Goal: Information Seeking & Learning: Learn about a topic

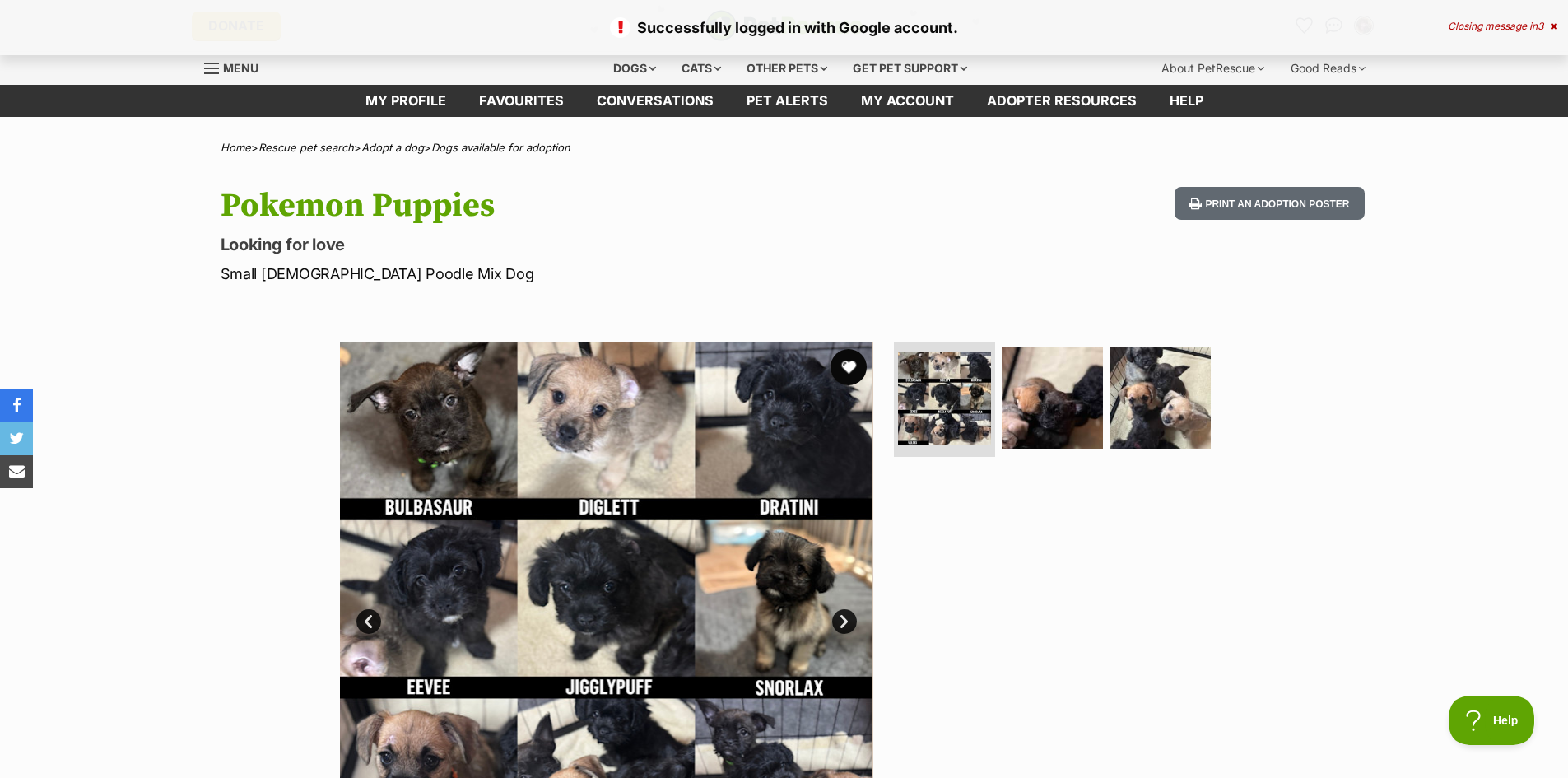
click at [853, 363] on button "favourite" at bounding box center [848, 367] width 36 height 36
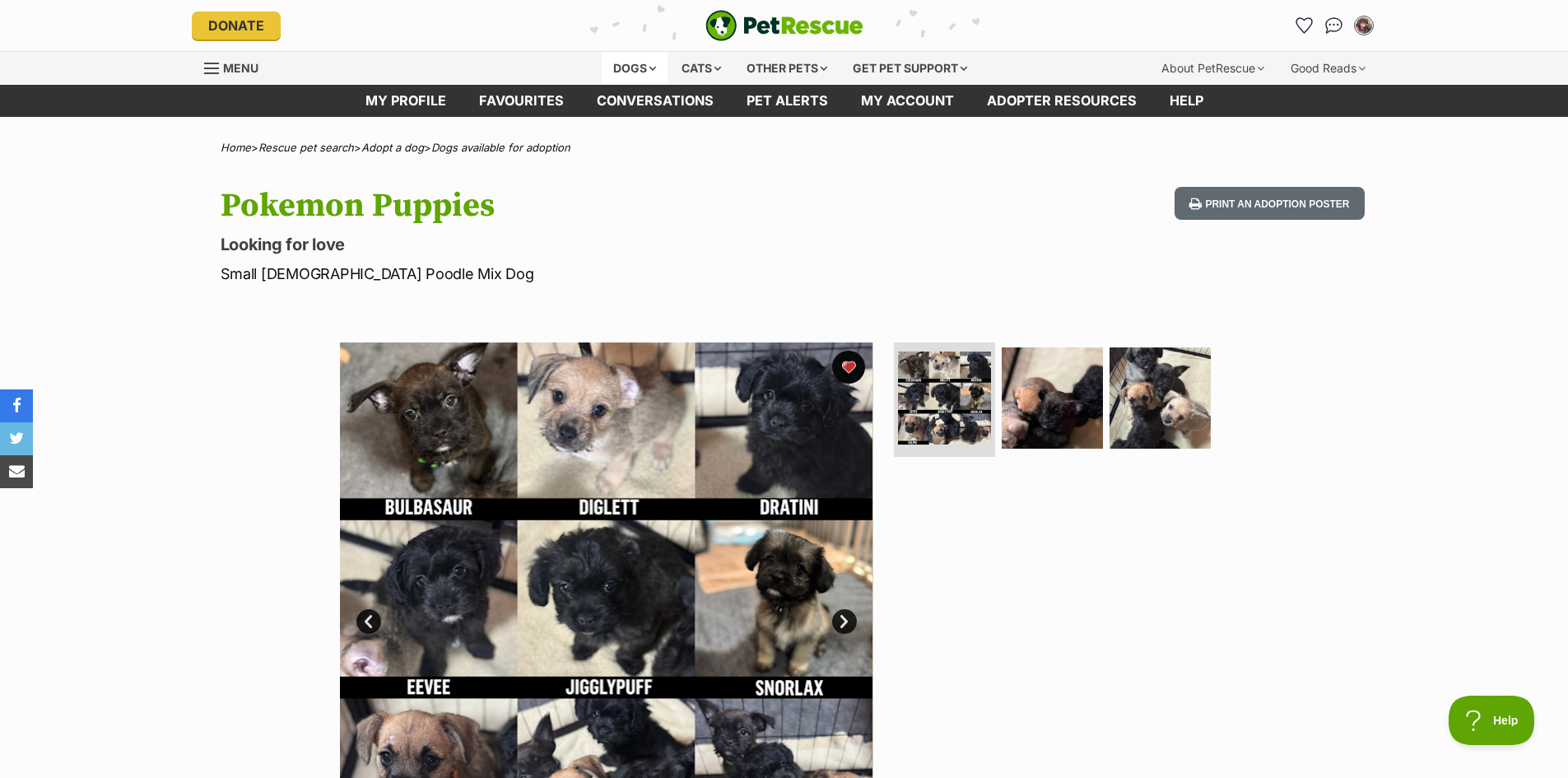
drag, startPoint x: 609, startPoint y: 68, endPoint x: 609, endPoint y: 128, distance: 60.0
click at [609, 69] on div "Dogs" at bounding box center [634, 68] width 66 height 33
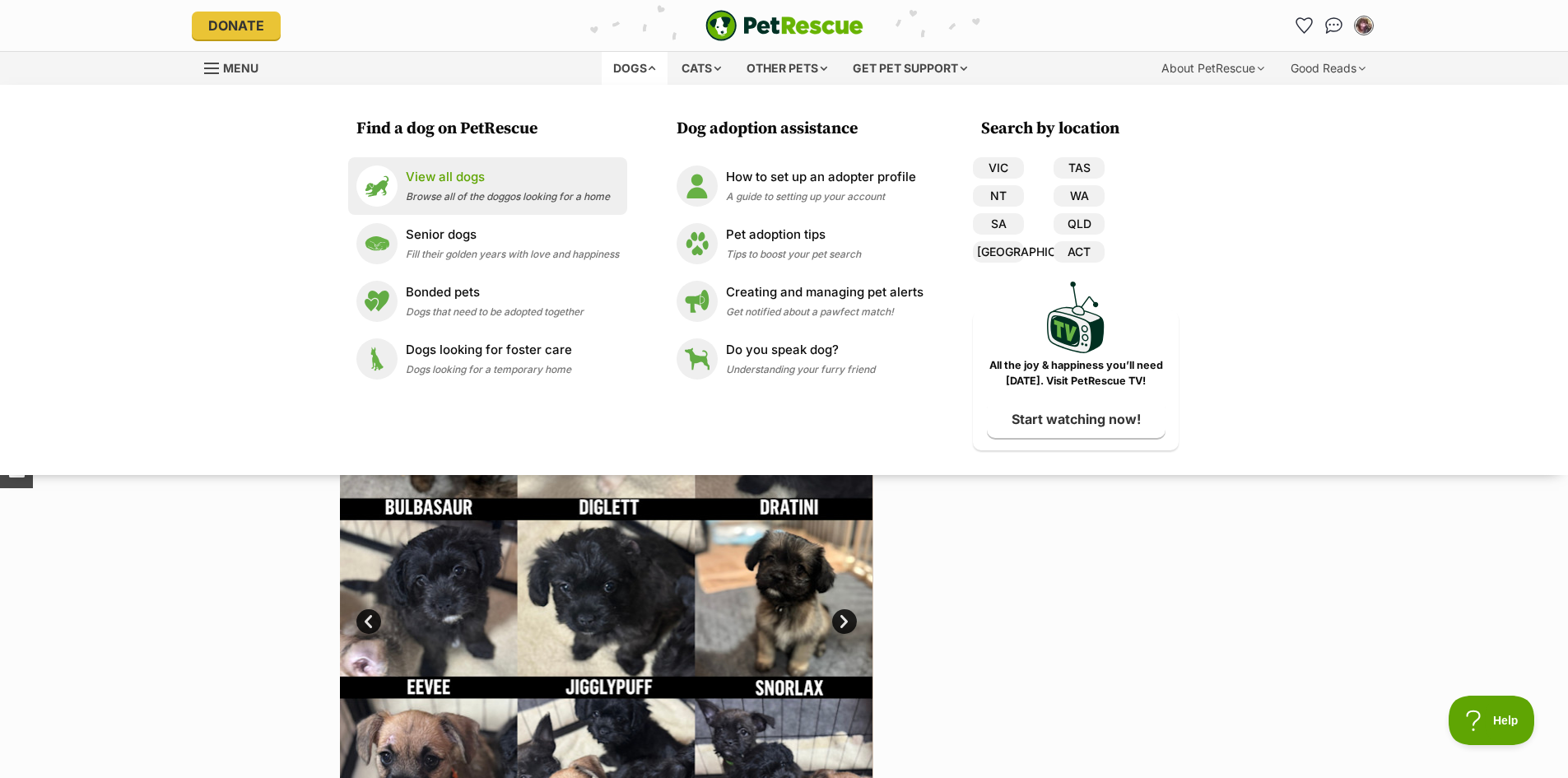
click at [453, 188] on div "View all dogs Browse all of the doggos looking for a home" at bounding box center [508, 185] width 204 height 35
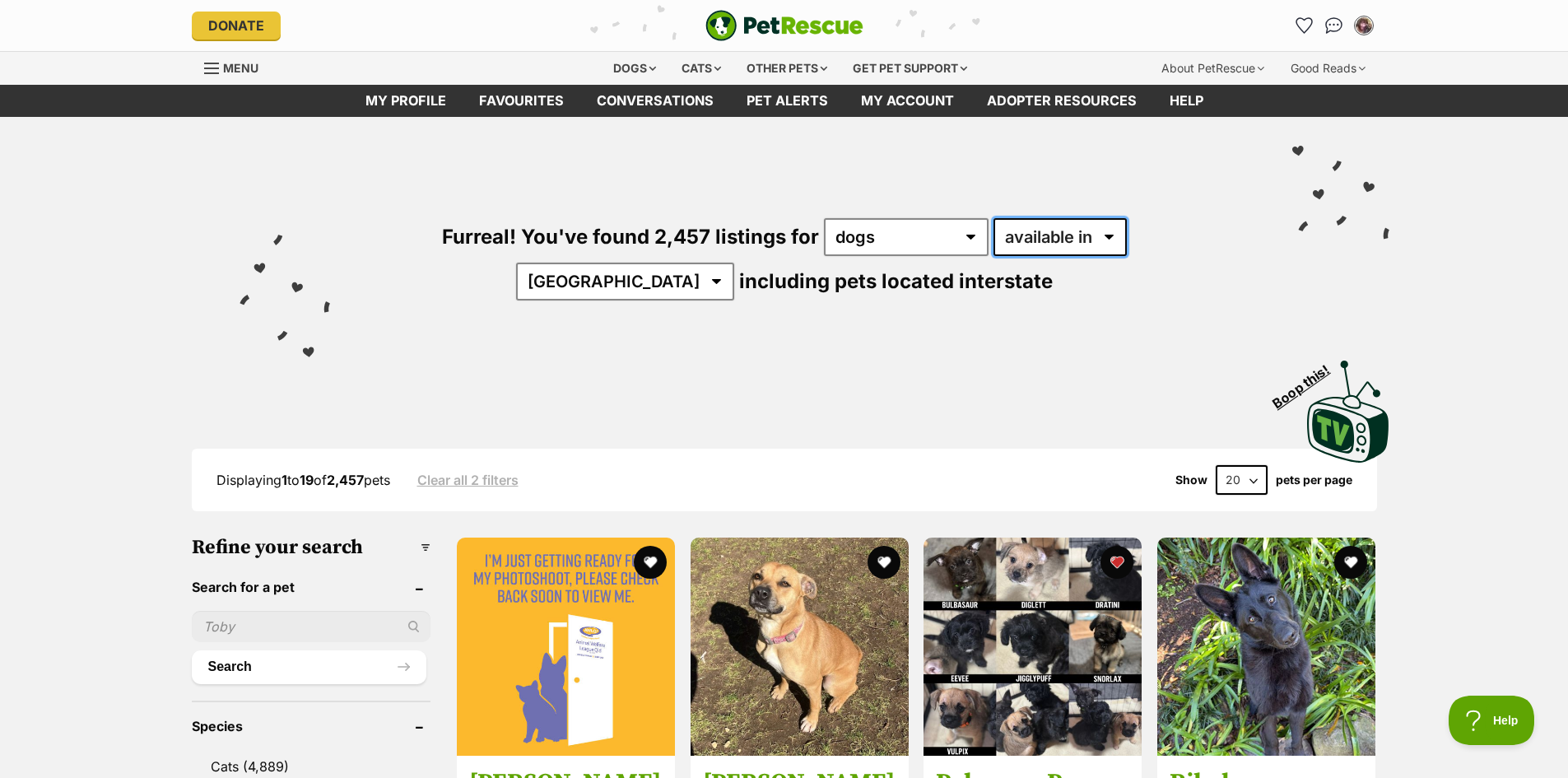
click at [1053, 224] on select "available in located in" at bounding box center [1060, 237] width 133 height 38
select select "disabled"
click at [994, 218] on select "available in located in" at bounding box center [1060, 237] width 133 height 38
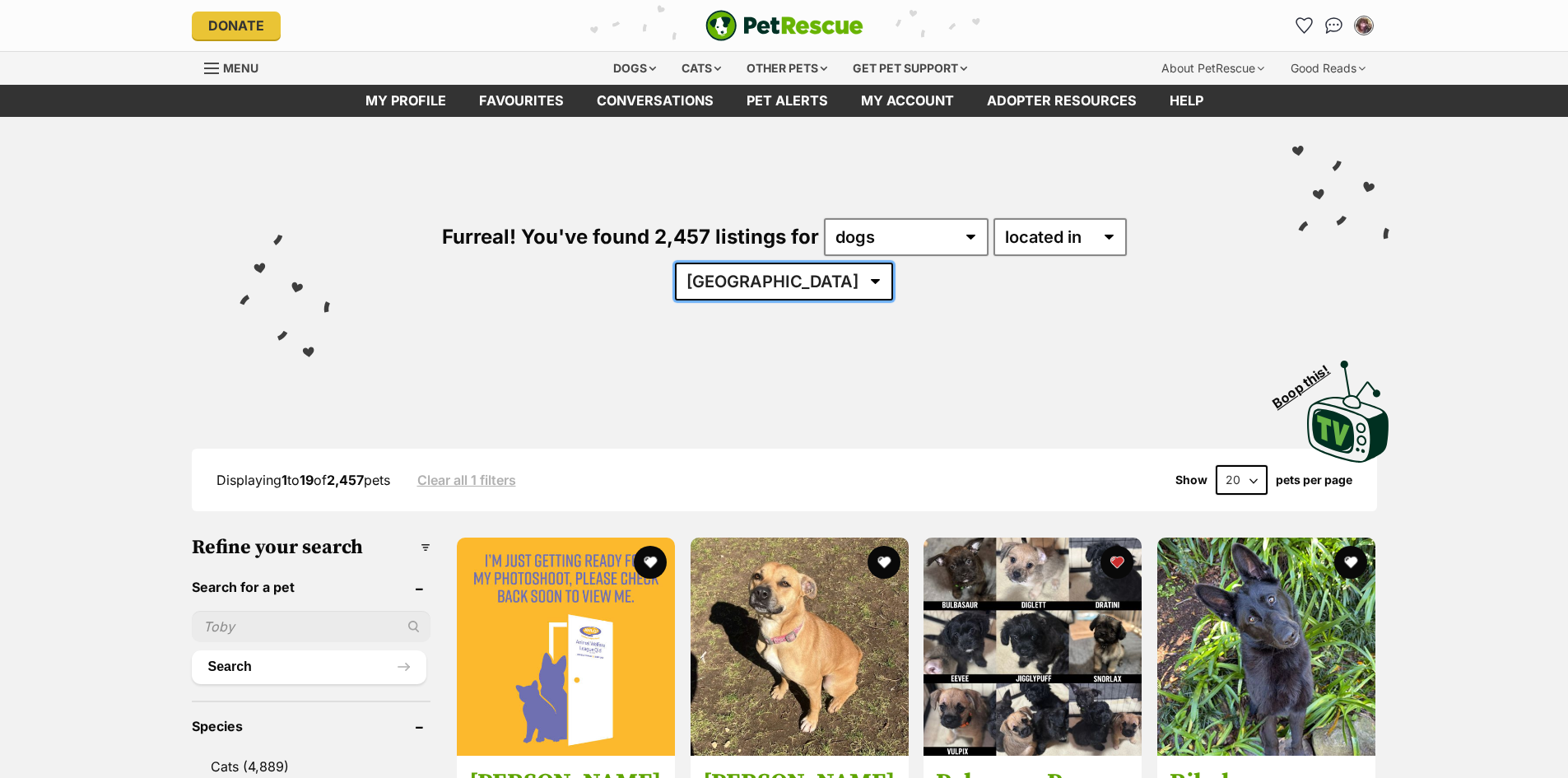
click at [893, 262] on select "Australia ACT NSW NT QLD SA TAS VIC WA" at bounding box center [783, 281] width 218 height 38
select select "[GEOGRAPHIC_DATA]"
click at [893, 262] on select "Australia ACT NSW NT QLD SA TAS VIC WA" at bounding box center [783, 281] width 218 height 38
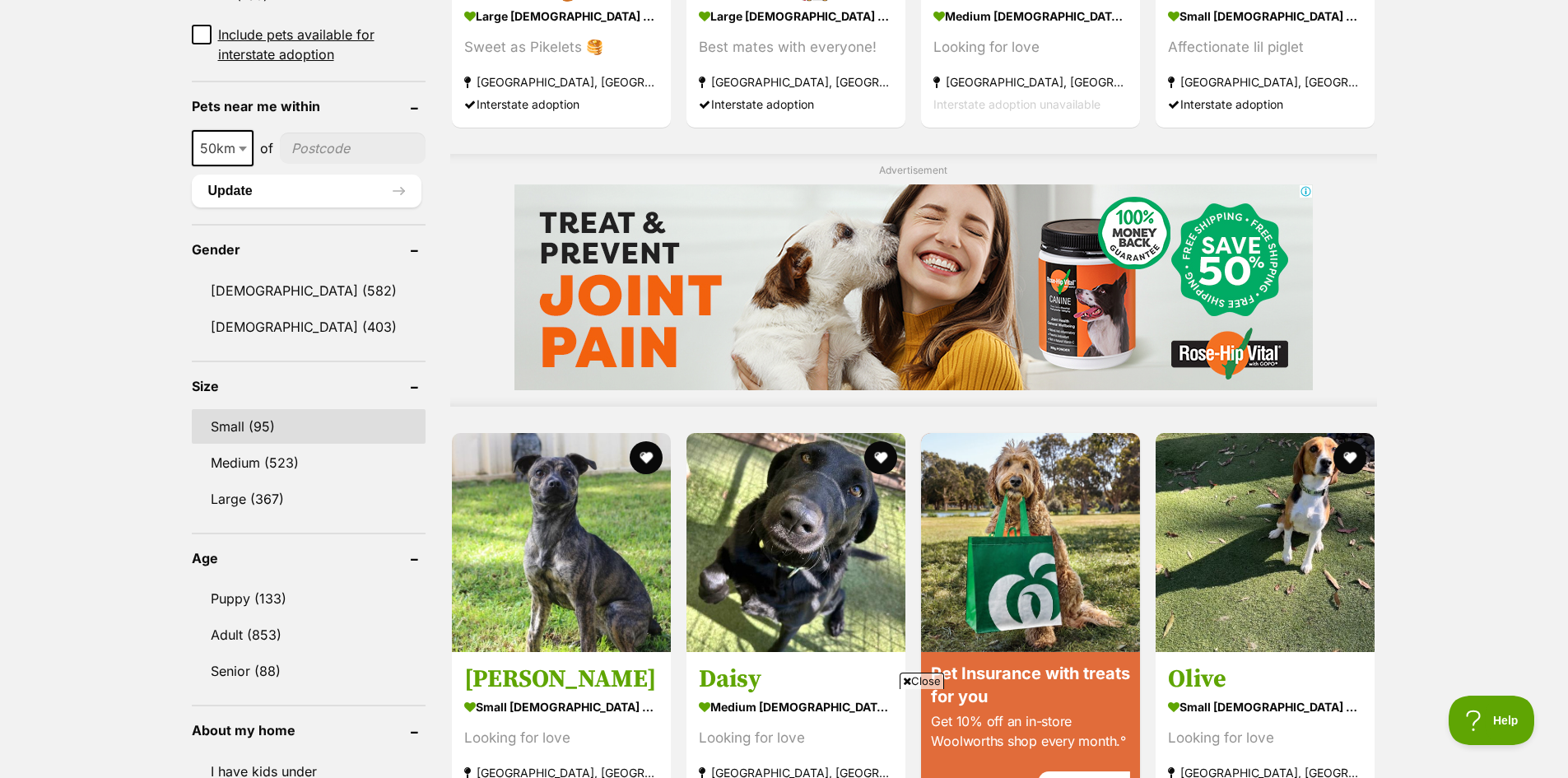
click at [266, 422] on link "Small (95)" at bounding box center [308, 426] width 234 height 34
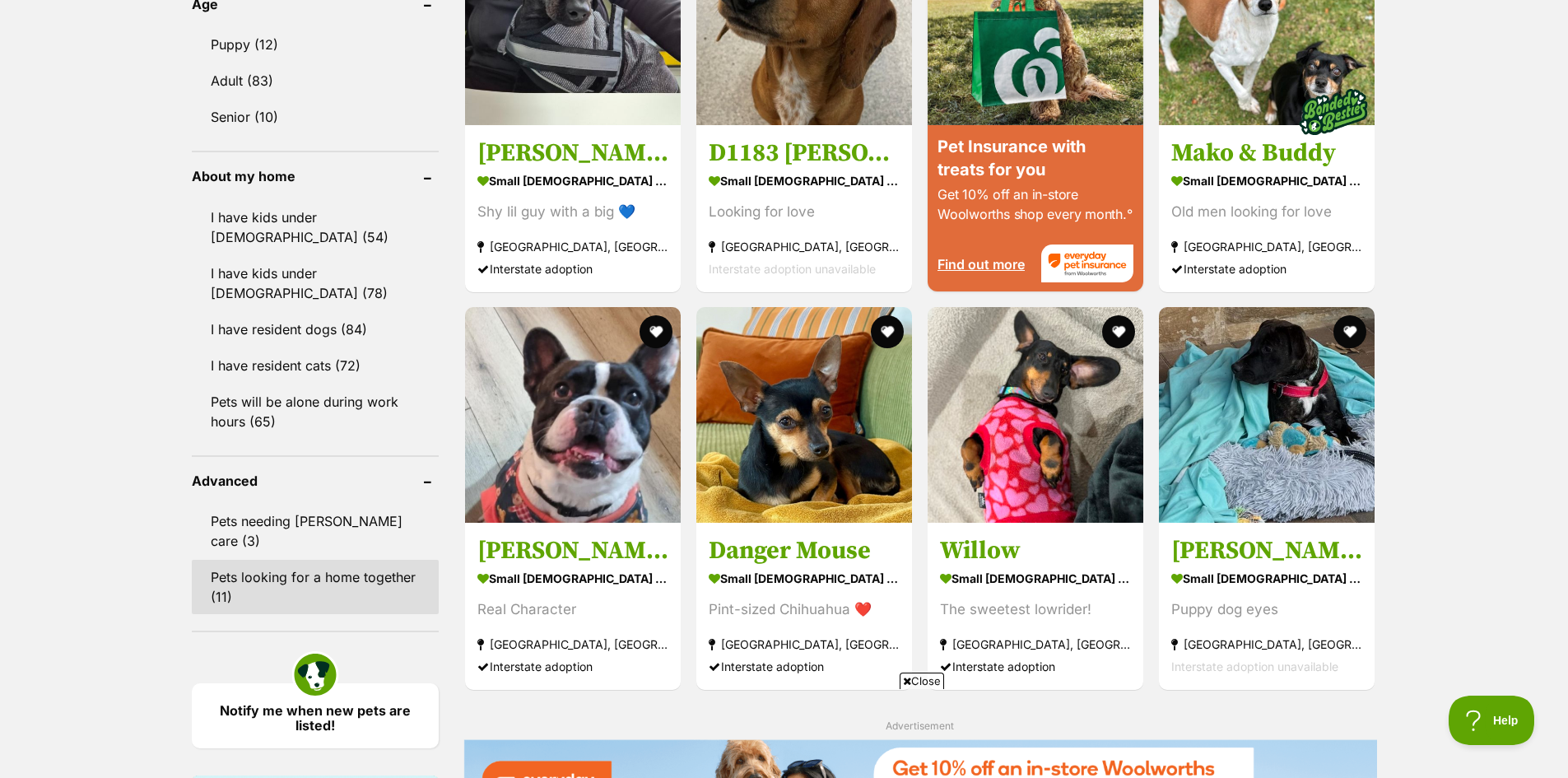
scroll to position [1729, 0]
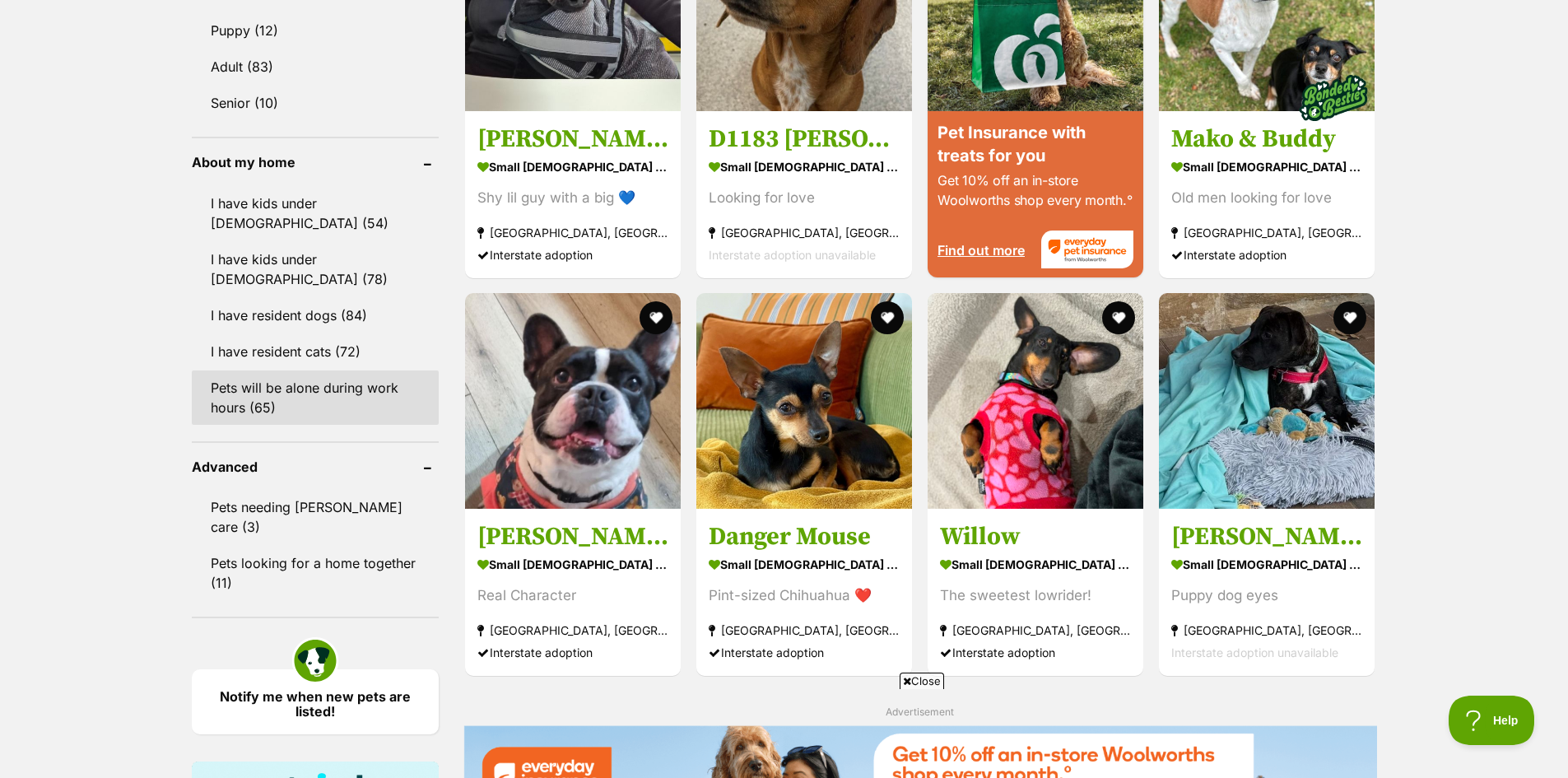
click at [253, 371] on link "Pets will be alone during work hours (65)" at bounding box center [315, 398] width 247 height 54
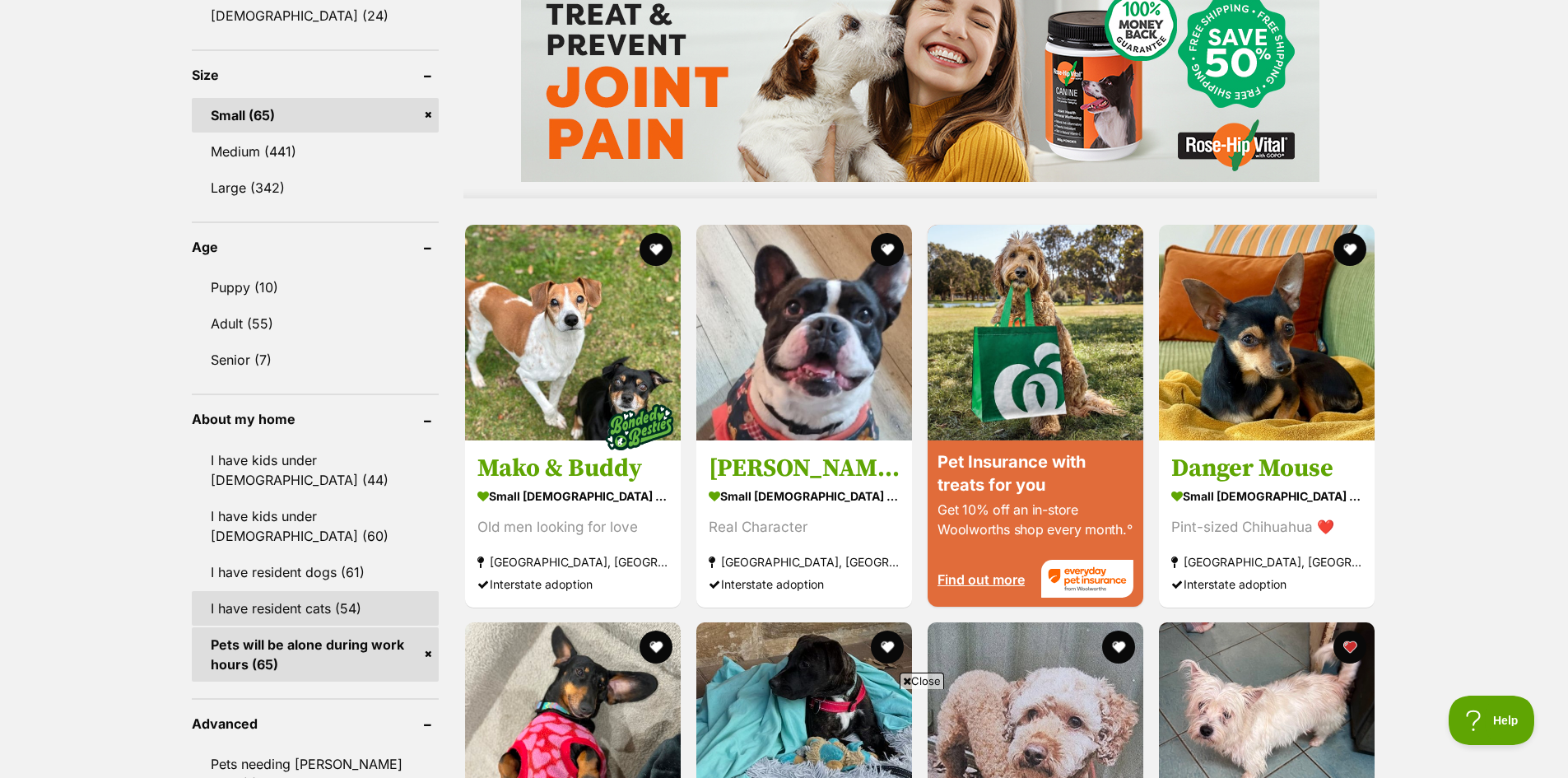
click at [340, 597] on link "I have resident cats (54)" at bounding box center [315, 608] width 247 height 34
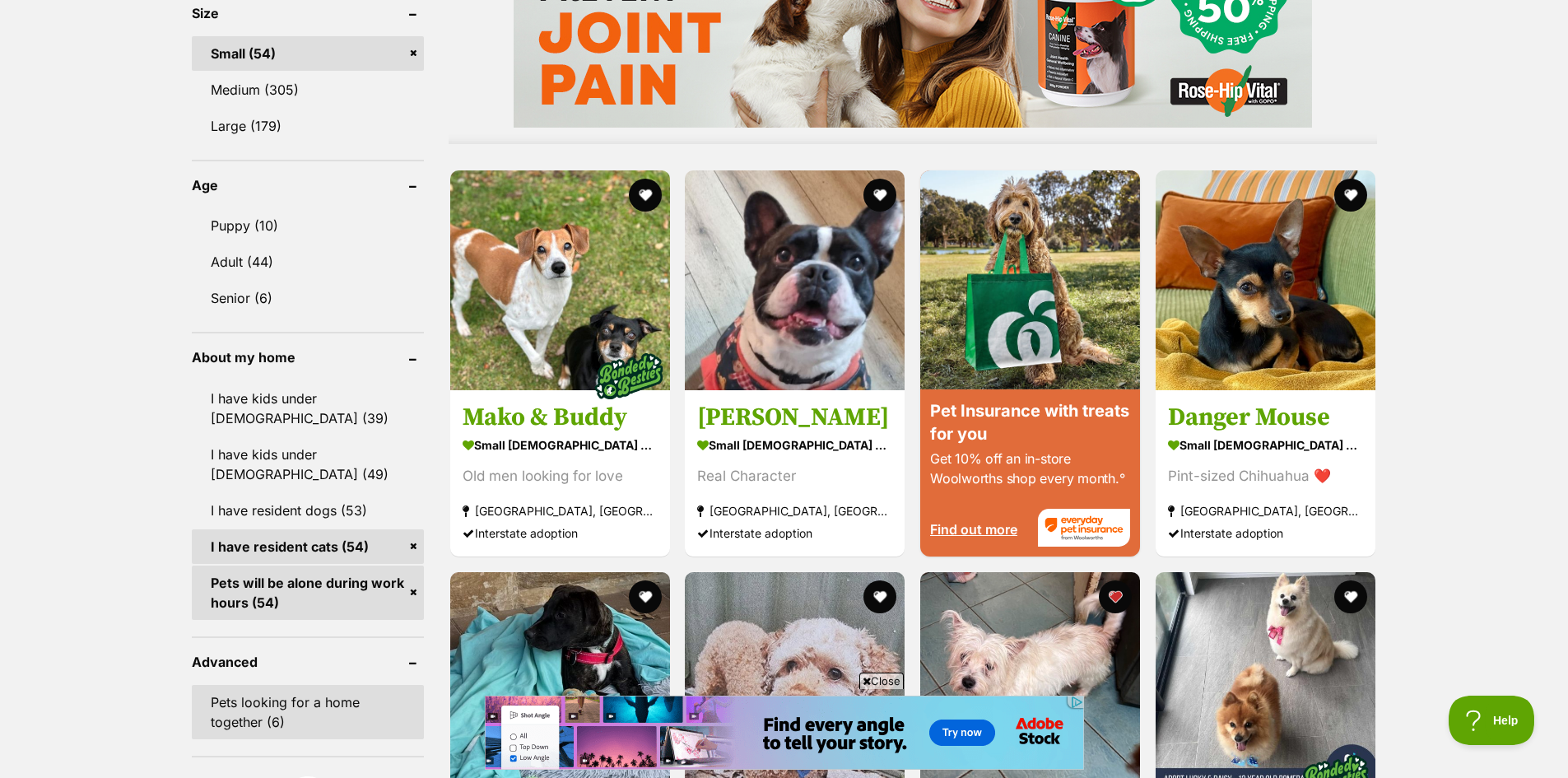
scroll to position [1646, 0]
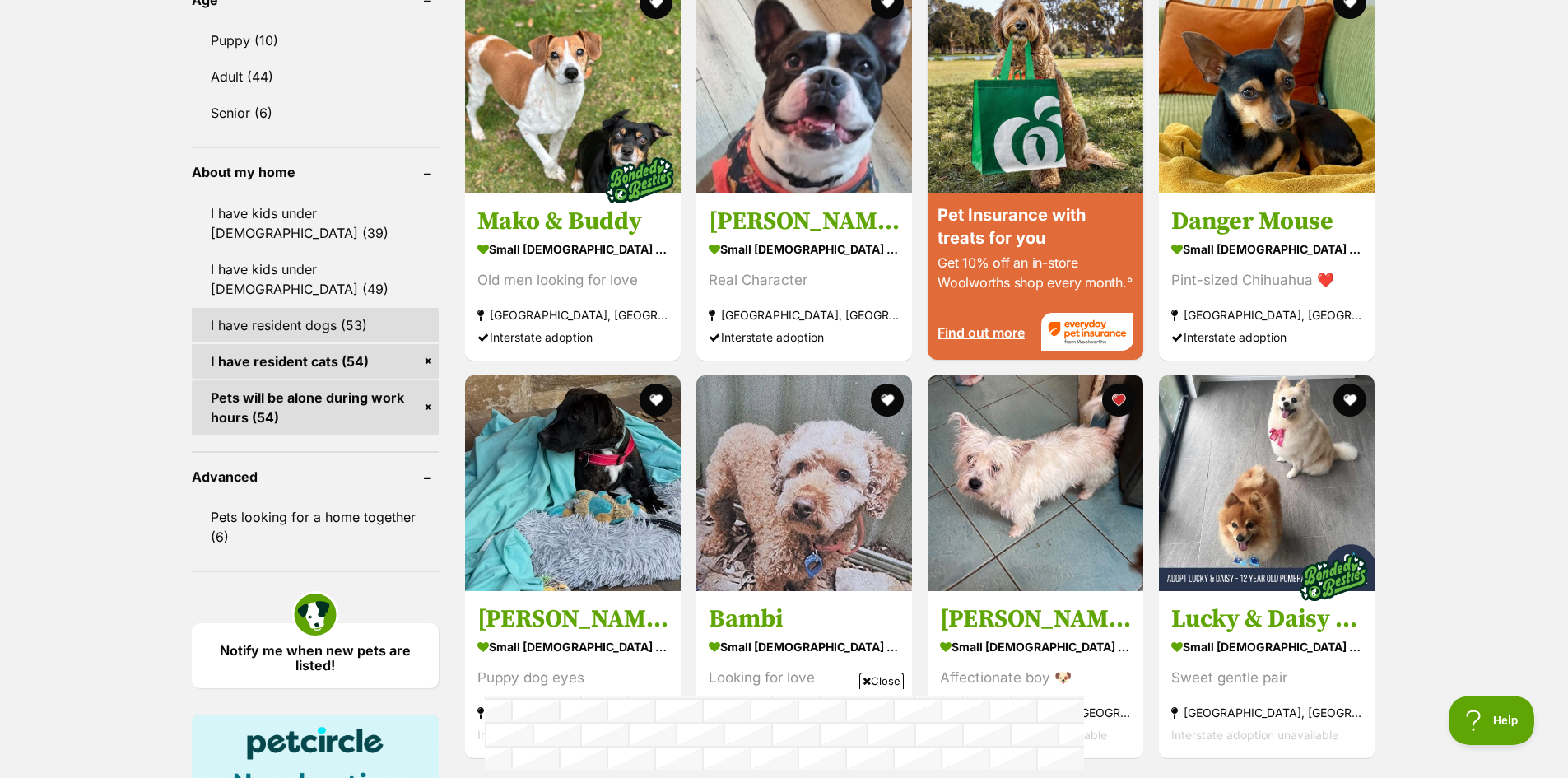
click at [316, 308] on link "I have resident dogs (53)" at bounding box center [315, 325] width 247 height 34
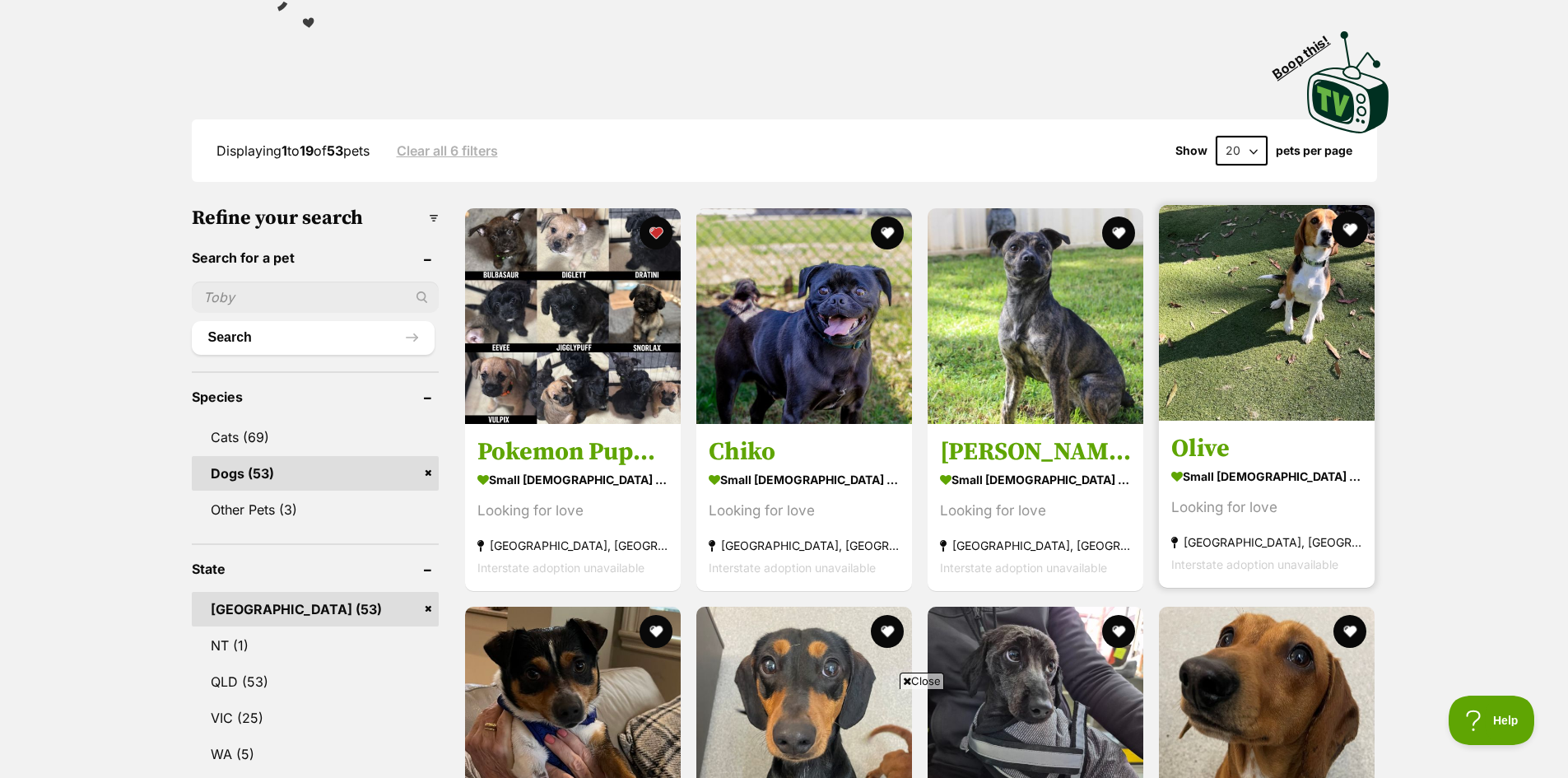
click at [1351, 226] on button "favourite" at bounding box center [1350, 230] width 36 height 36
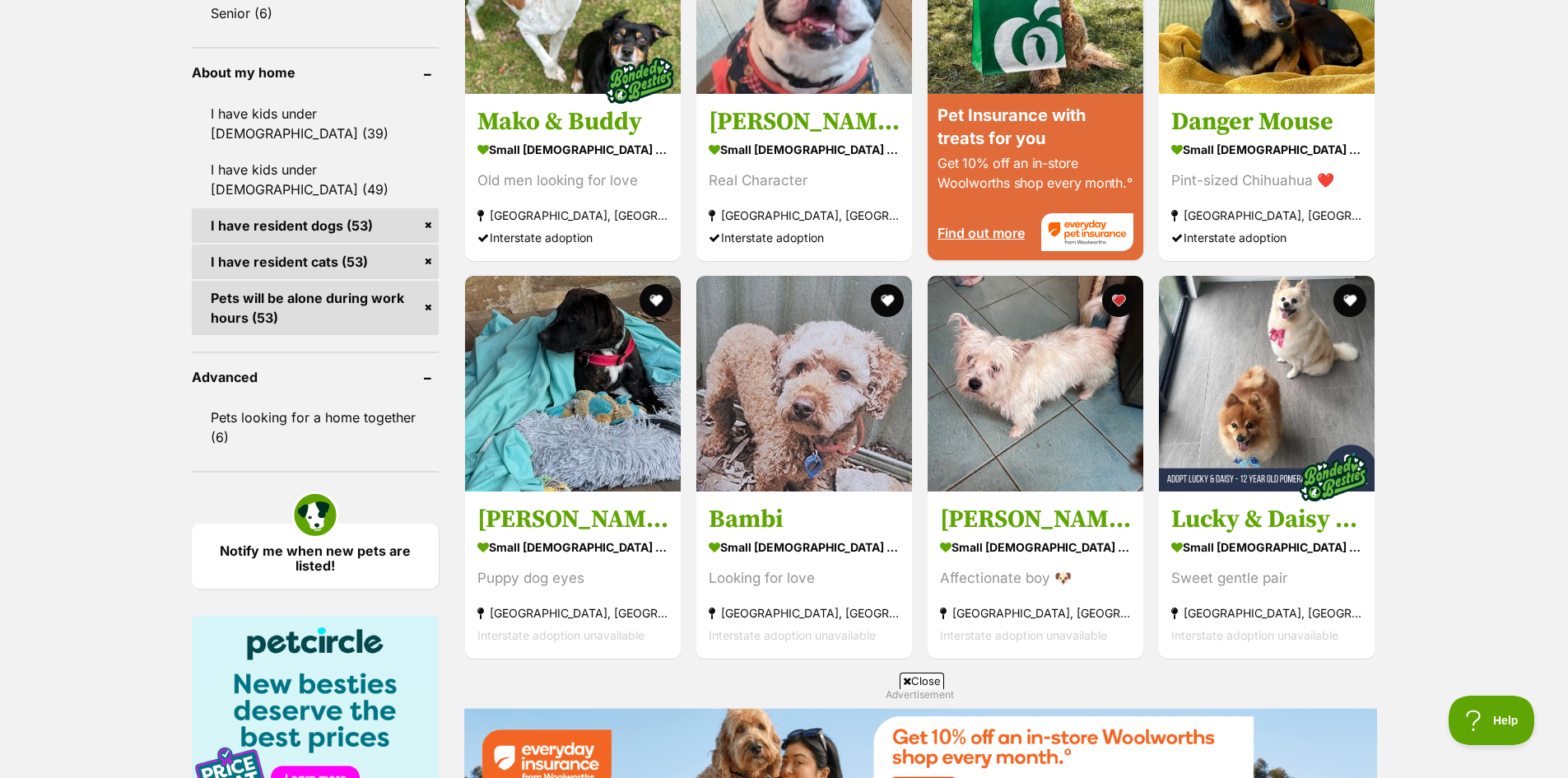
scroll to position [1811, 0]
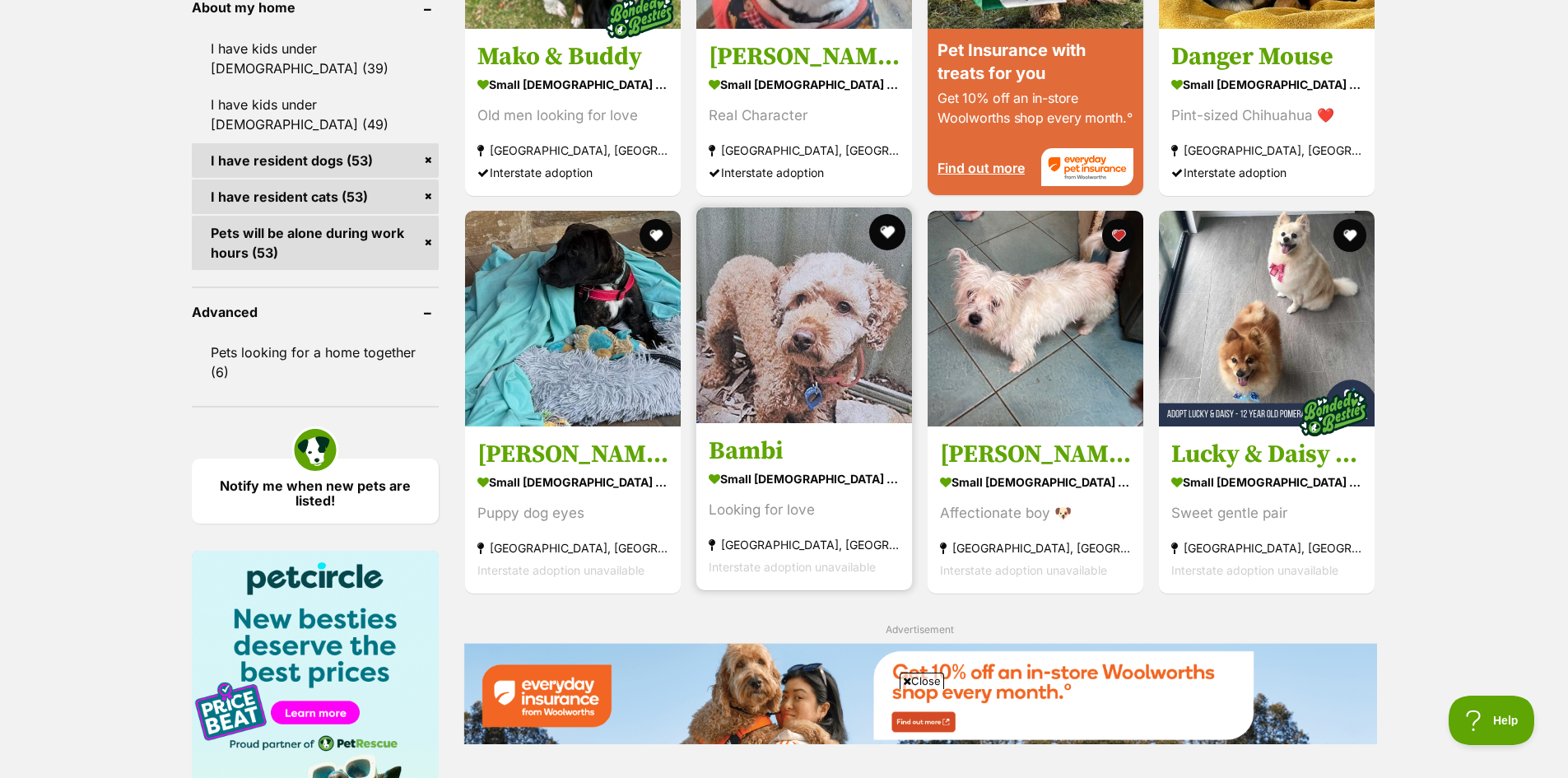
click at [893, 229] on button "favourite" at bounding box center [887, 232] width 36 height 36
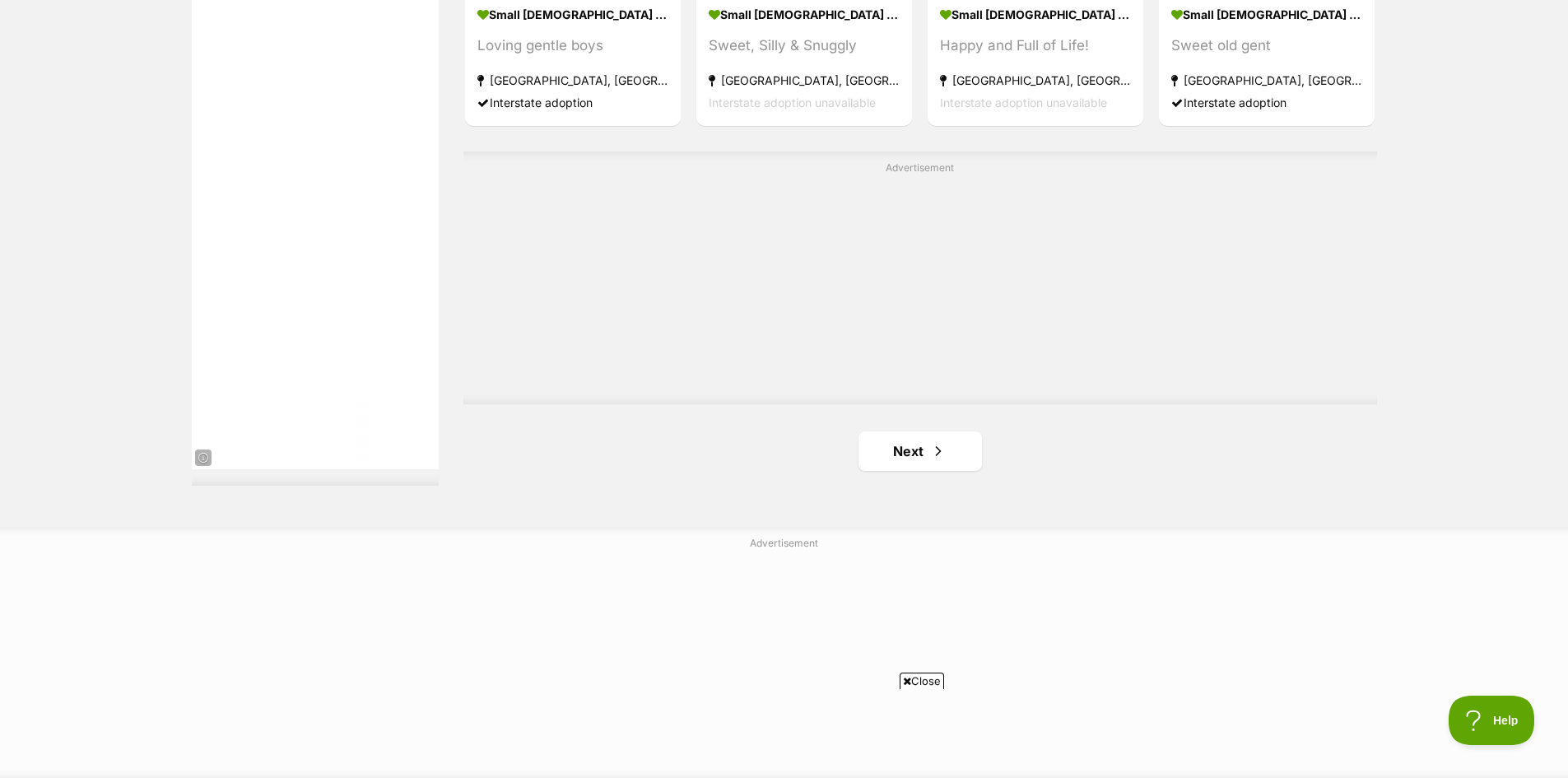
scroll to position [2964, 0]
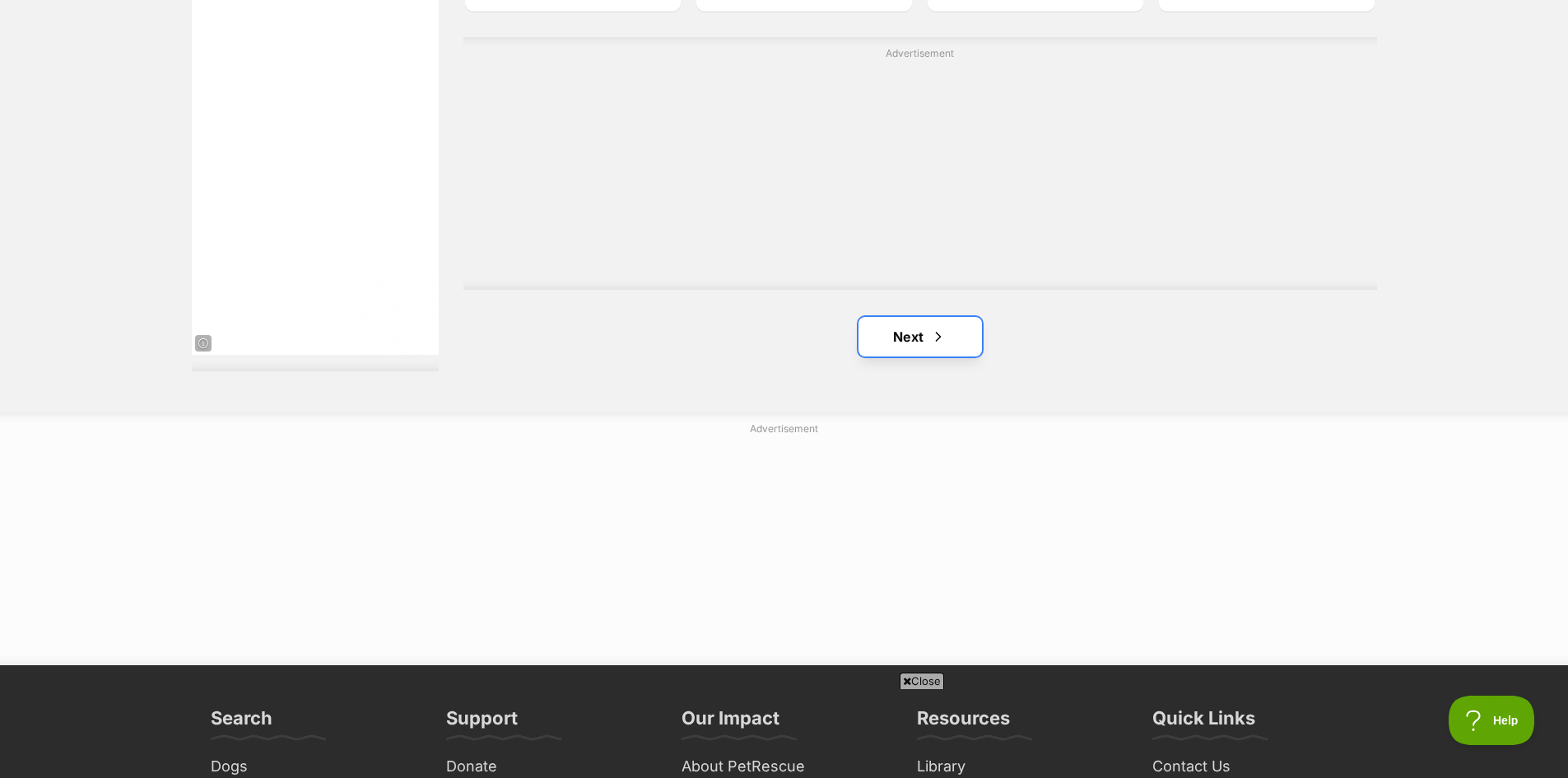
click at [904, 327] on link "Next" at bounding box center [920, 337] width 124 height 40
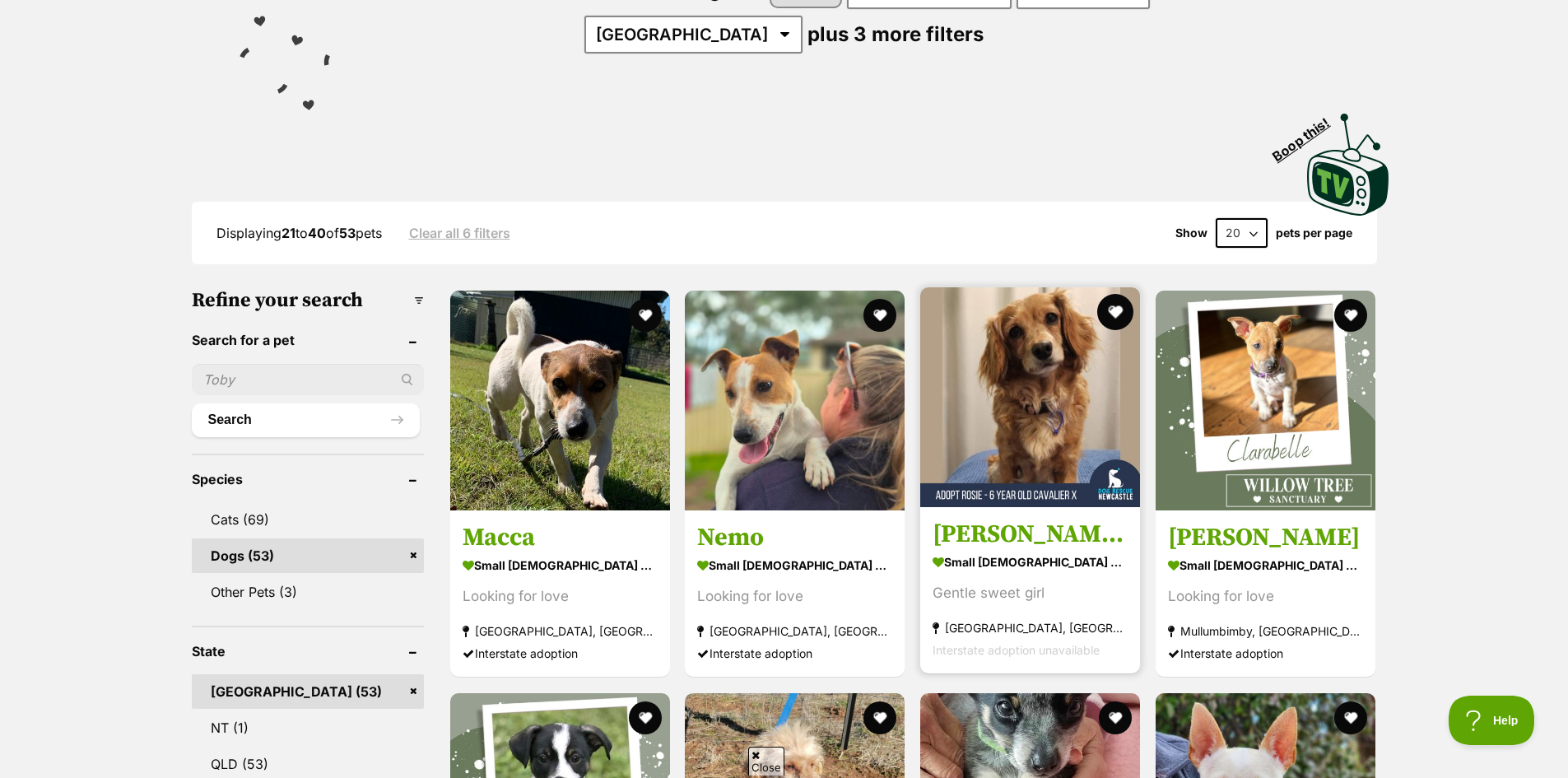
click at [1116, 298] on button "favourite" at bounding box center [1115, 312] width 36 height 36
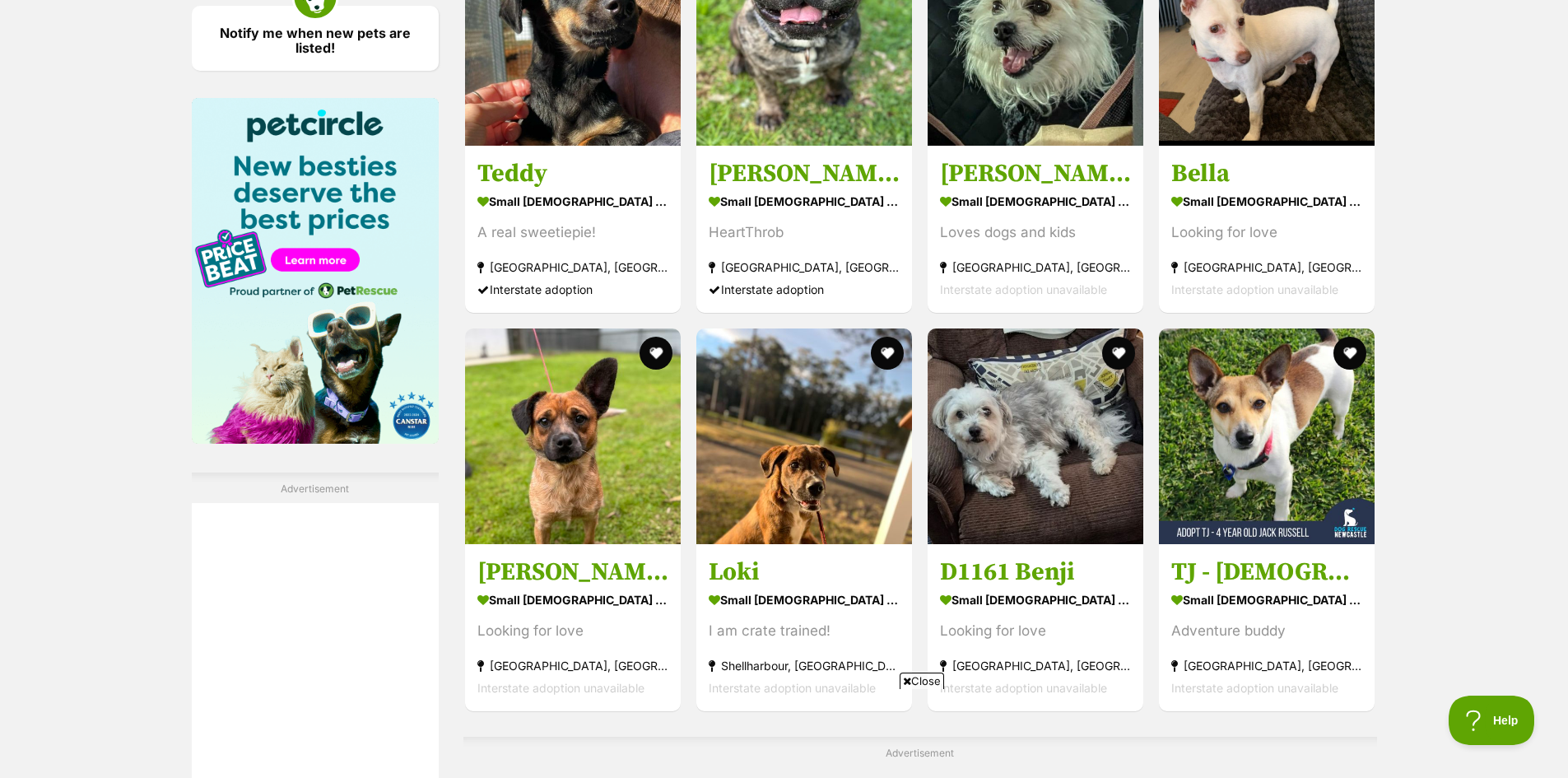
scroll to position [2387, 0]
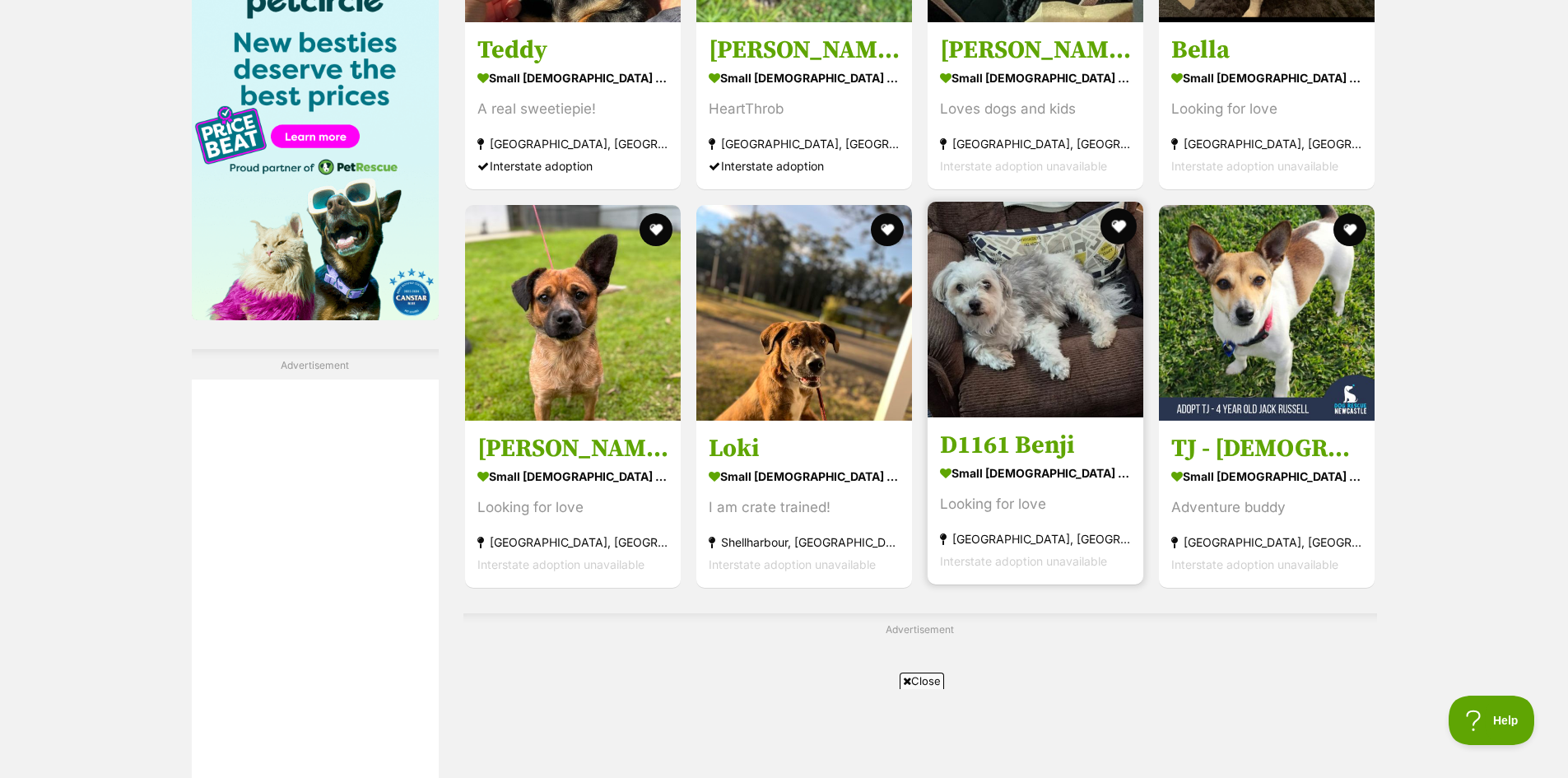
click at [1120, 218] on button "favourite" at bounding box center [1119, 226] width 36 height 36
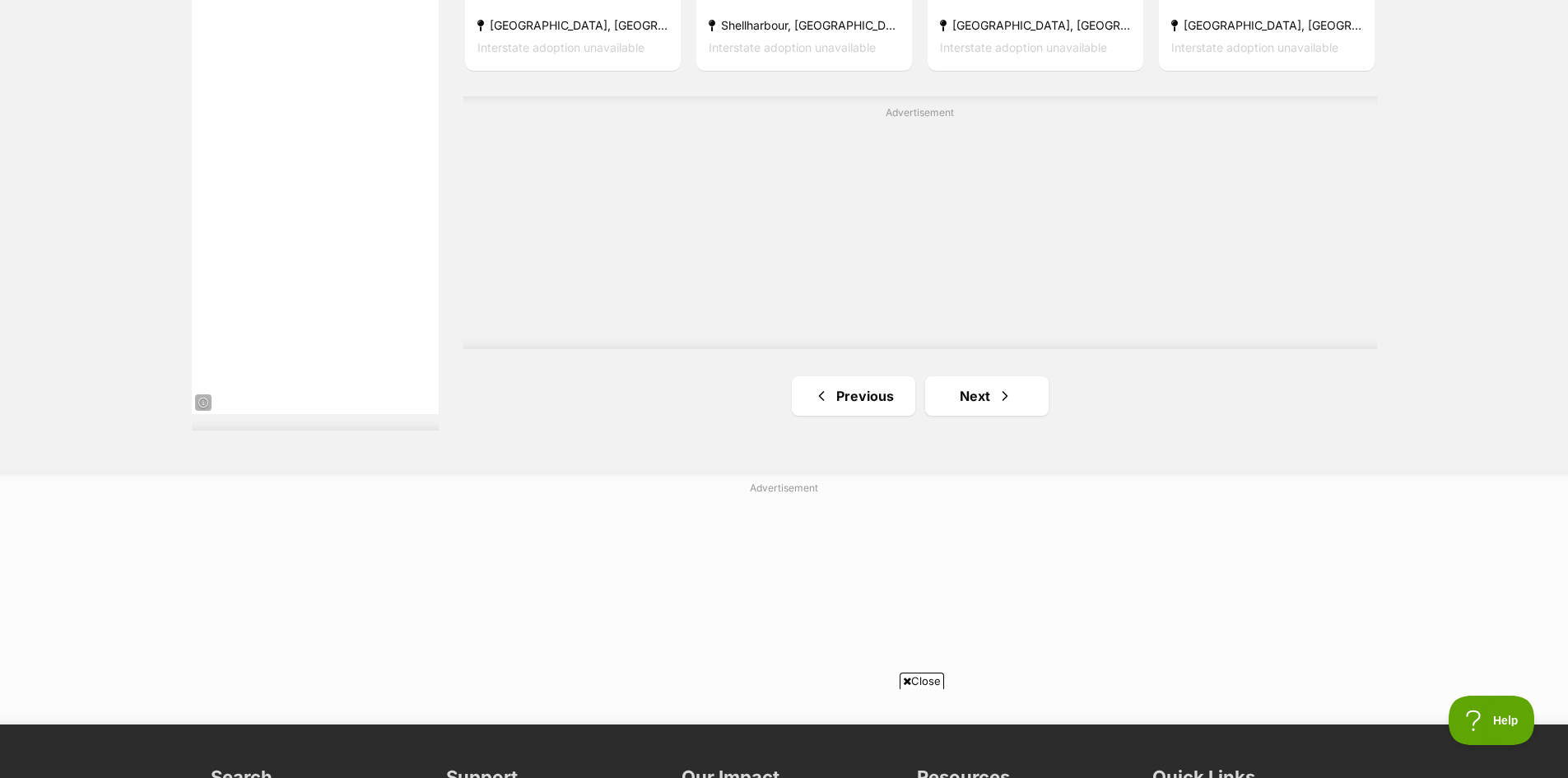
scroll to position [2964, 0]
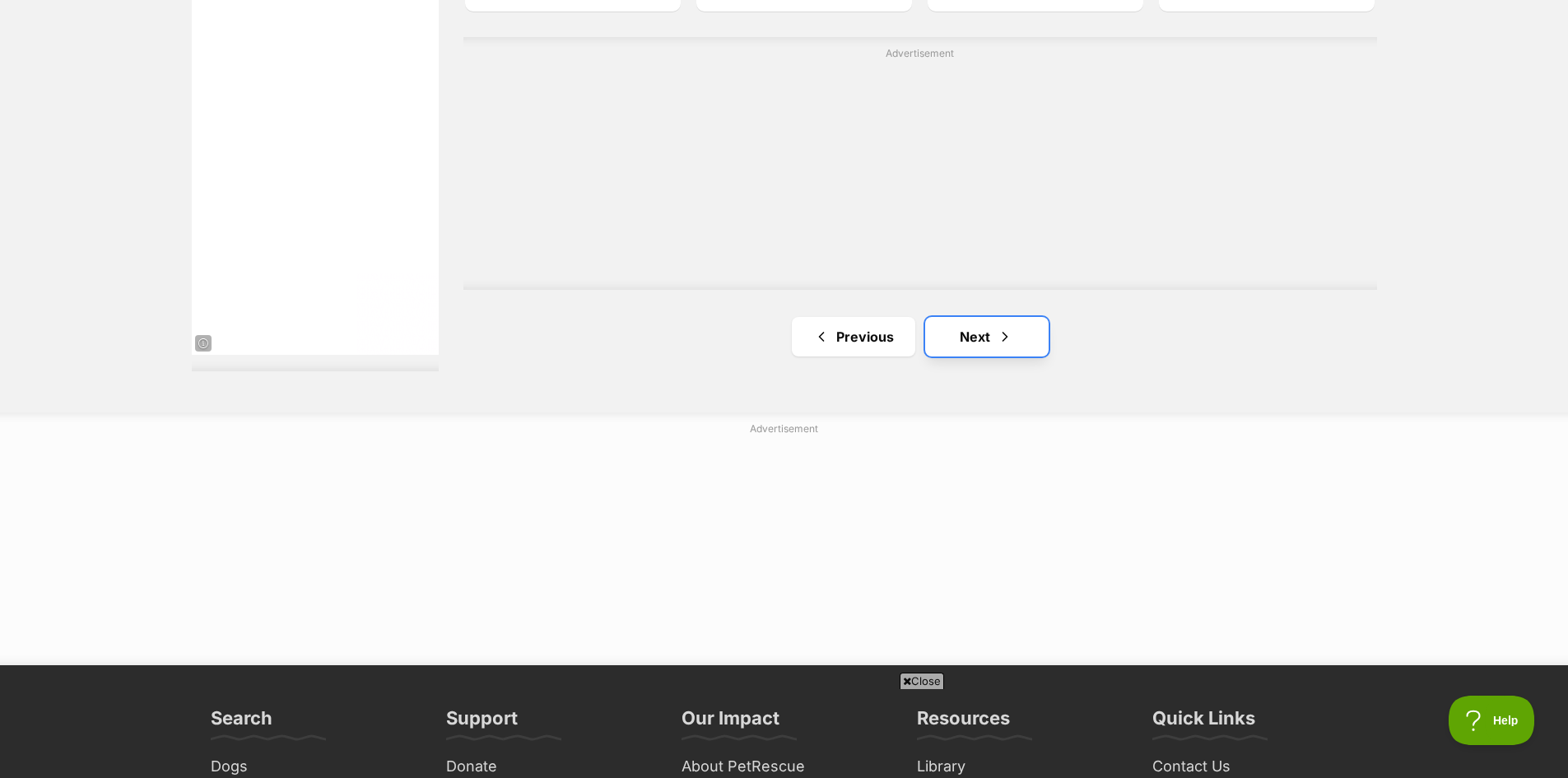
click at [982, 339] on link "Next" at bounding box center [987, 337] width 124 height 40
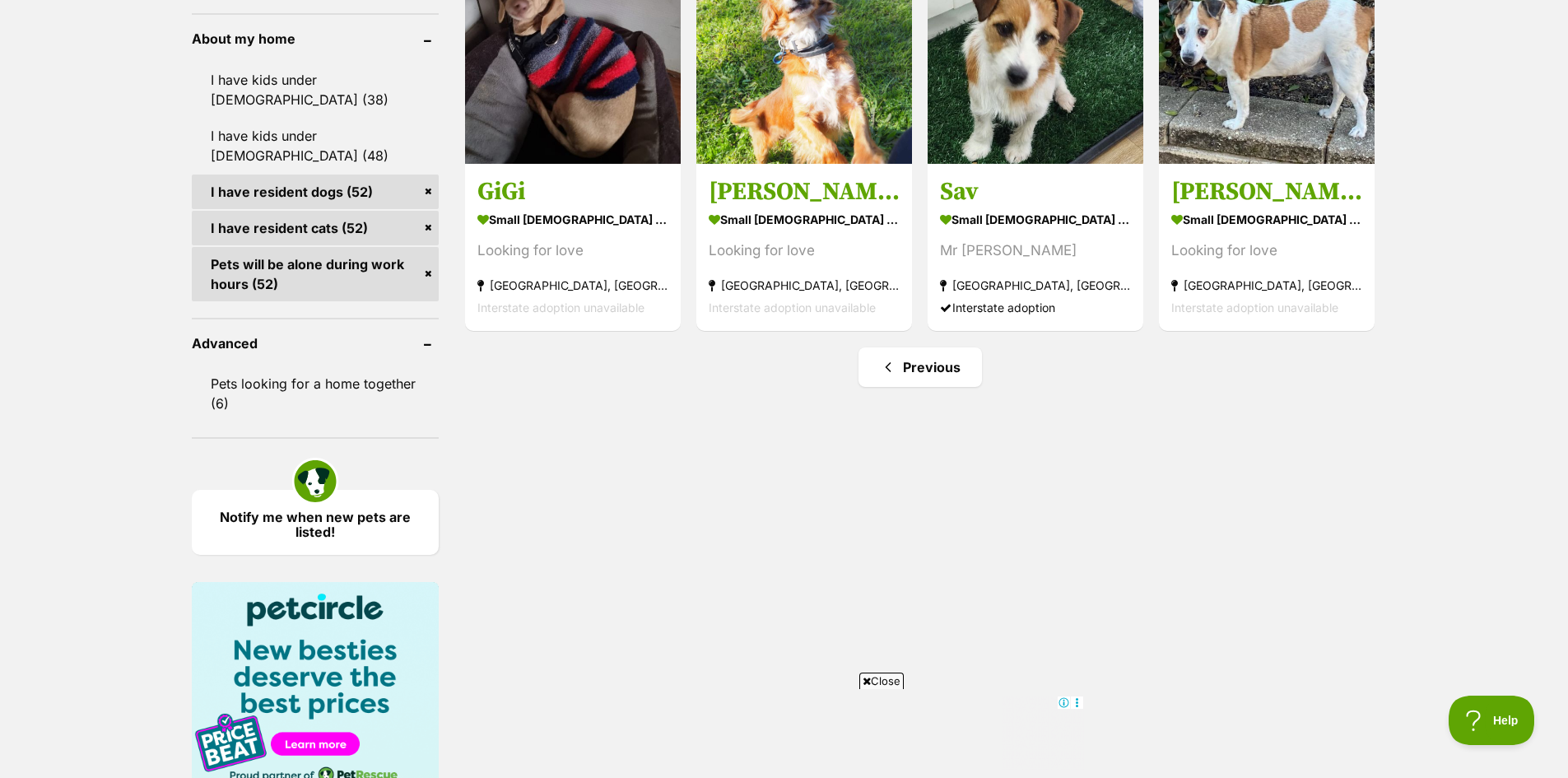
scroll to position [1811, 0]
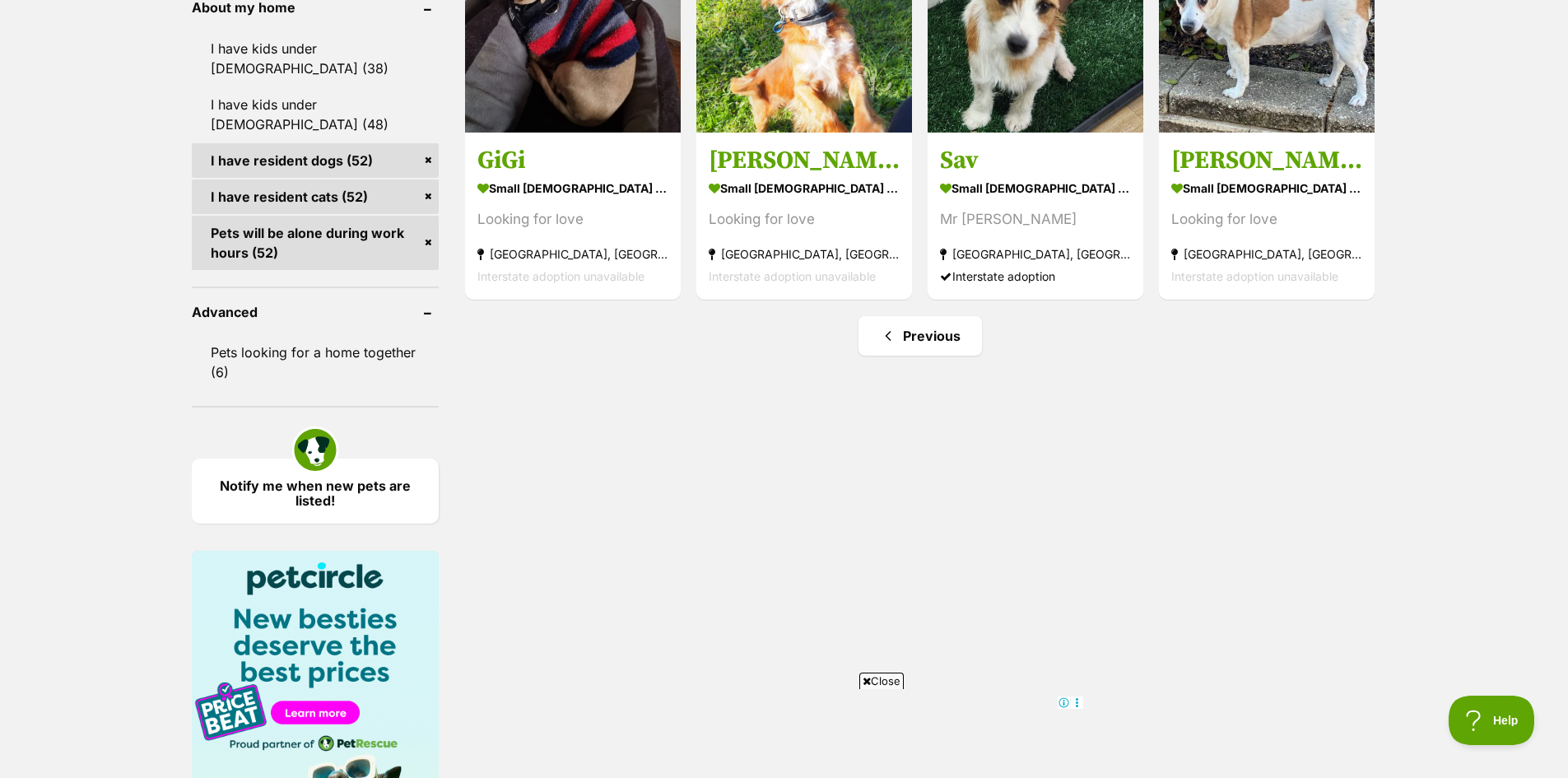
click at [425, 143] on link "I have resident dogs (52)" at bounding box center [315, 160] width 247 height 34
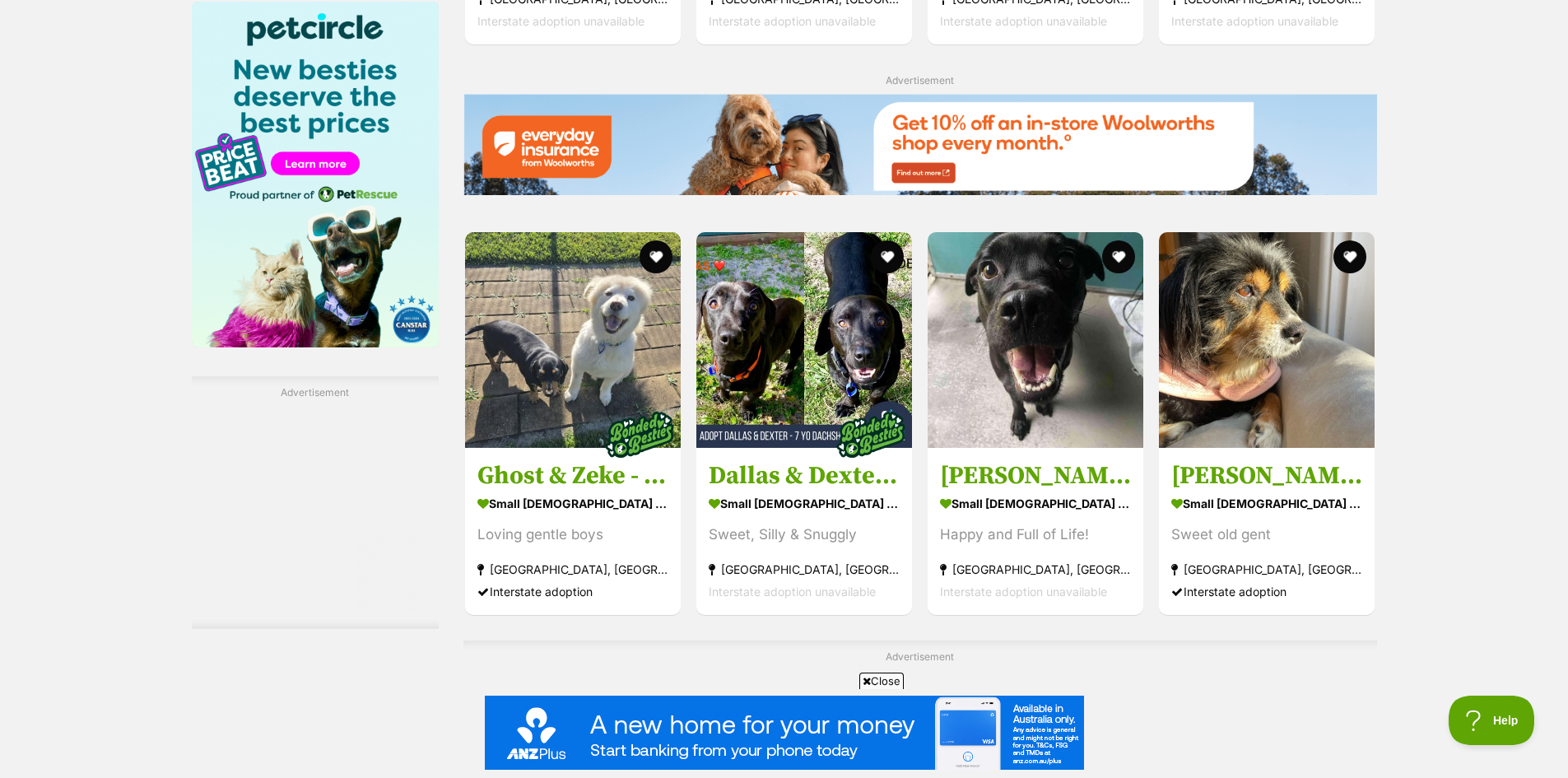
scroll to position [2387, 0]
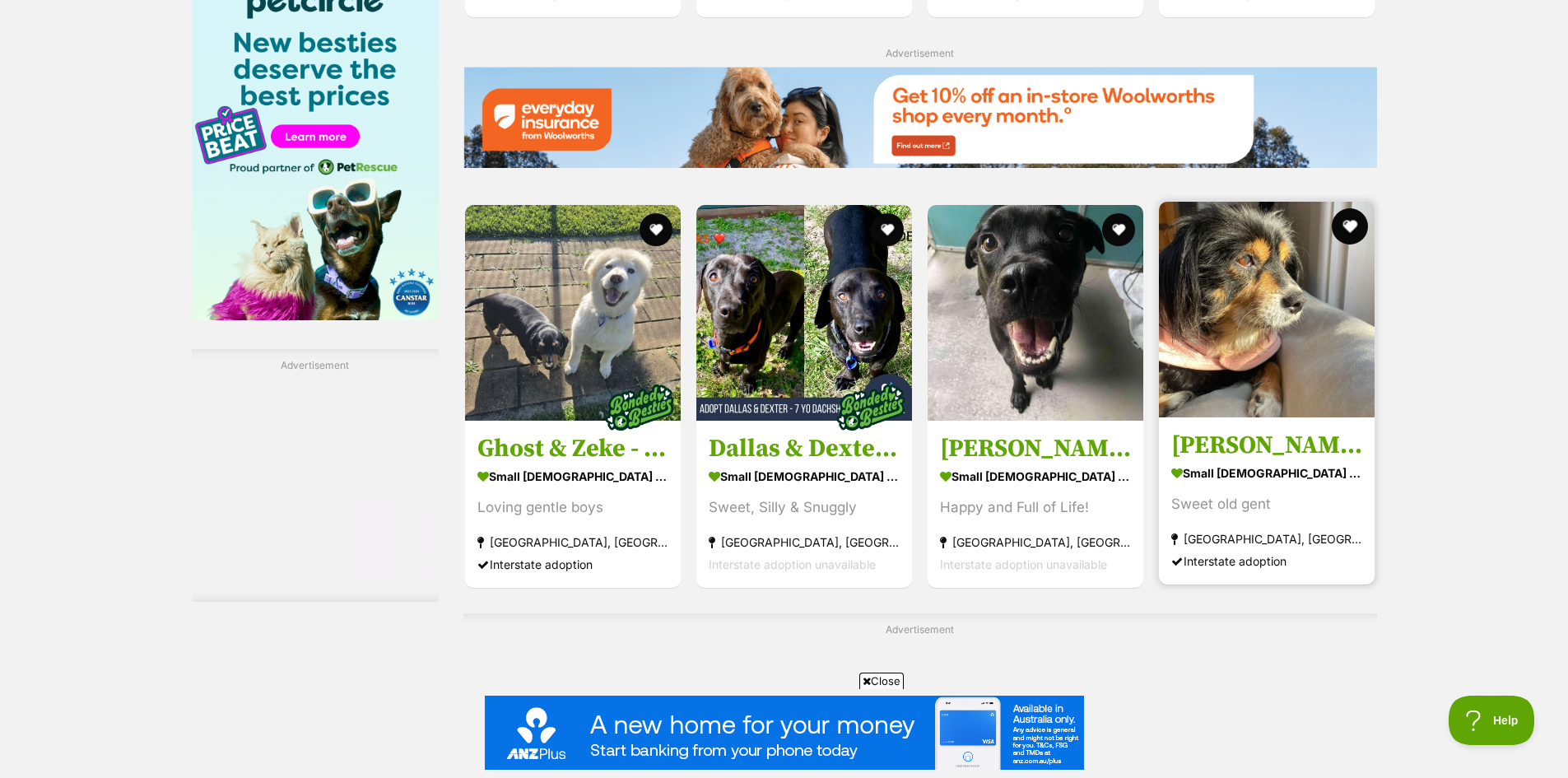
click at [1353, 223] on button "favourite" at bounding box center [1350, 226] width 36 height 36
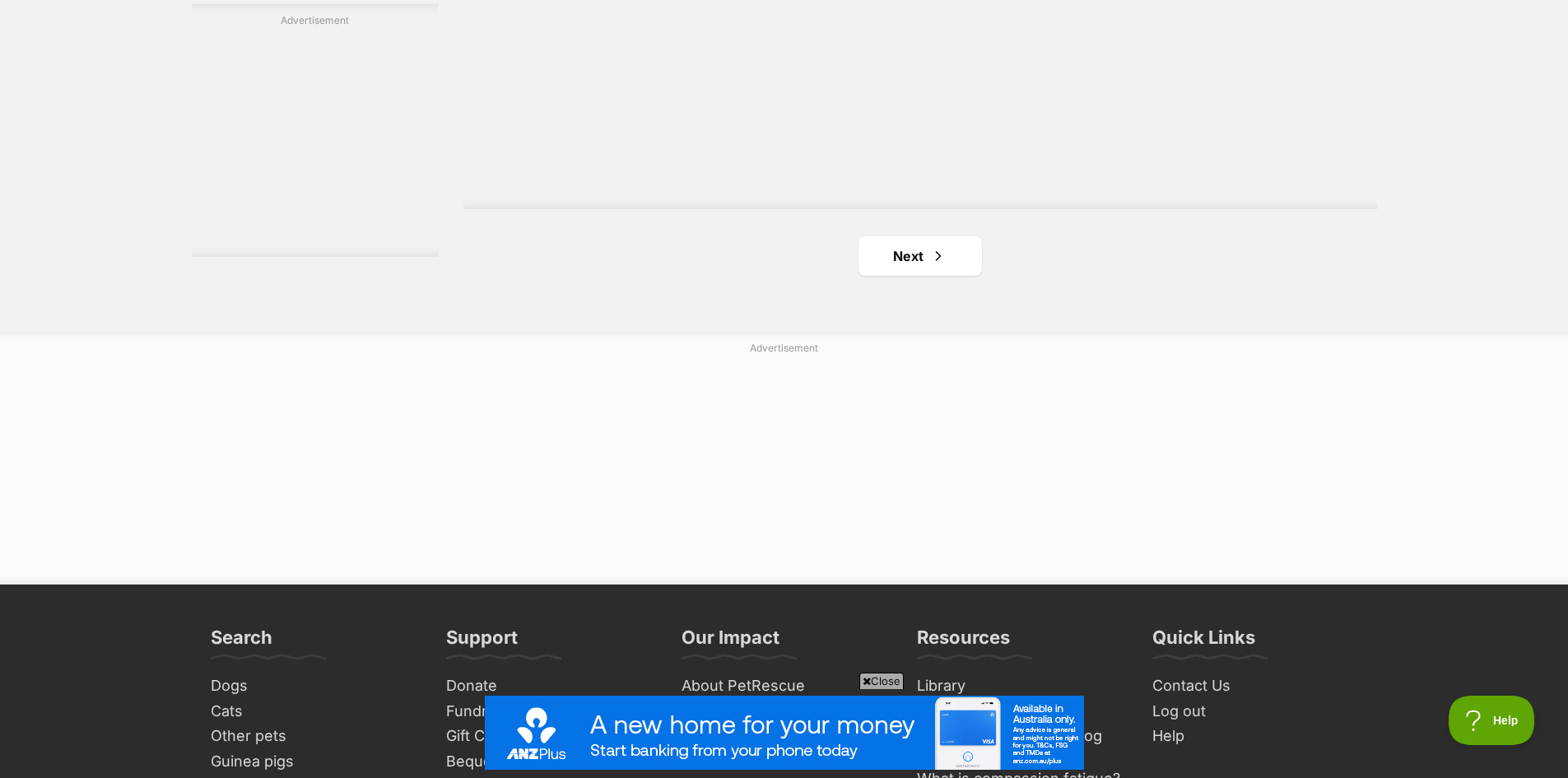
scroll to position [3046, 0]
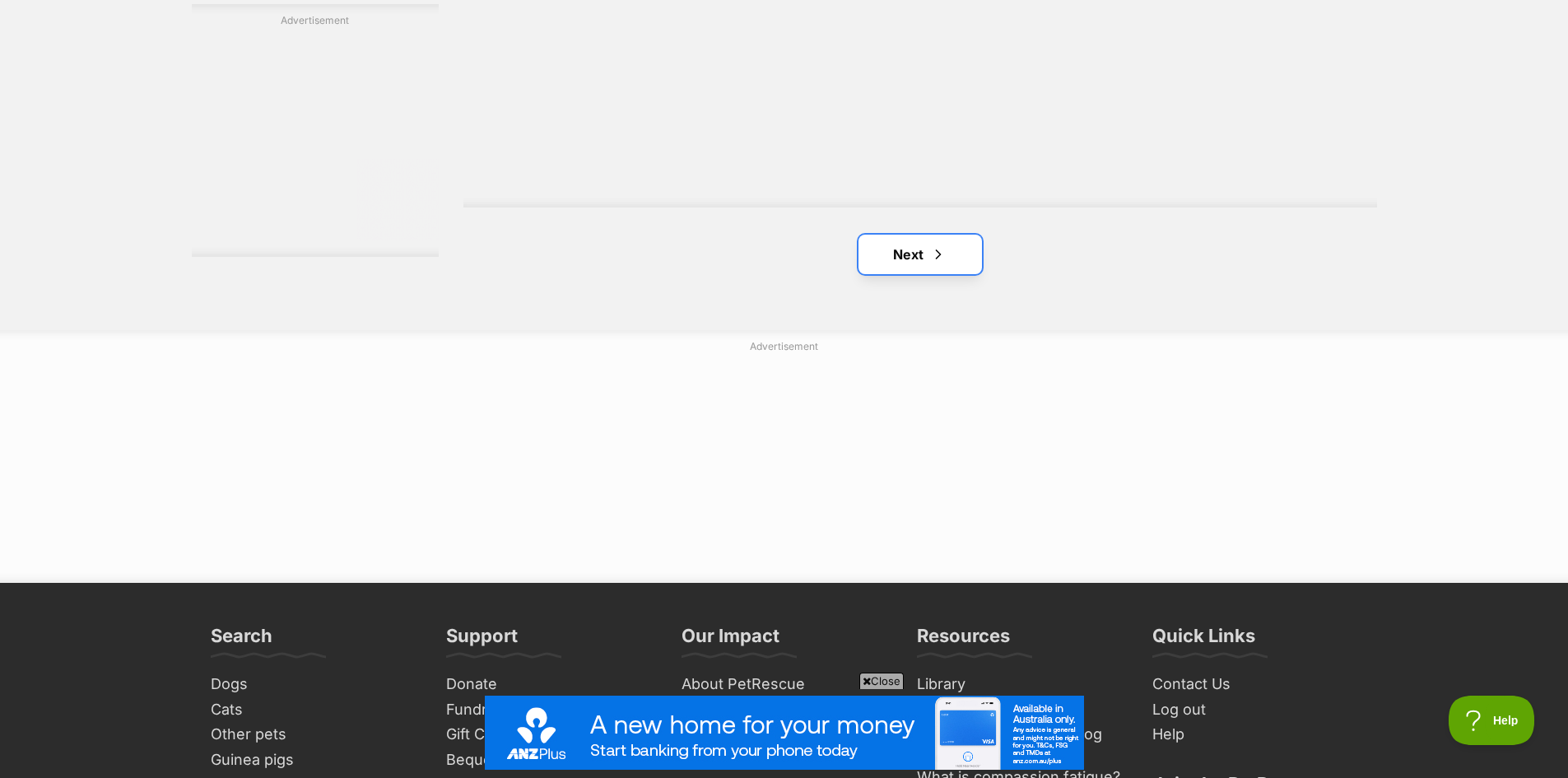
click at [895, 261] on link "Next" at bounding box center [920, 254] width 124 height 40
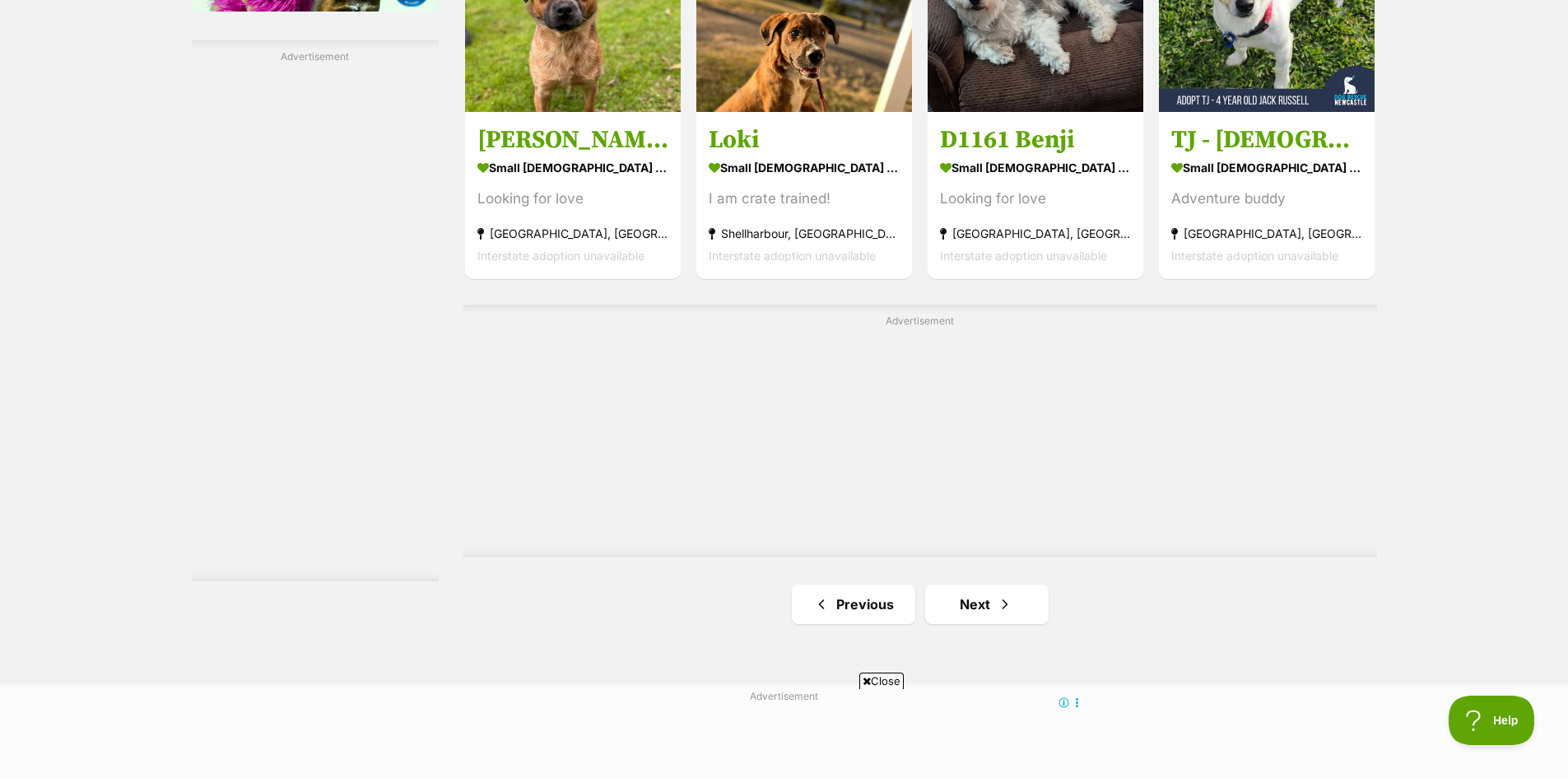
scroll to position [2799, 0]
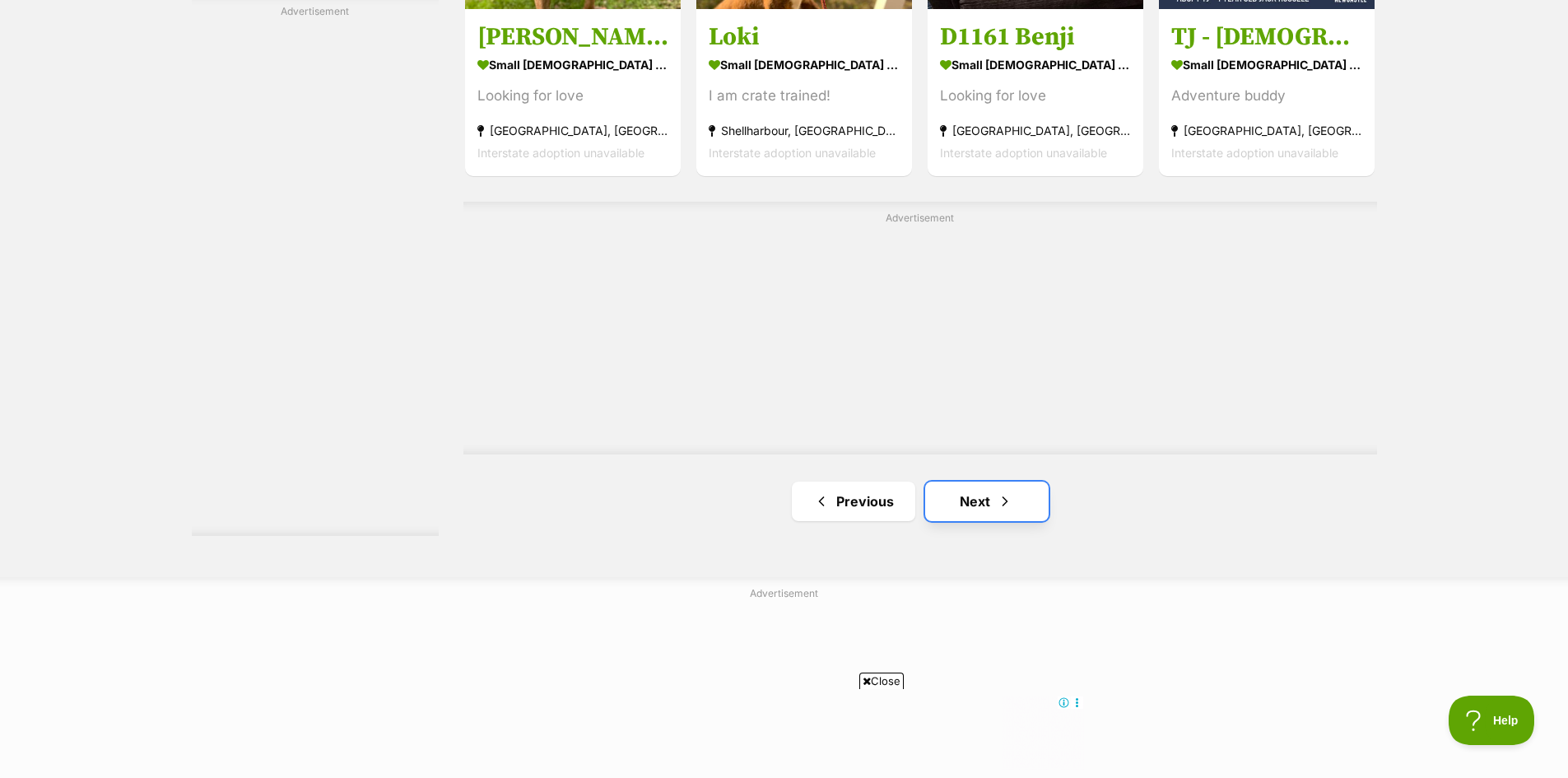
click at [991, 494] on link "Next" at bounding box center [987, 501] width 124 height 40
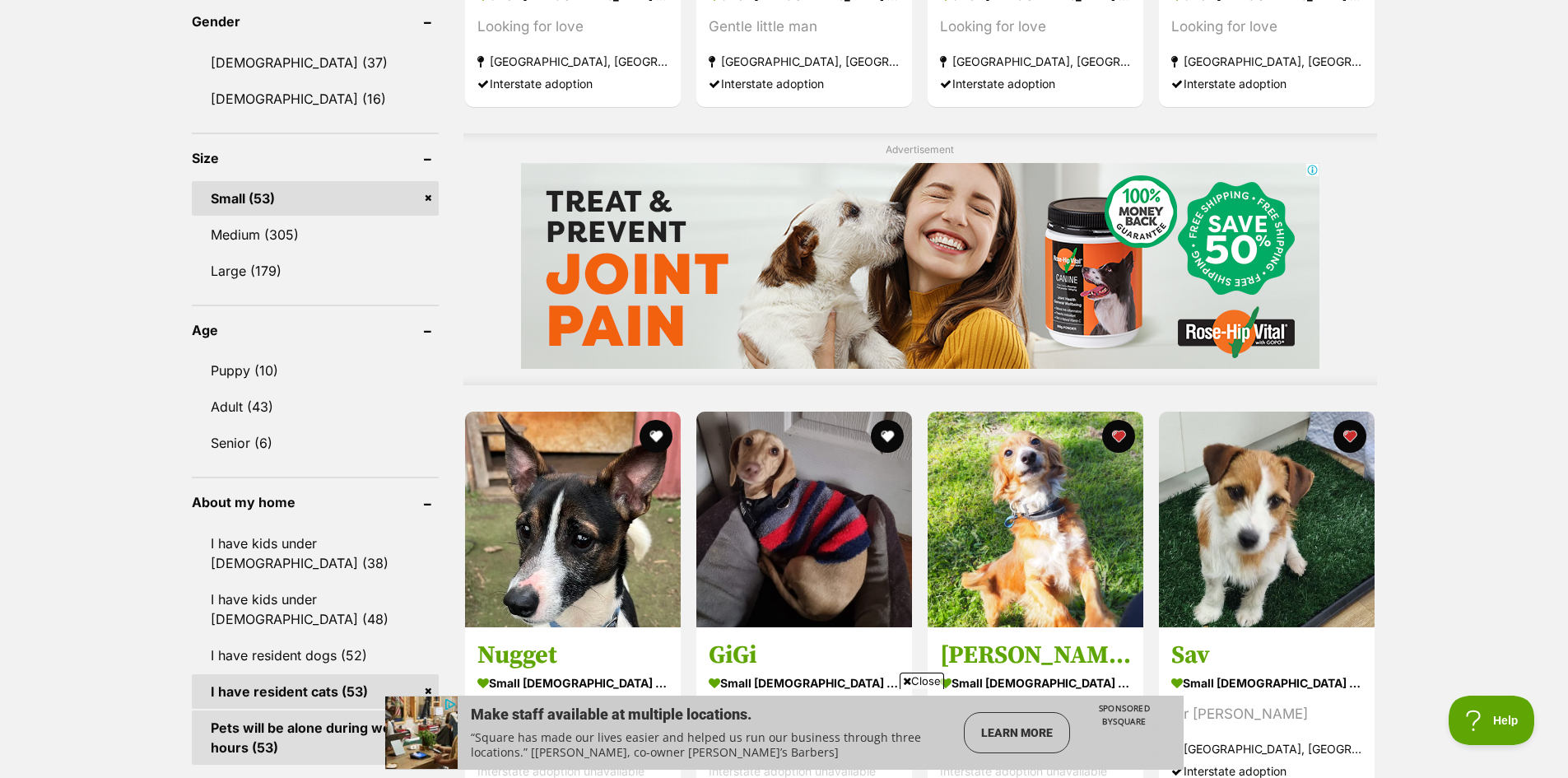
scroll to position [1317, 0]
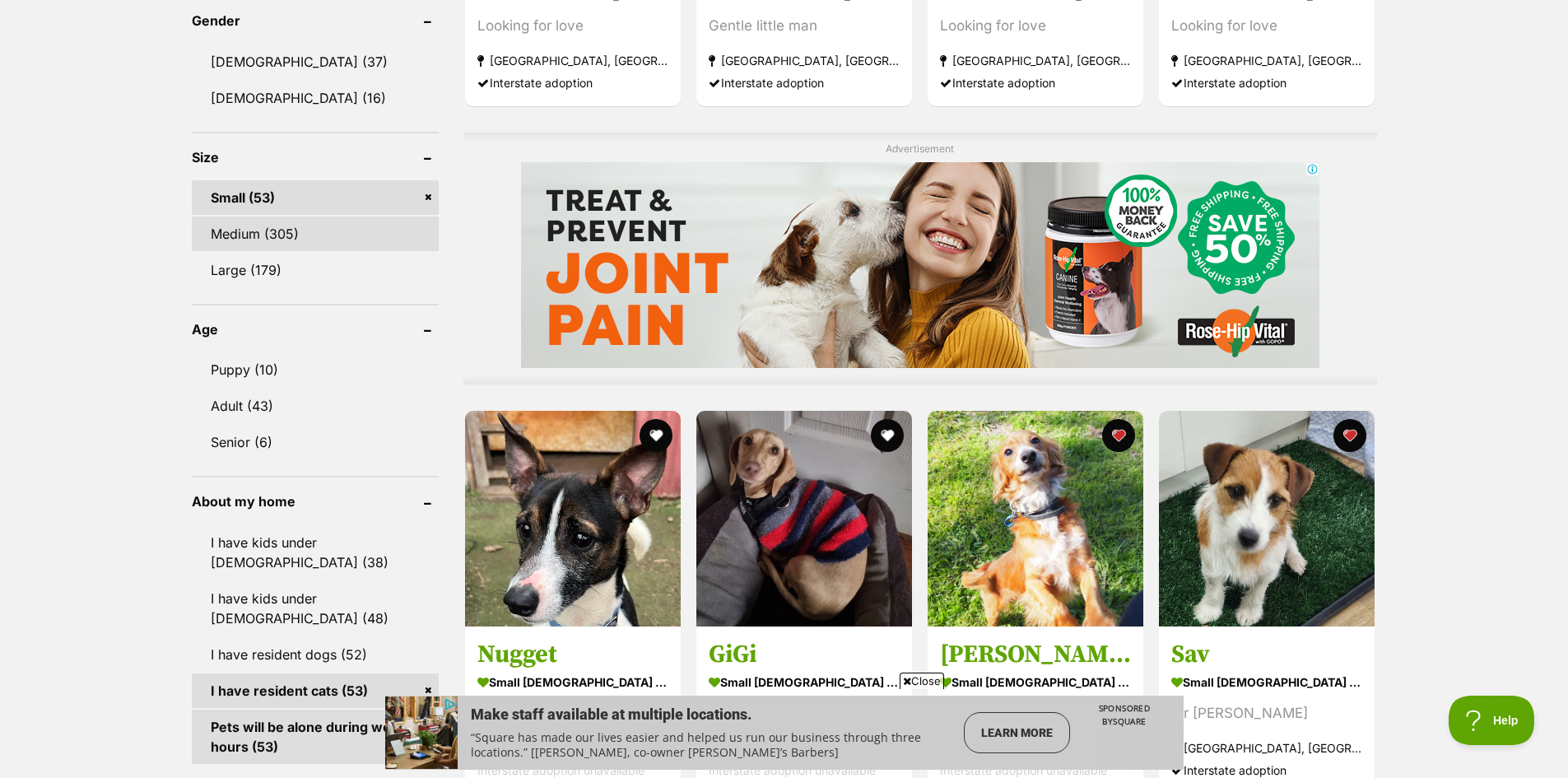
click at [261, 225] on link "Medium (305)" at bounding box center [315, 233] width 247 height 34
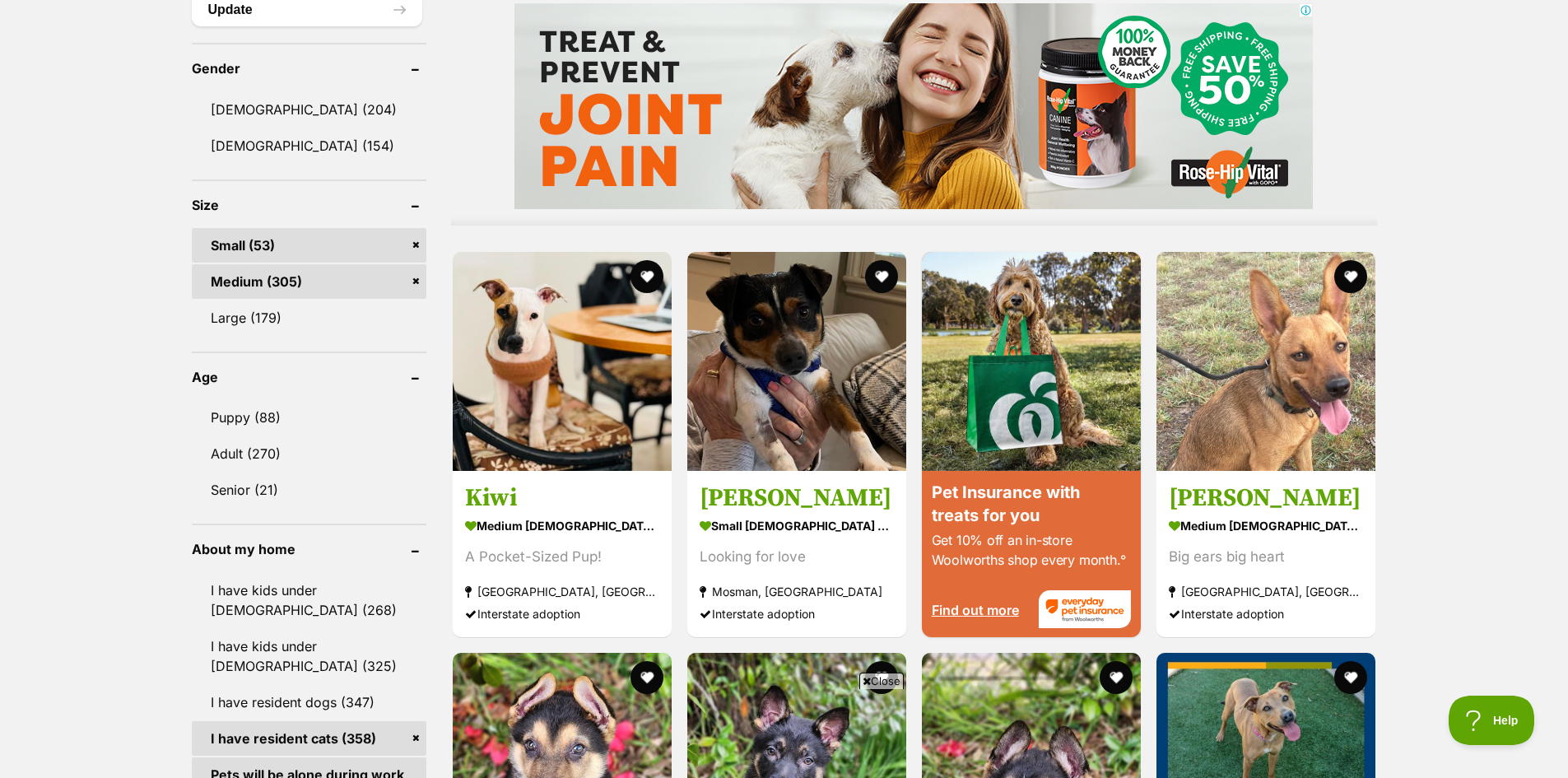
scroll to position [1399, 0]
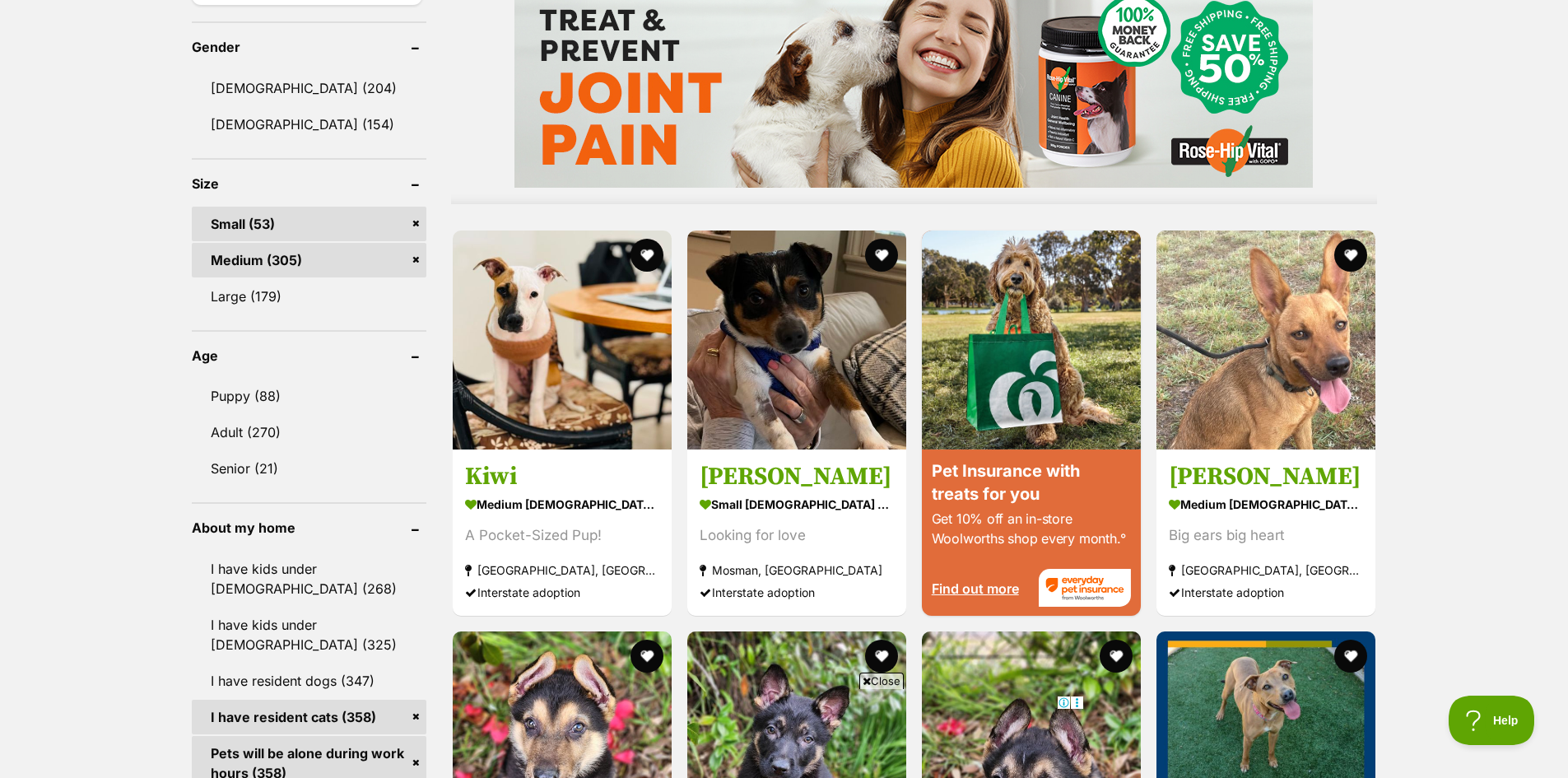
click at [332, 218] on link "Small (53)" at bounding box center [308, 223] width 234 height 34
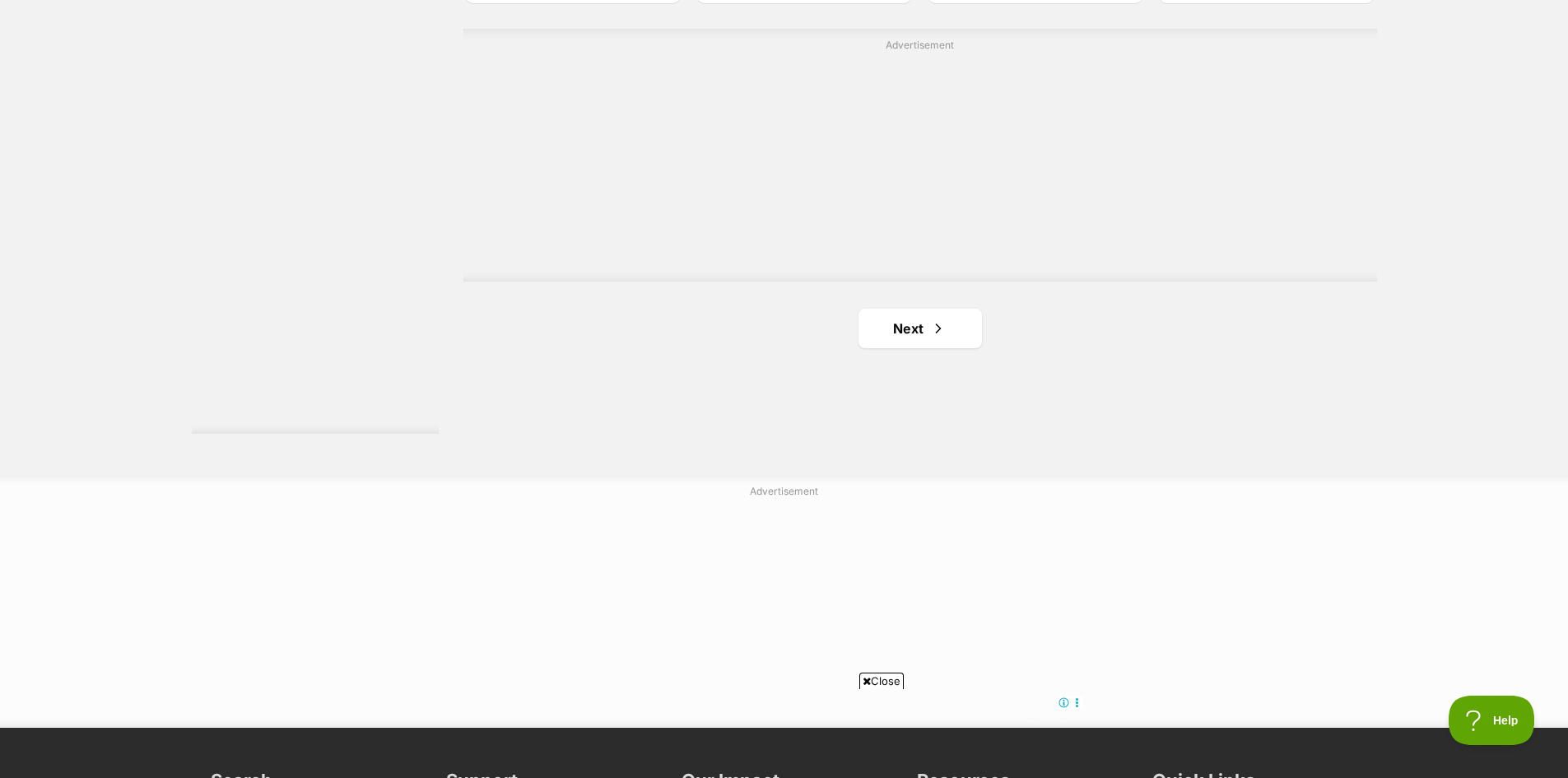
scroll to position [2881, 0]
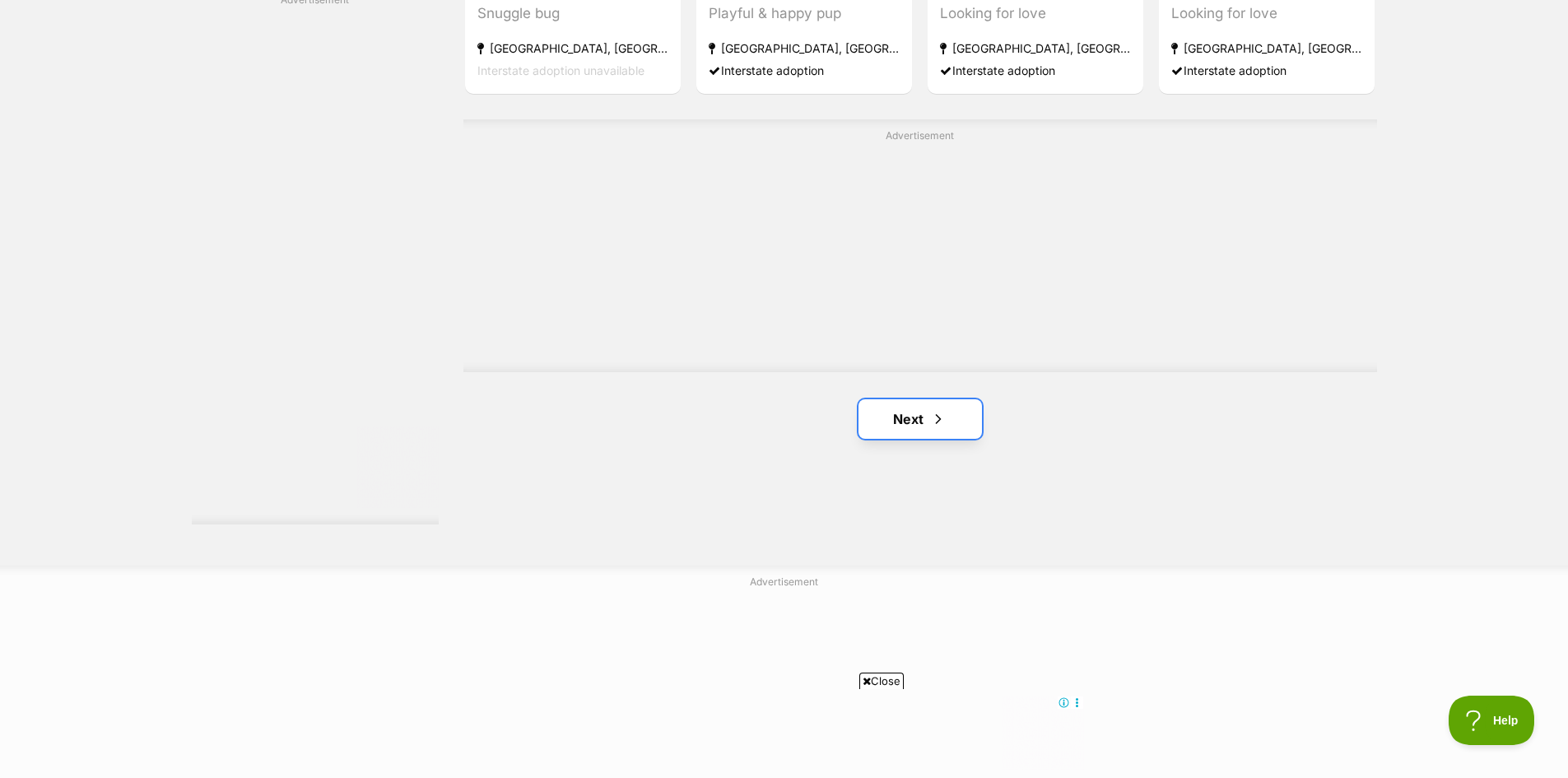
click at [911, 420] on link "Next" at bounding box center [920, 419] width 124 height 40
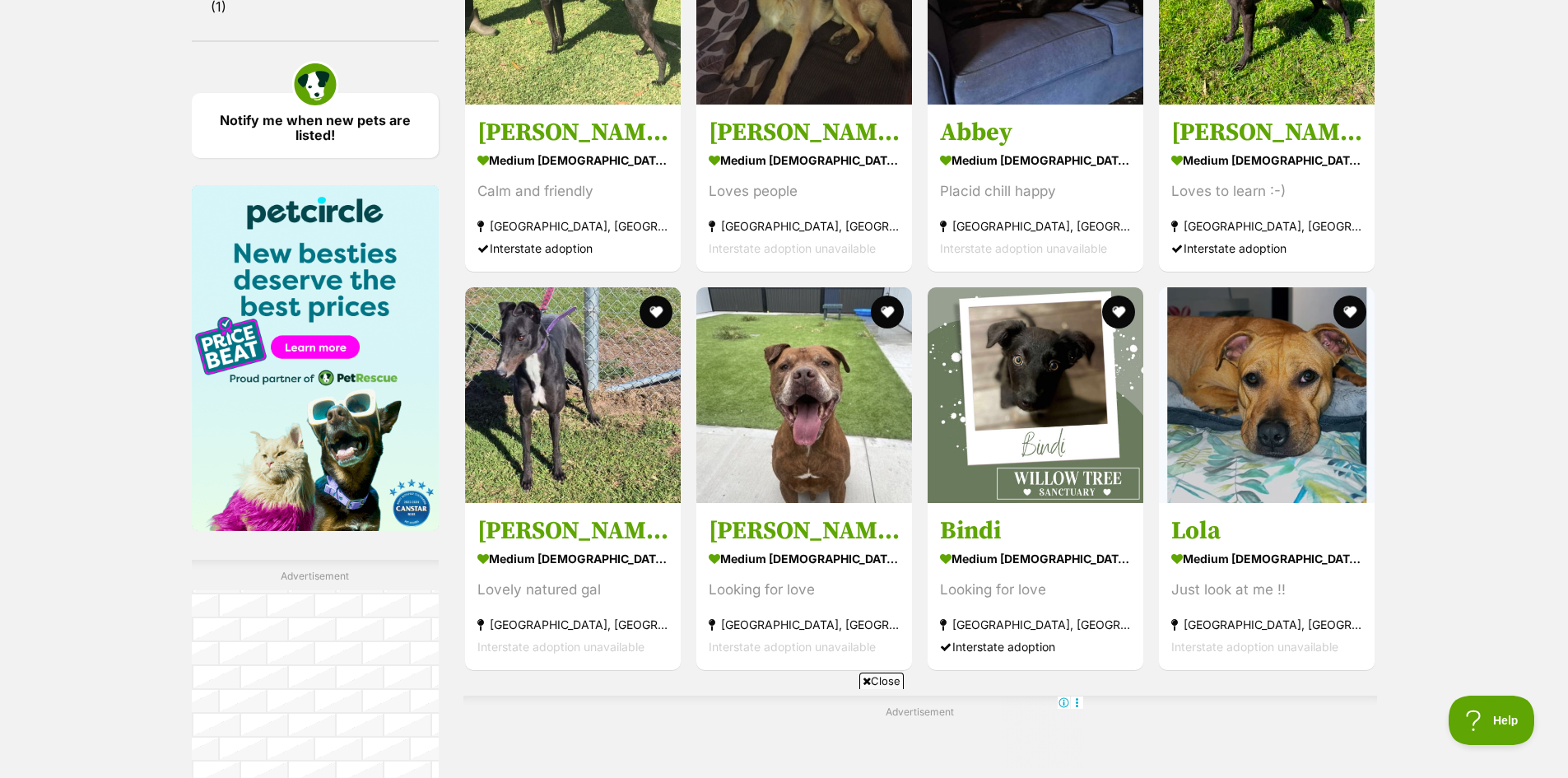
scroll to position [2717, 0]
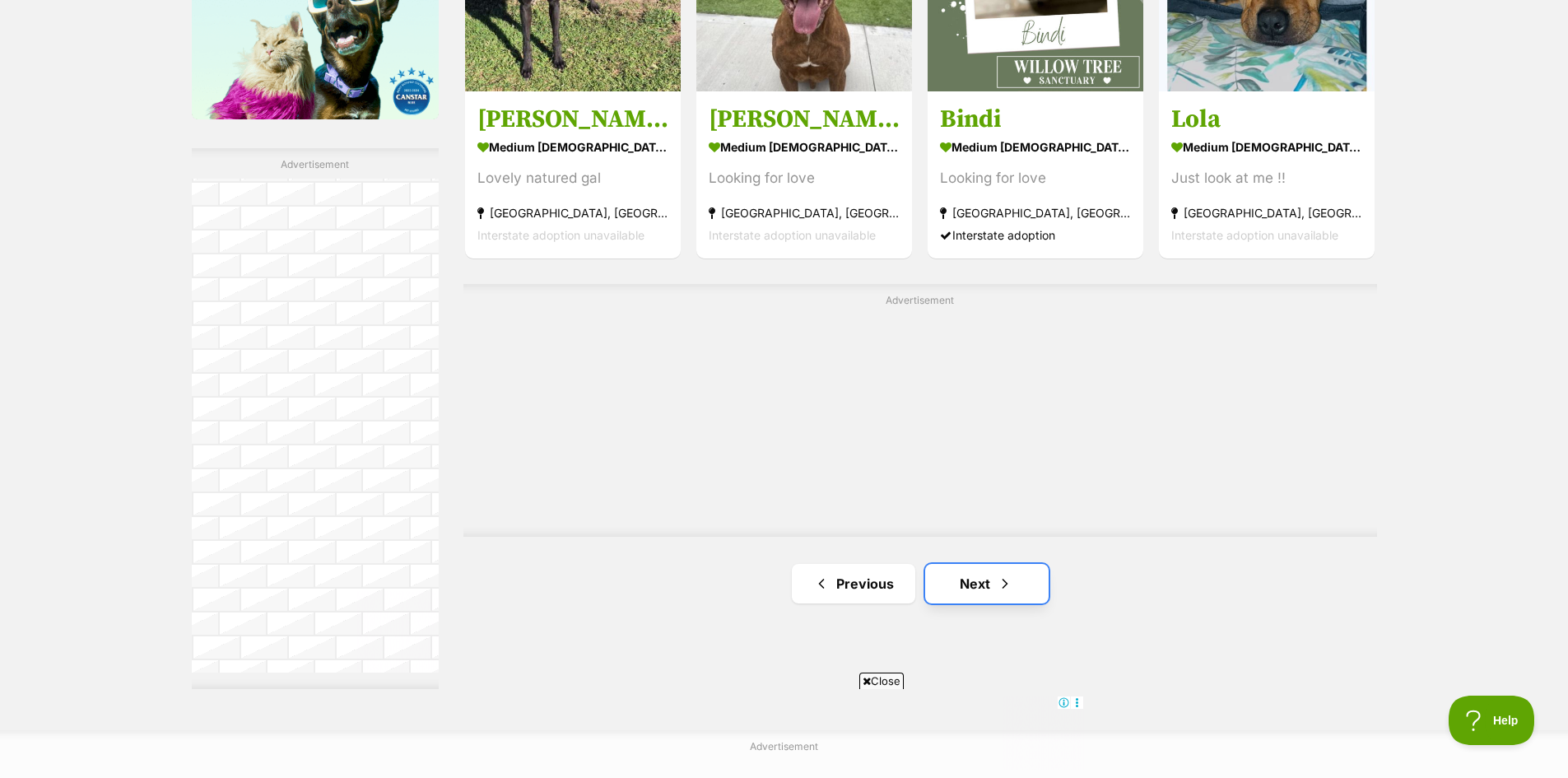
click at [992, 579] on link "Next" at bounding box center [987, 584] width 124 height 40
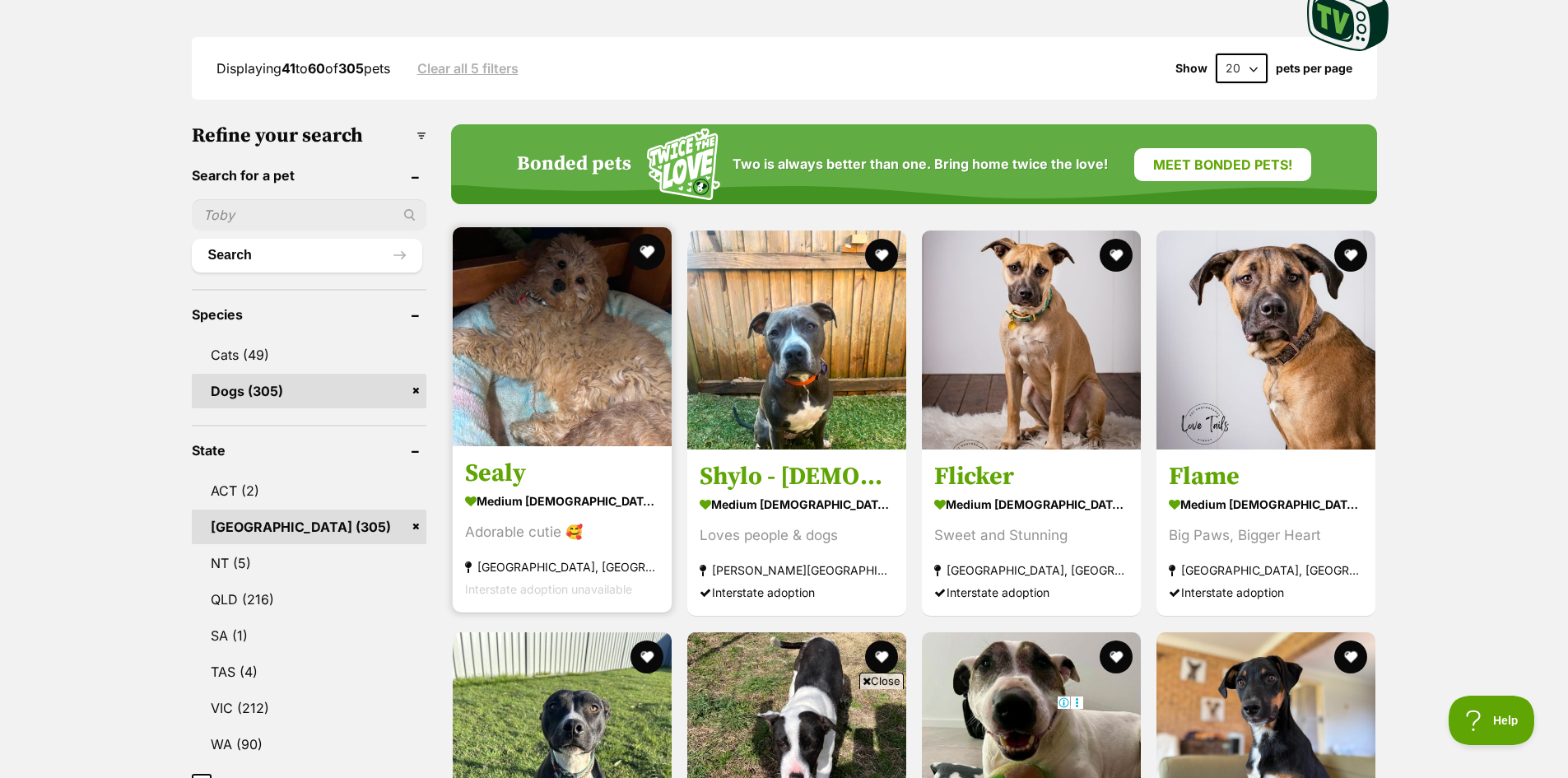
click at [647, 251] on button "favourite" at bounding box center [647, 251] width 36 height 36
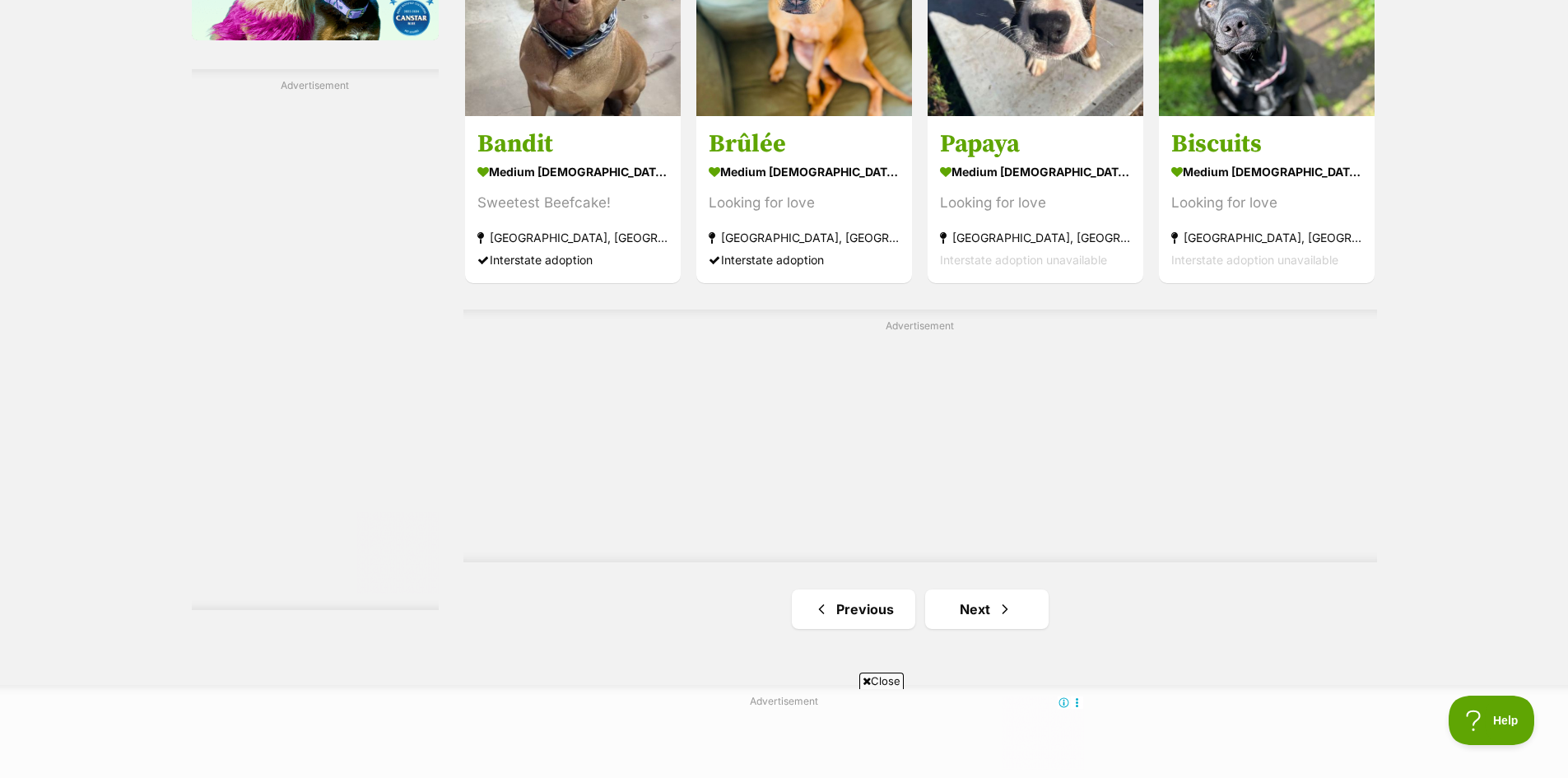
scroll to position [3046, 0]
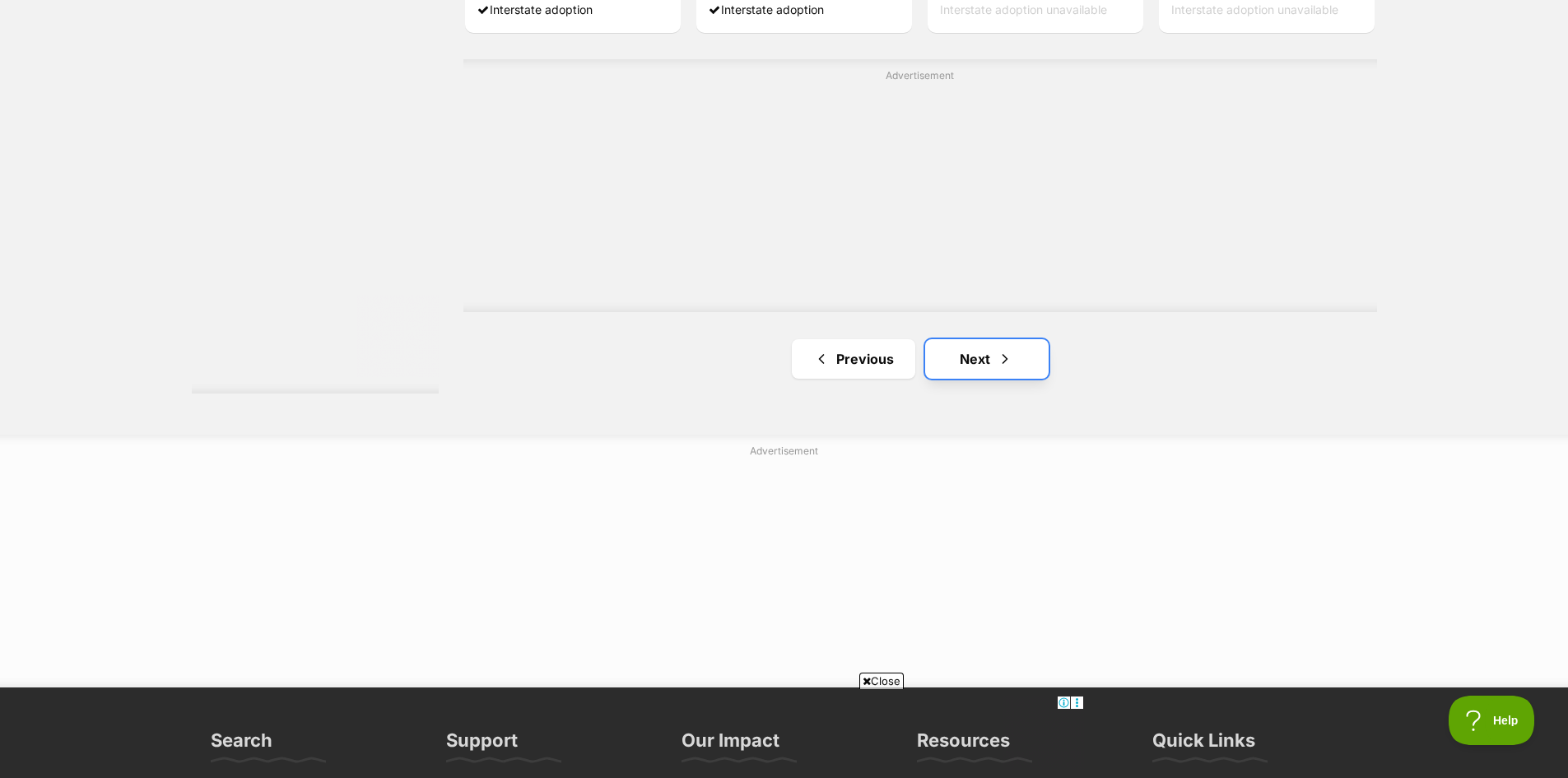
click at [975, 366] on link "Next" at bounding box center [987, 359] width 124 height 40
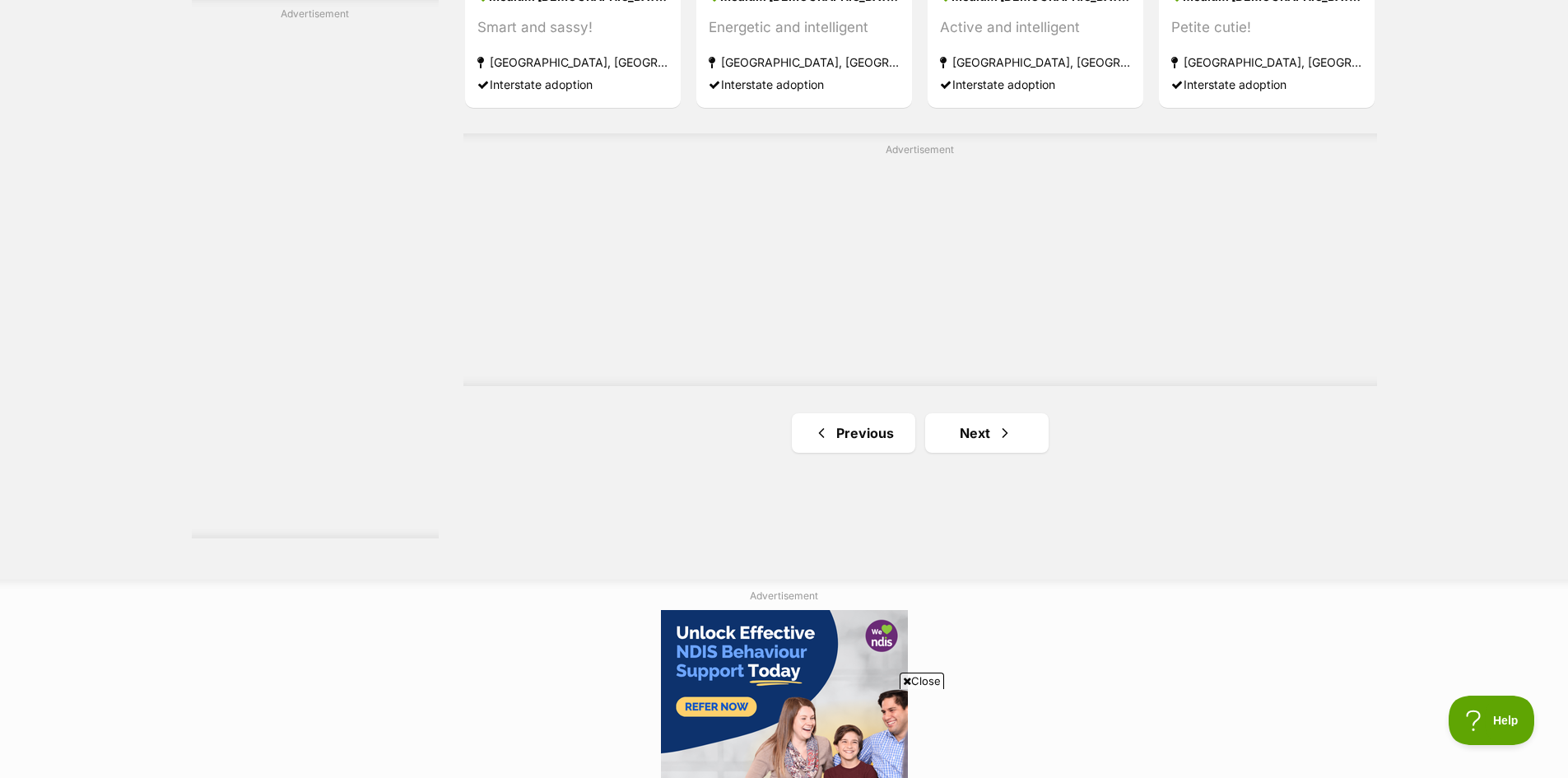
scroll to position [2881, 0]
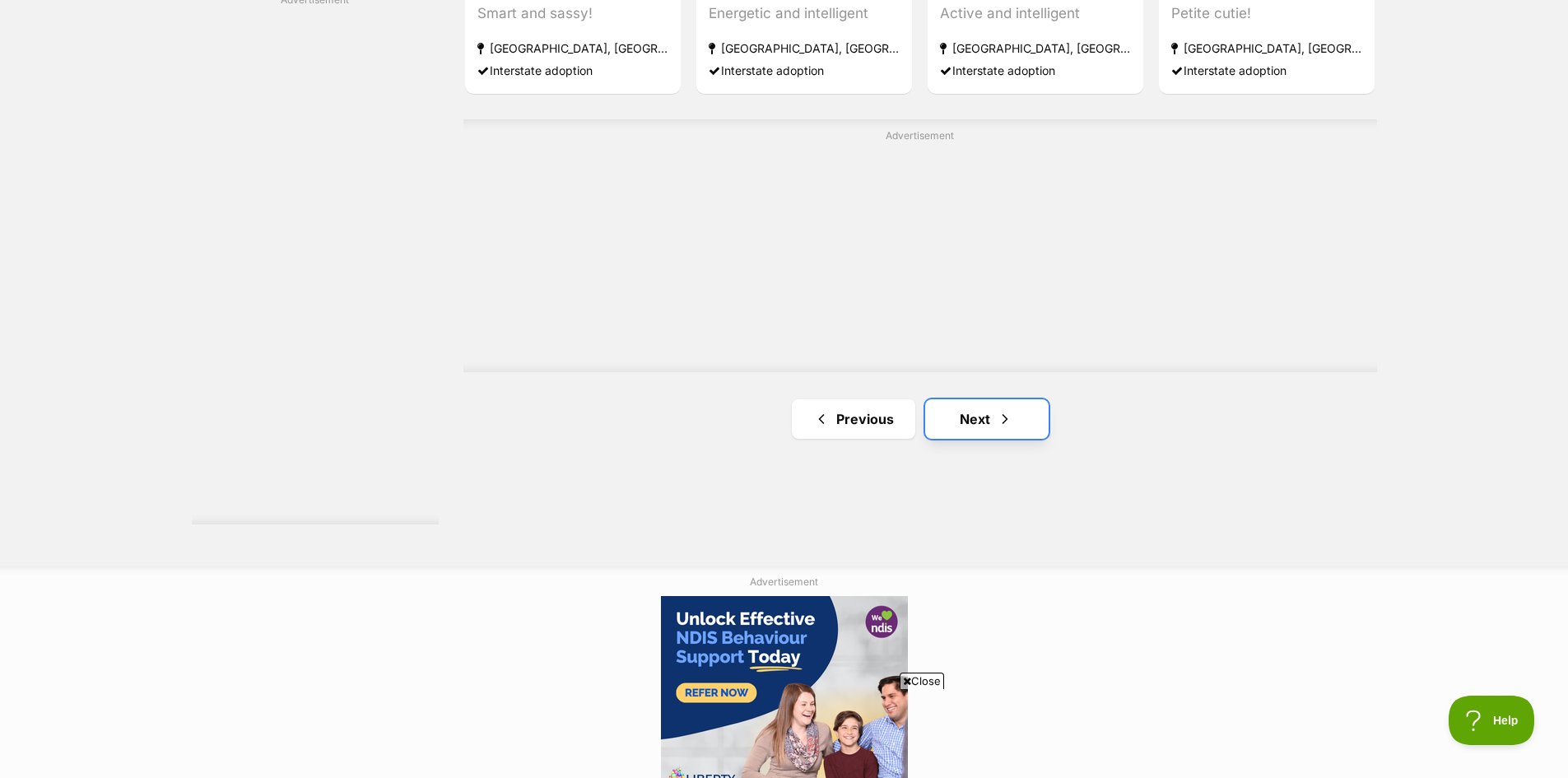
click at [975, 415] on link "Next" at bounding box center [987, 419] width 124 height 40
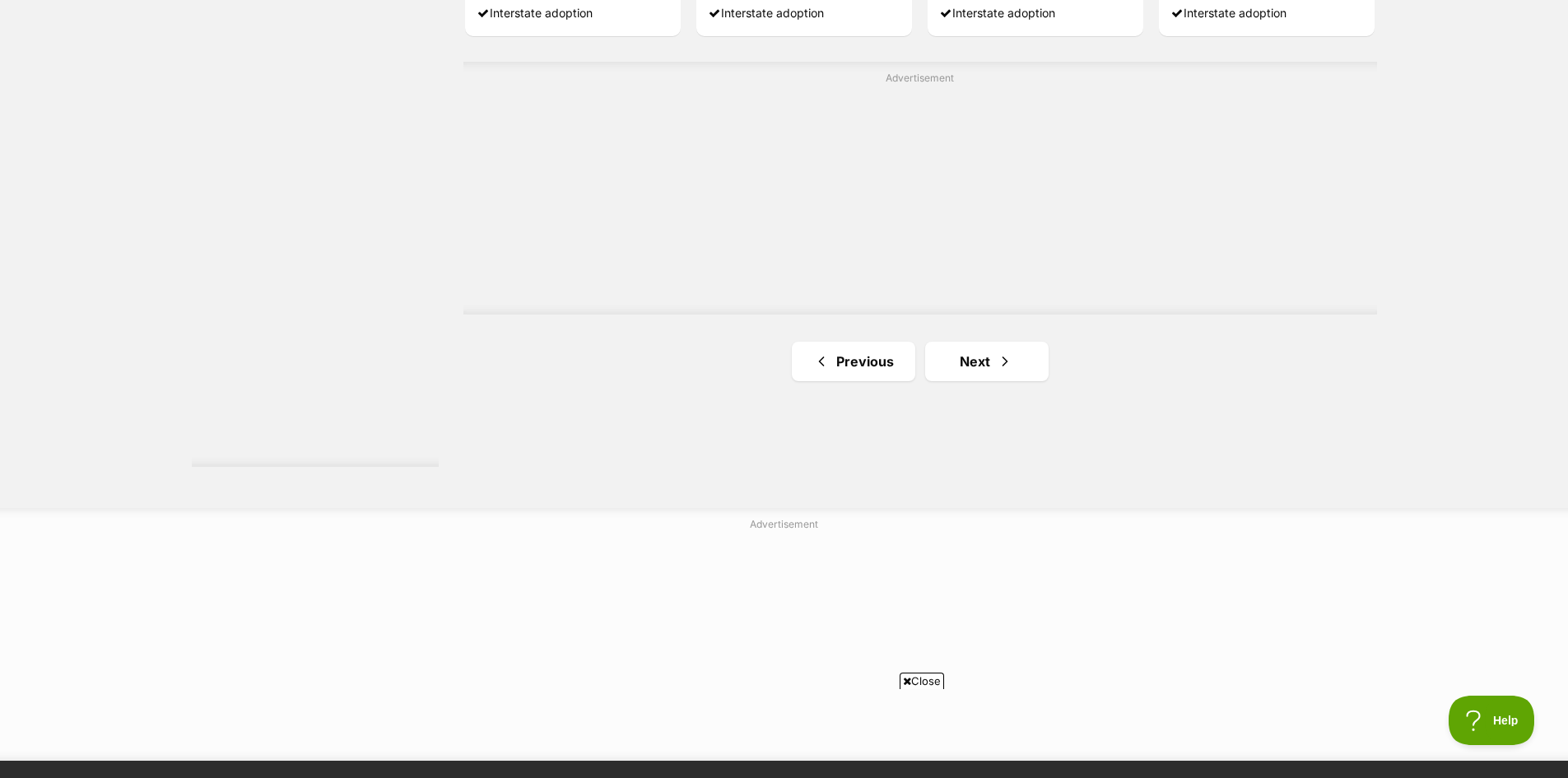
scroll to position [2964, 0]
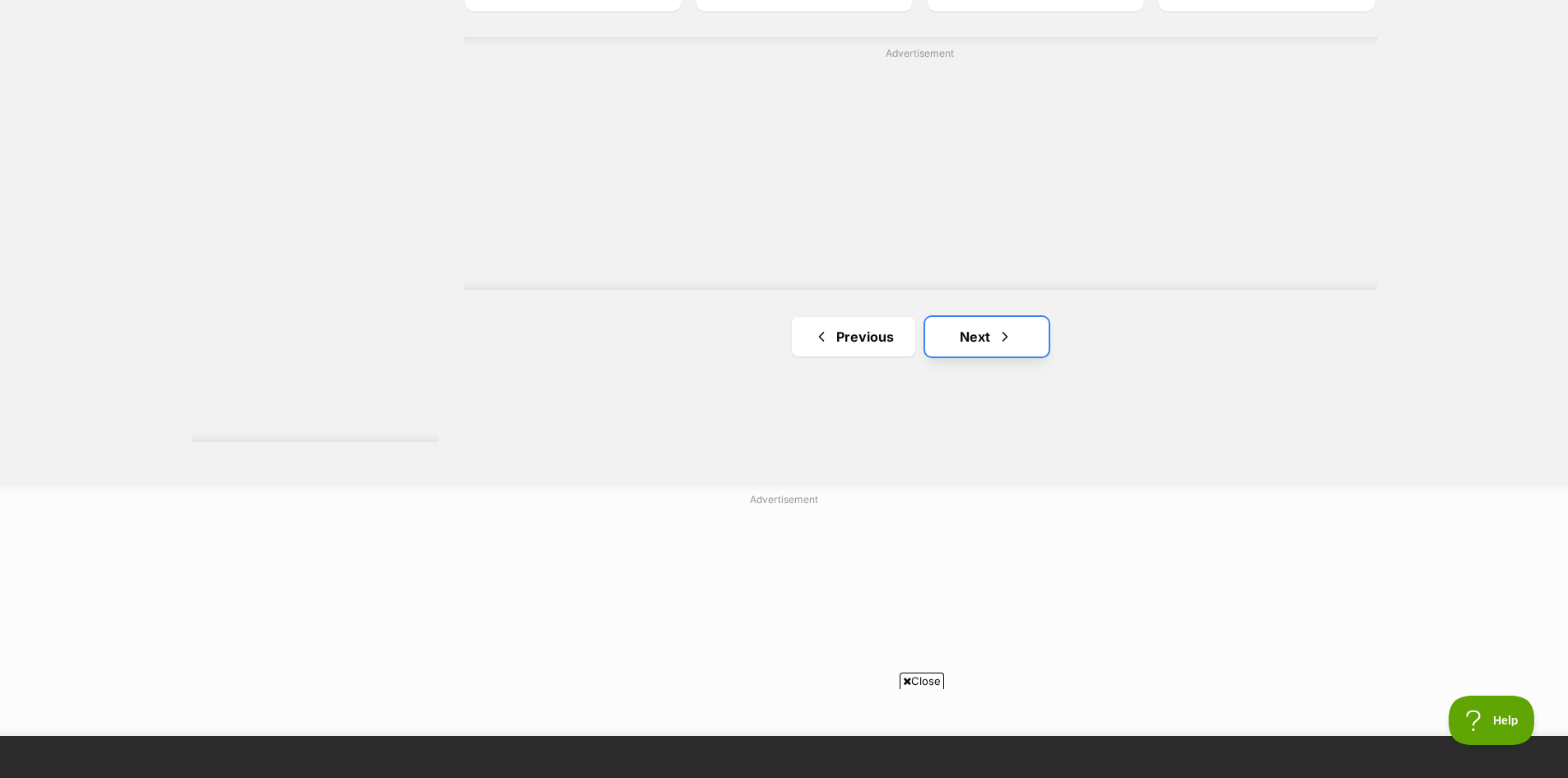
click at [988, 346] on link "Next" at bounding box center [987, 337] width 124 height 40
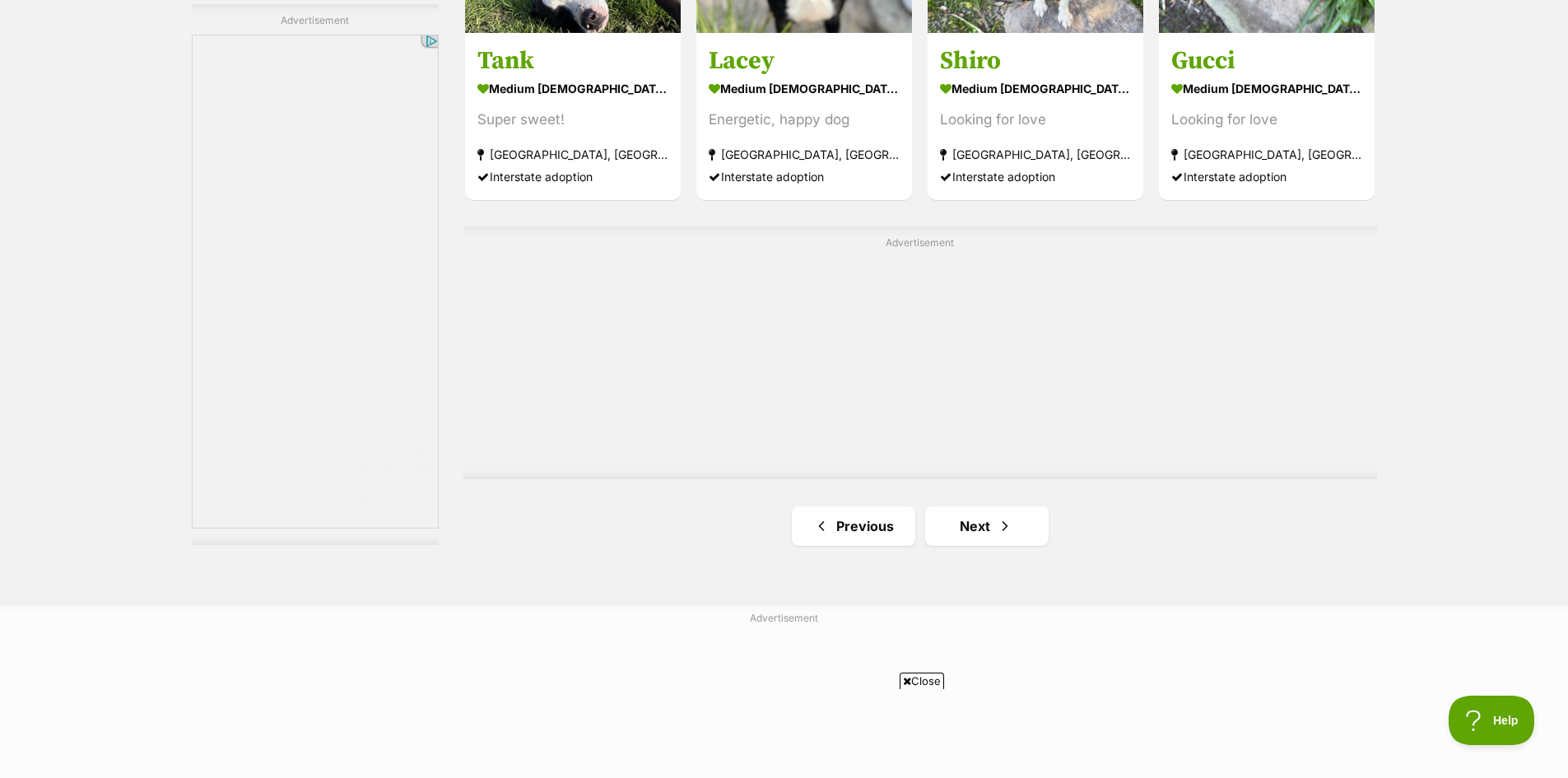
scroll to position [2964, 0]
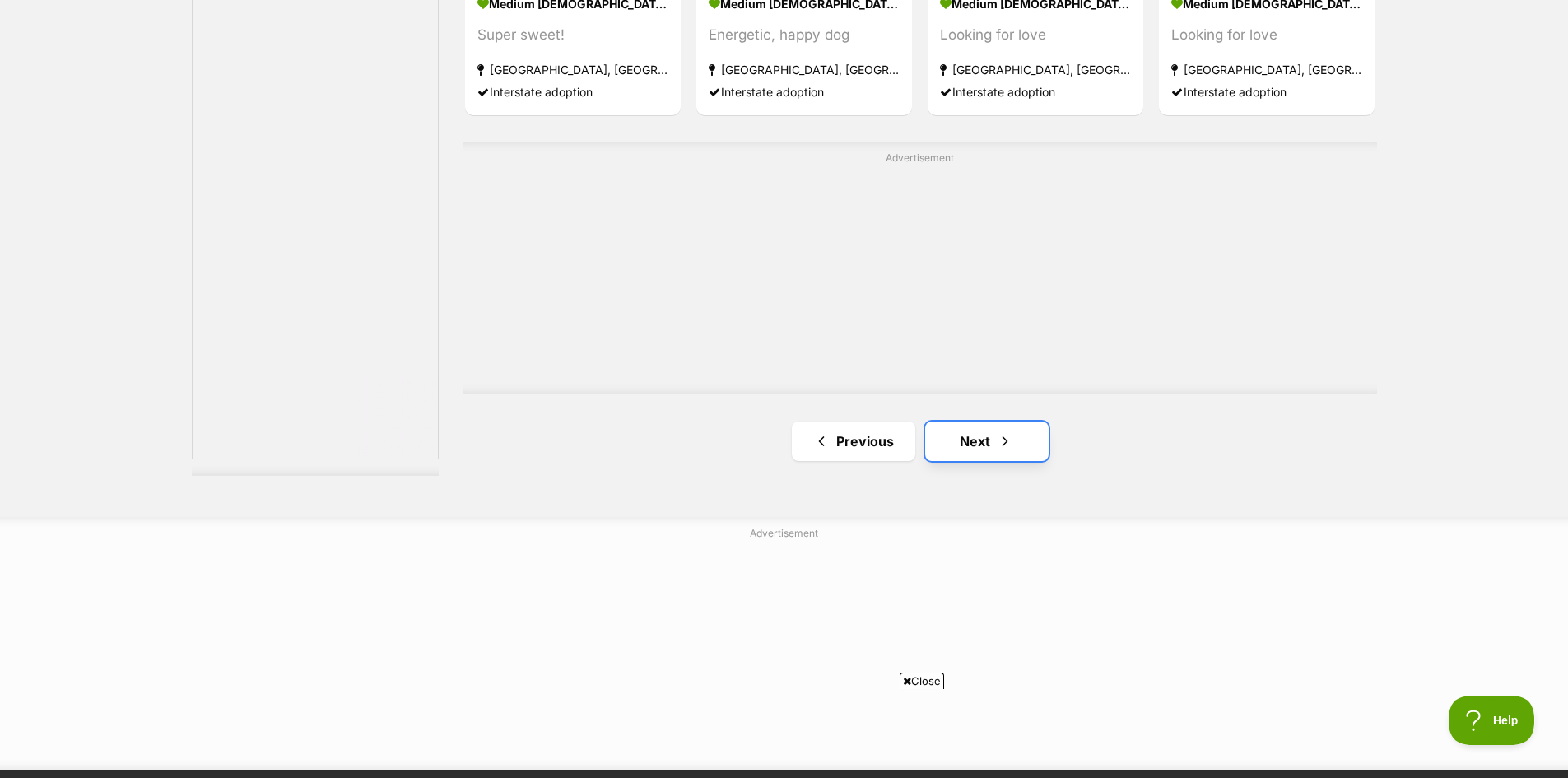
click at [978, 434] on link "Next" at bounding box center [987, 441] width 124 height 40
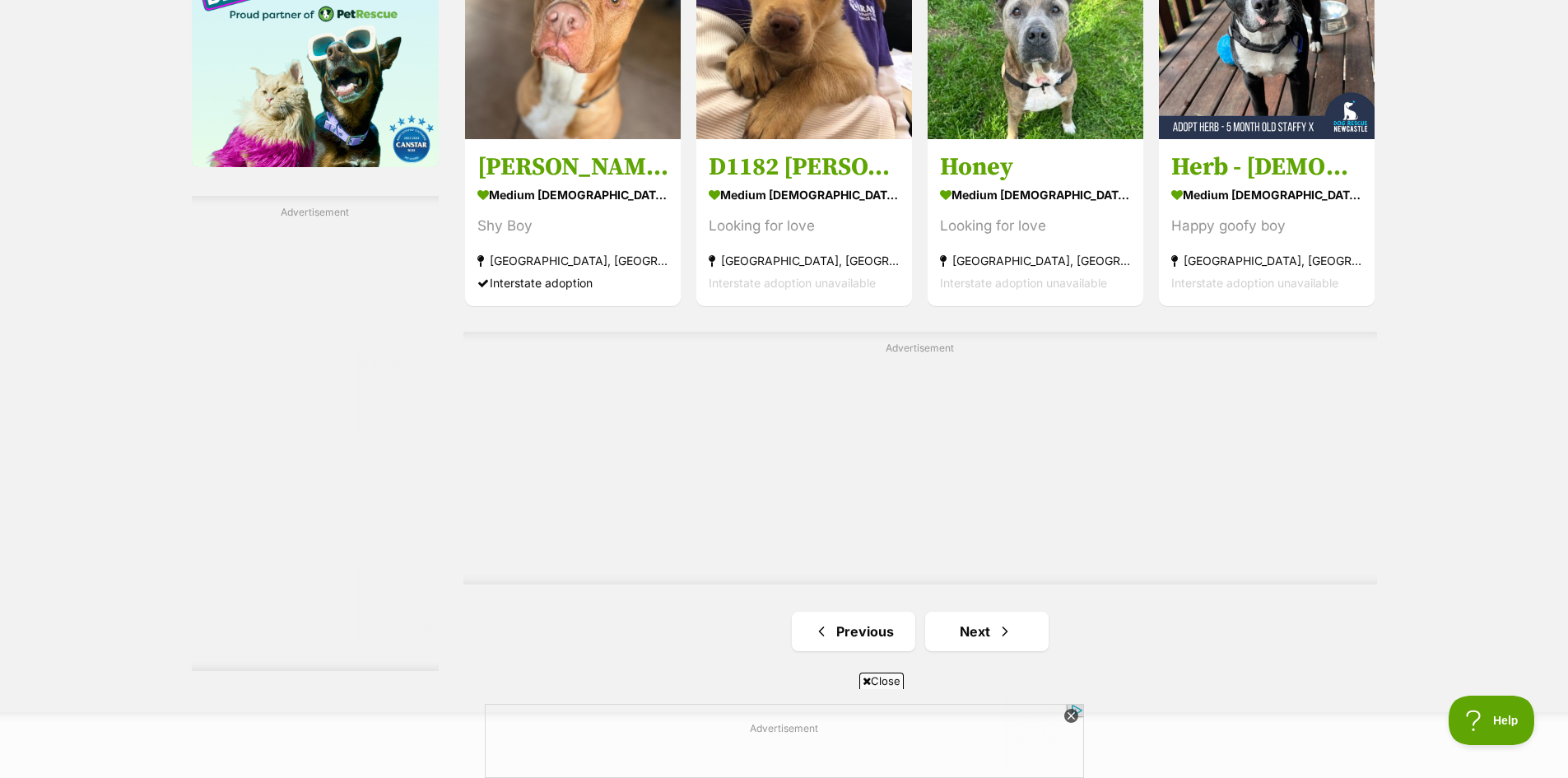
scroll to position [2799, 0]
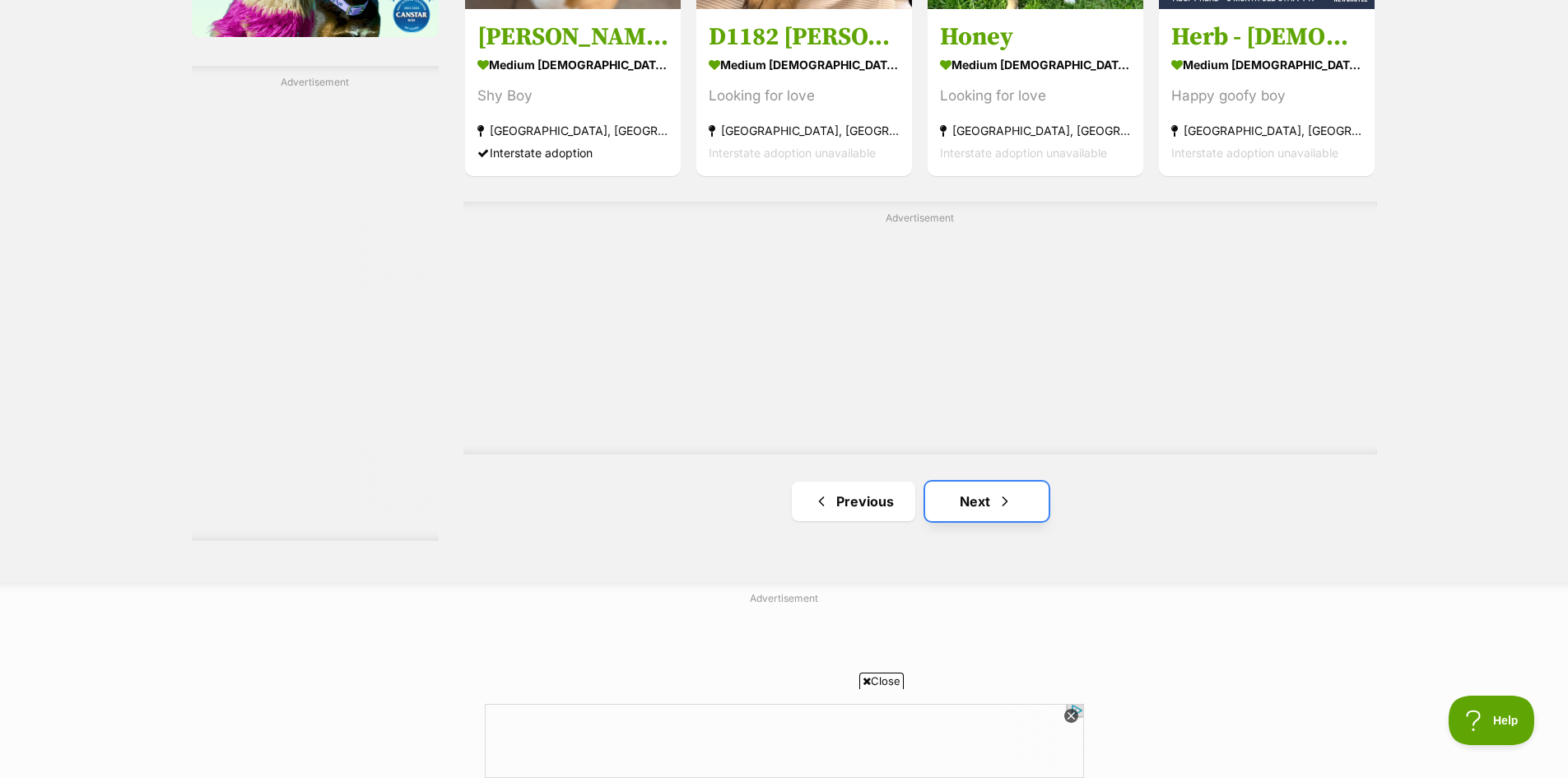
click at [982, 489] on link "Next" at bounding box center [987, 501] width 124 height 40
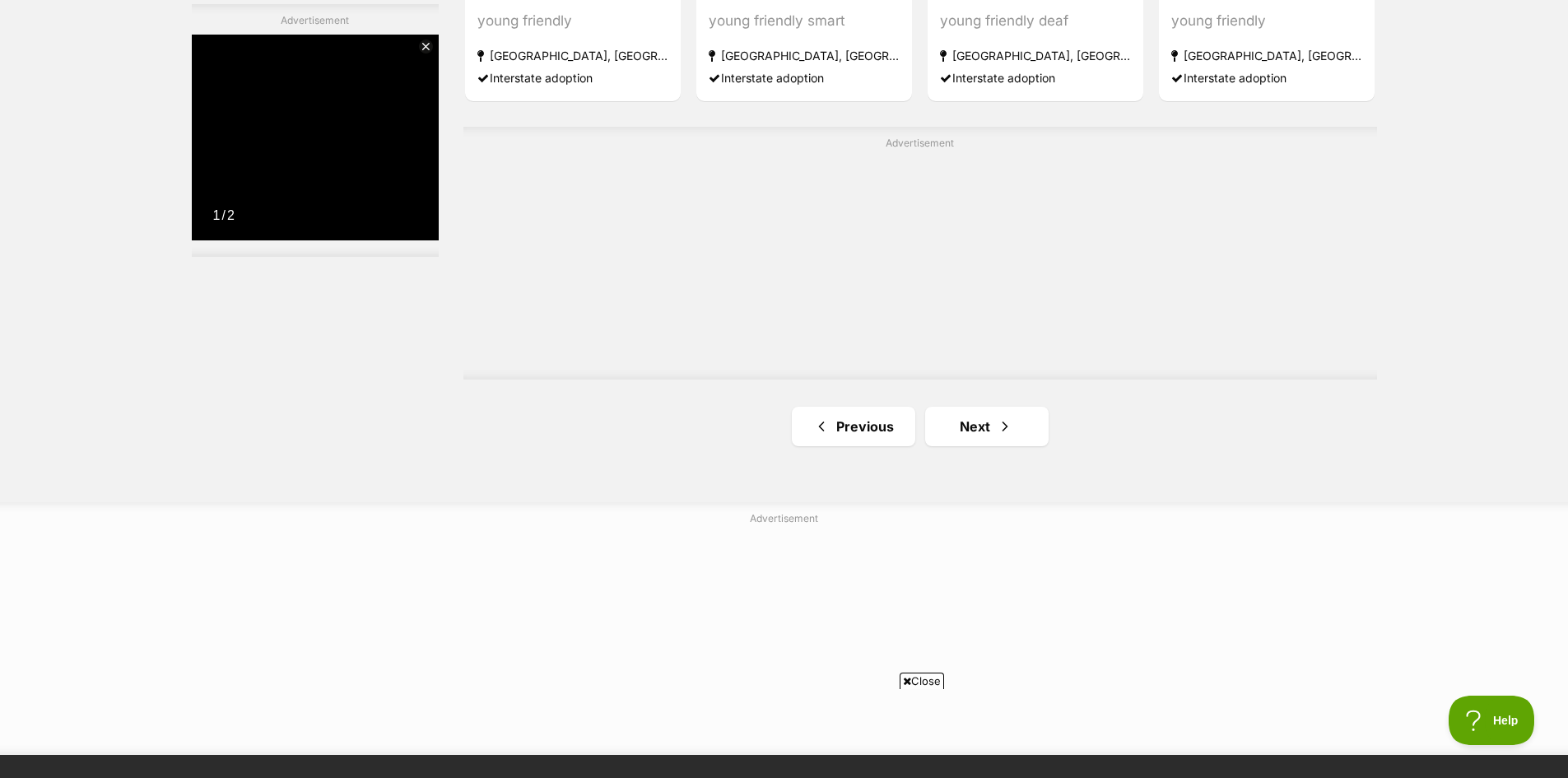
scroll to position [2881, 0]
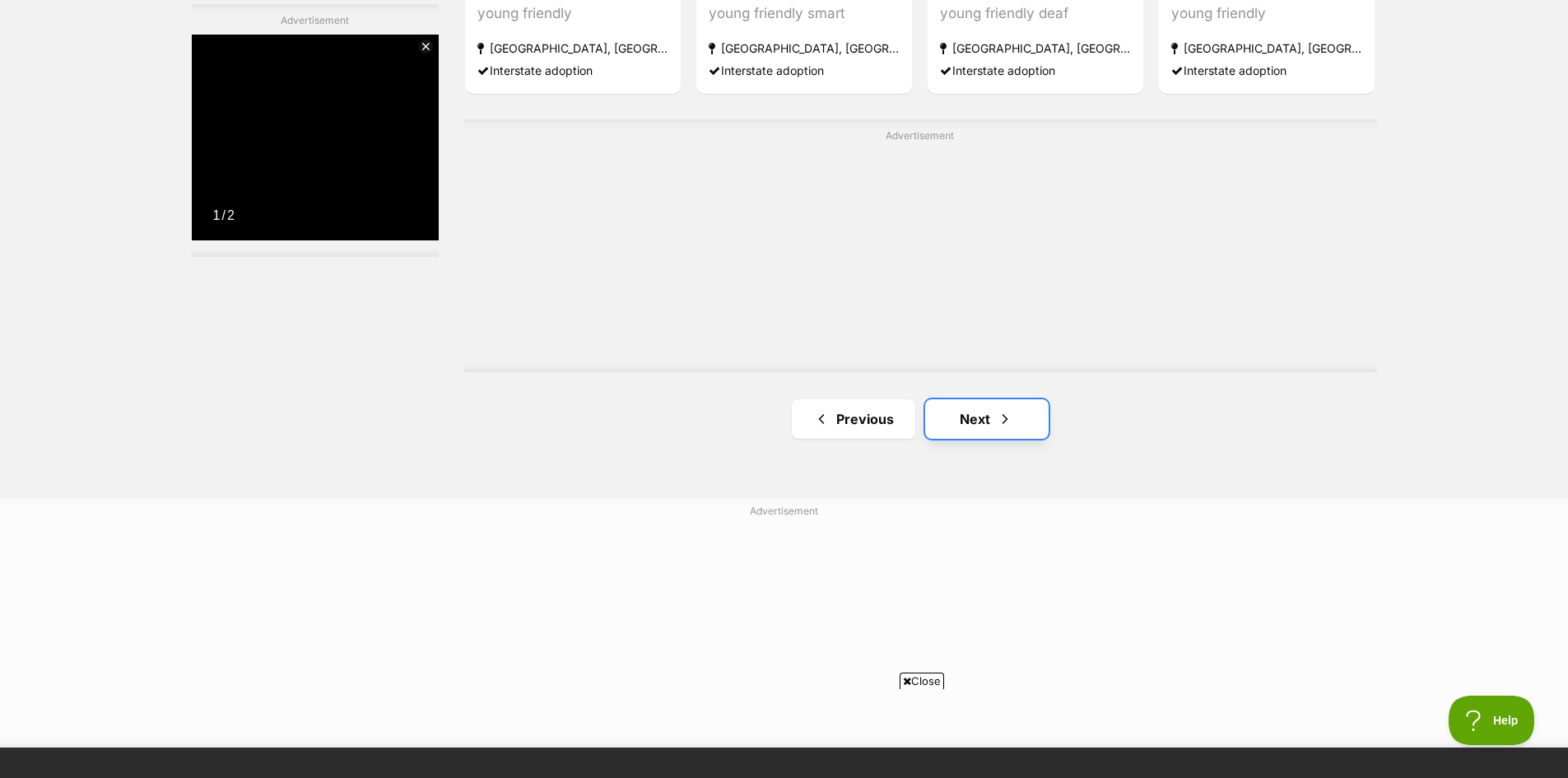
click at [1020, 416] on link "Next" at bounding box center [987, 419] width 124 height 40
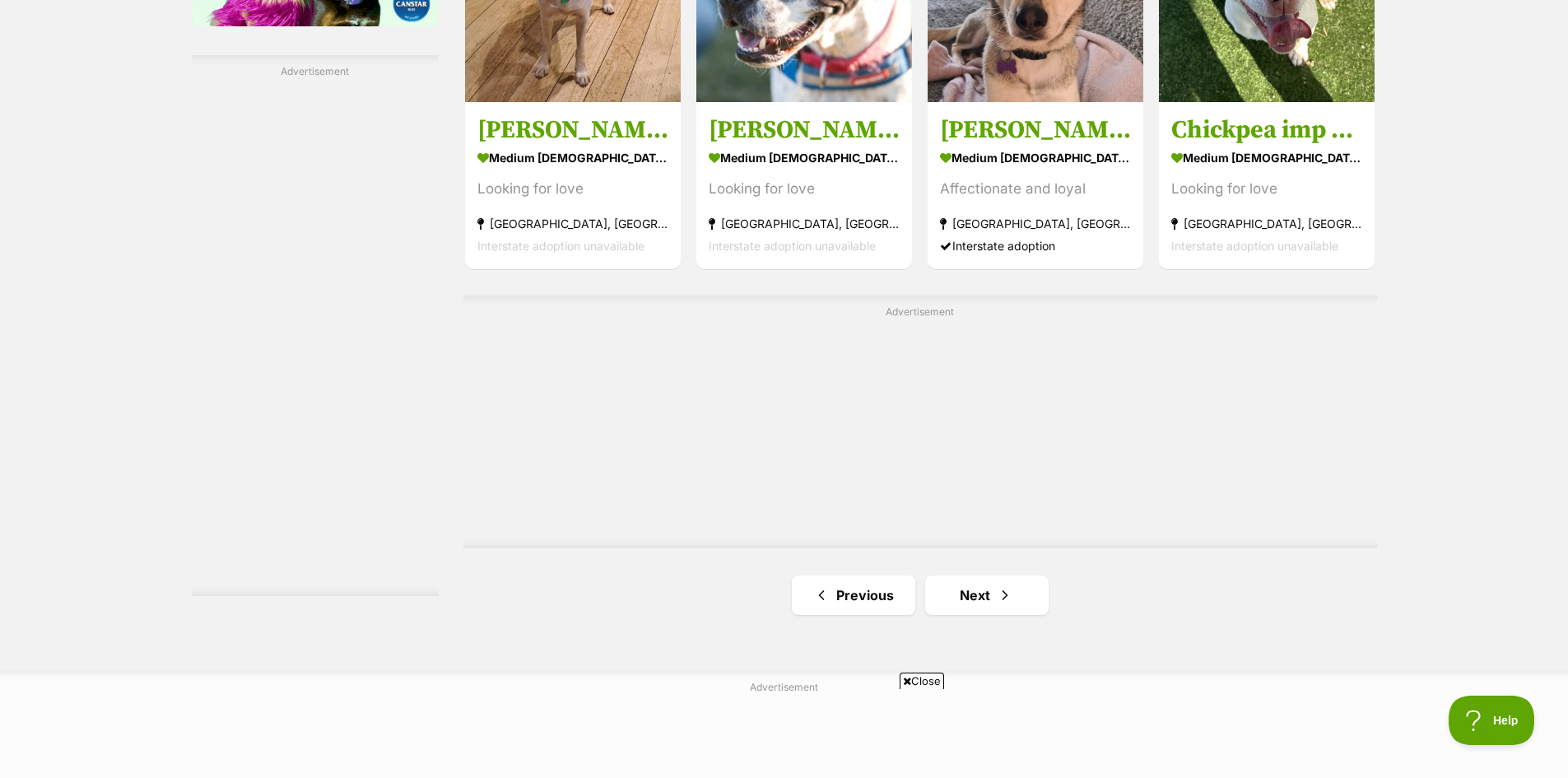
scroll to position [3046, 0]
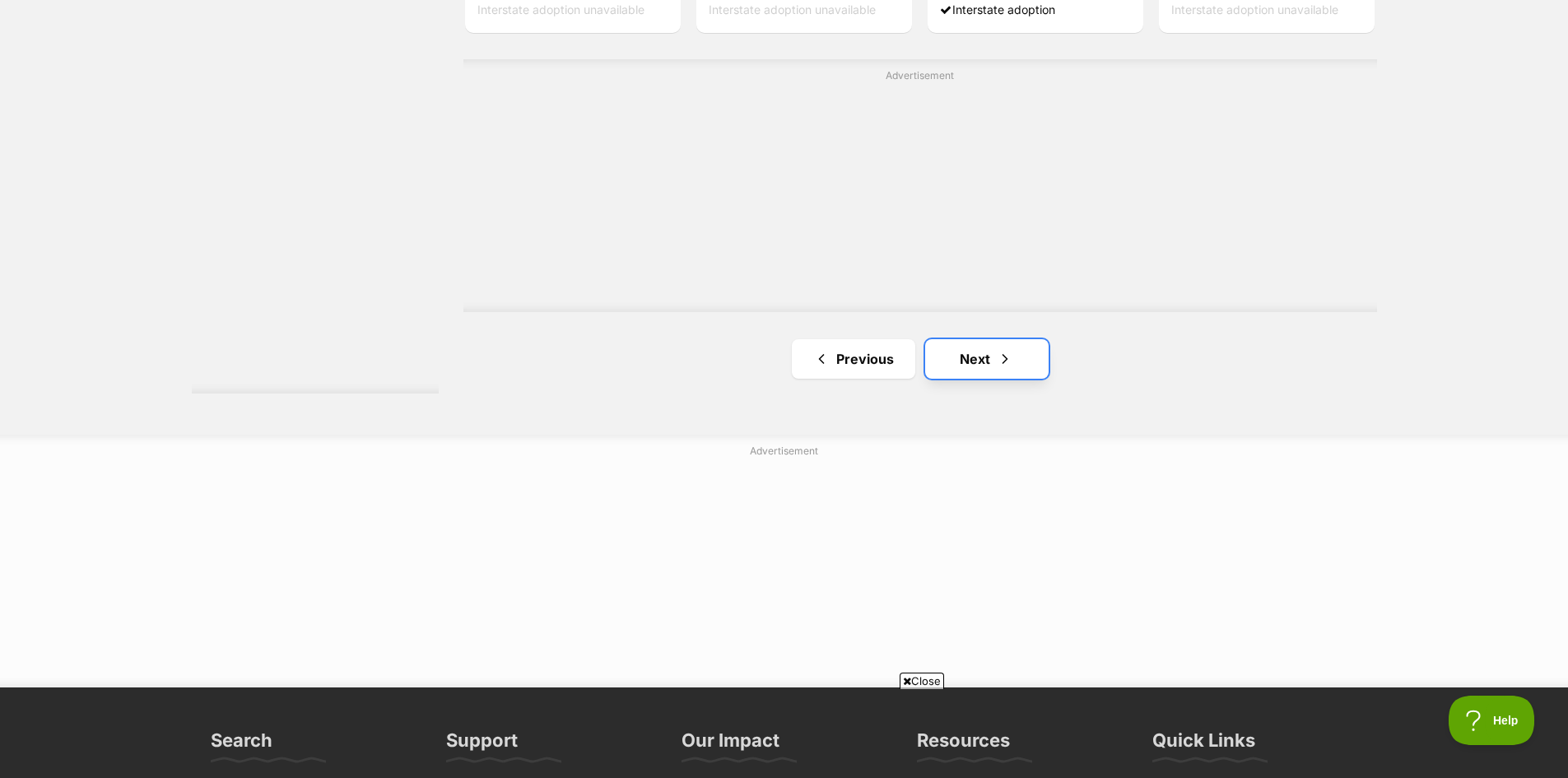
click at [993, 362] on link "Next" at bounding box center [987, 359] width 124 height 40
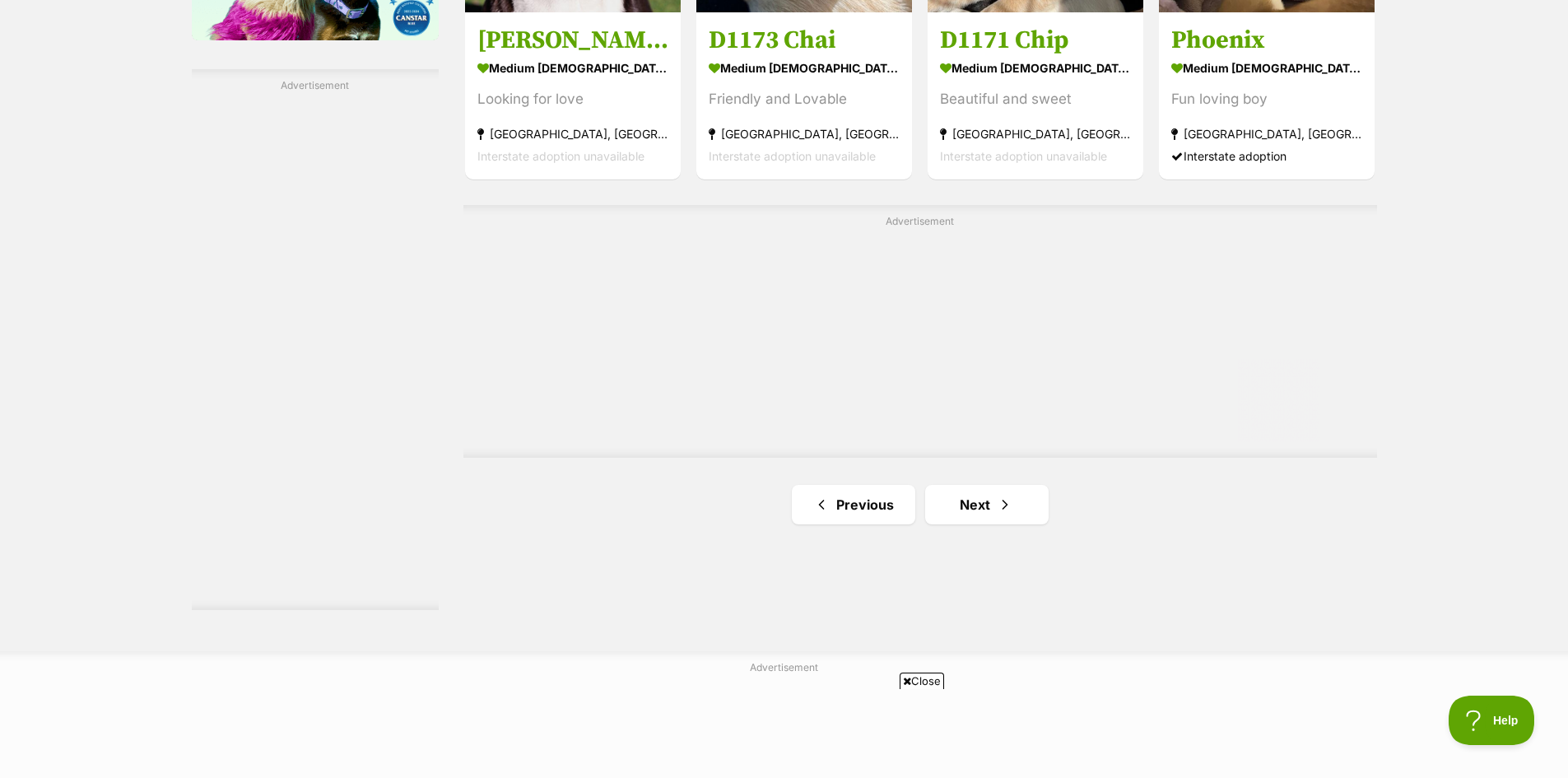
scroll to position [2799, 0]
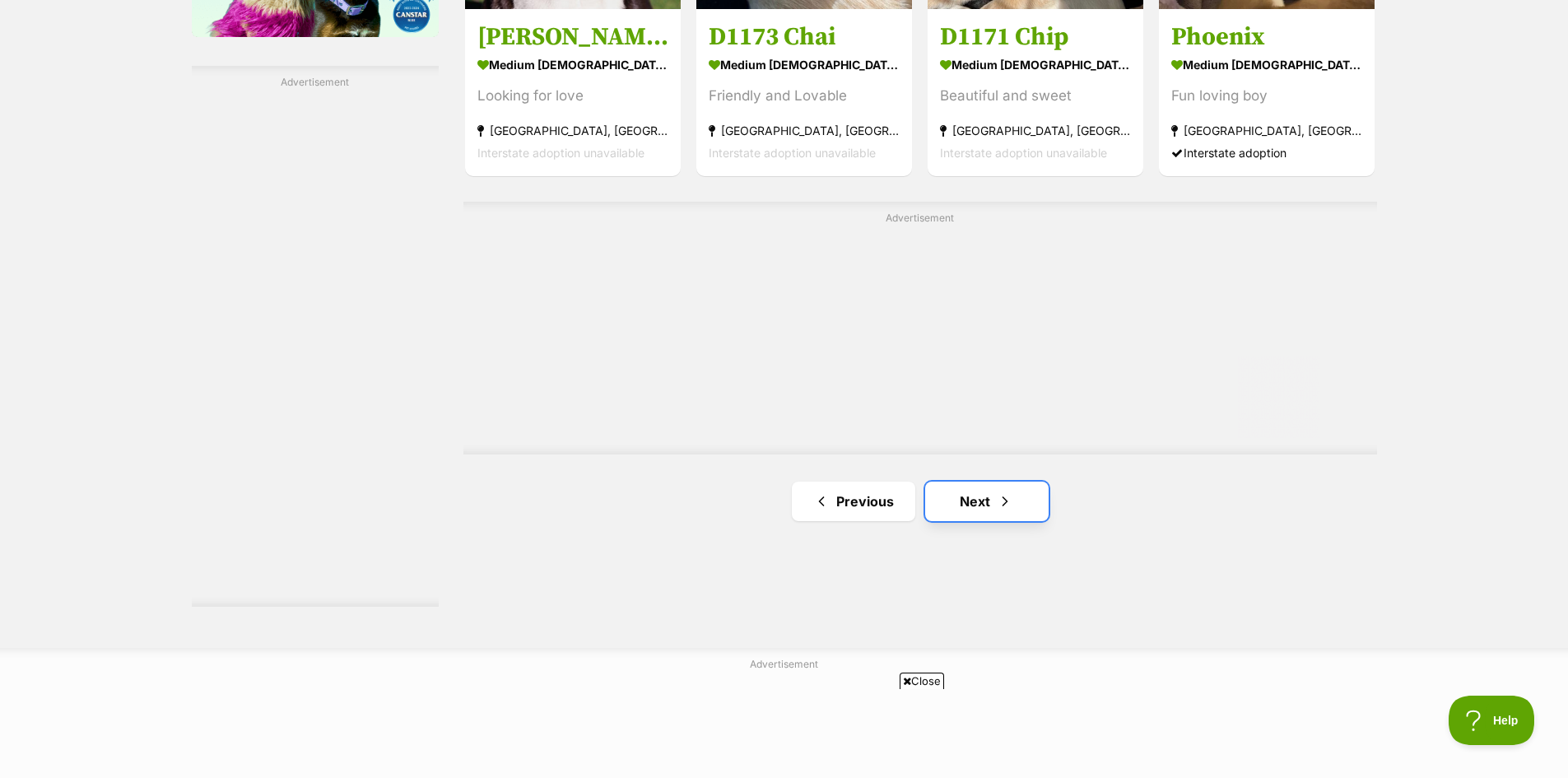
click at [997, 497] on span "Next page" at bounding box center [1005, 501] width 16 height 20
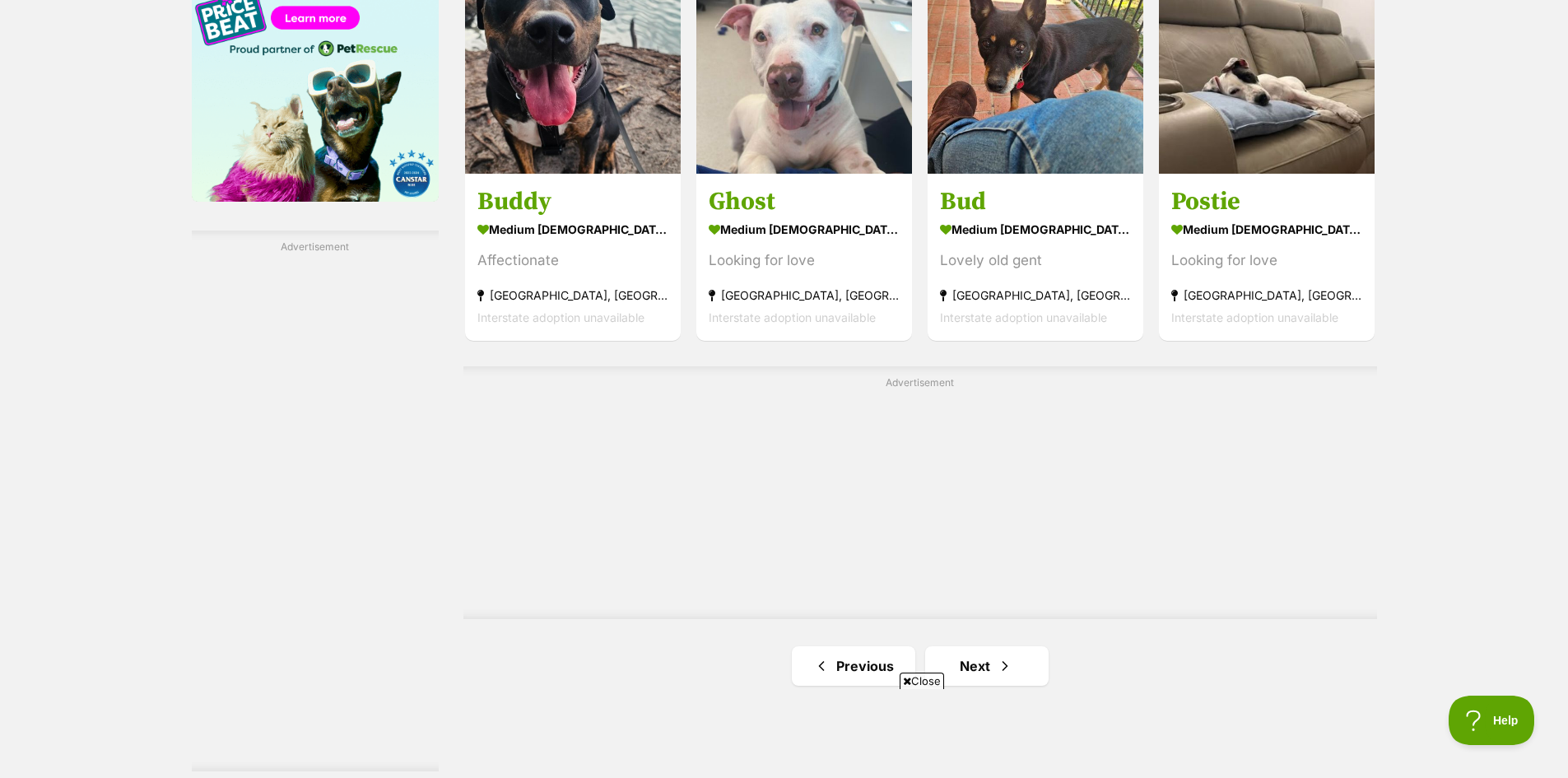
scroll to position [3046, 0]
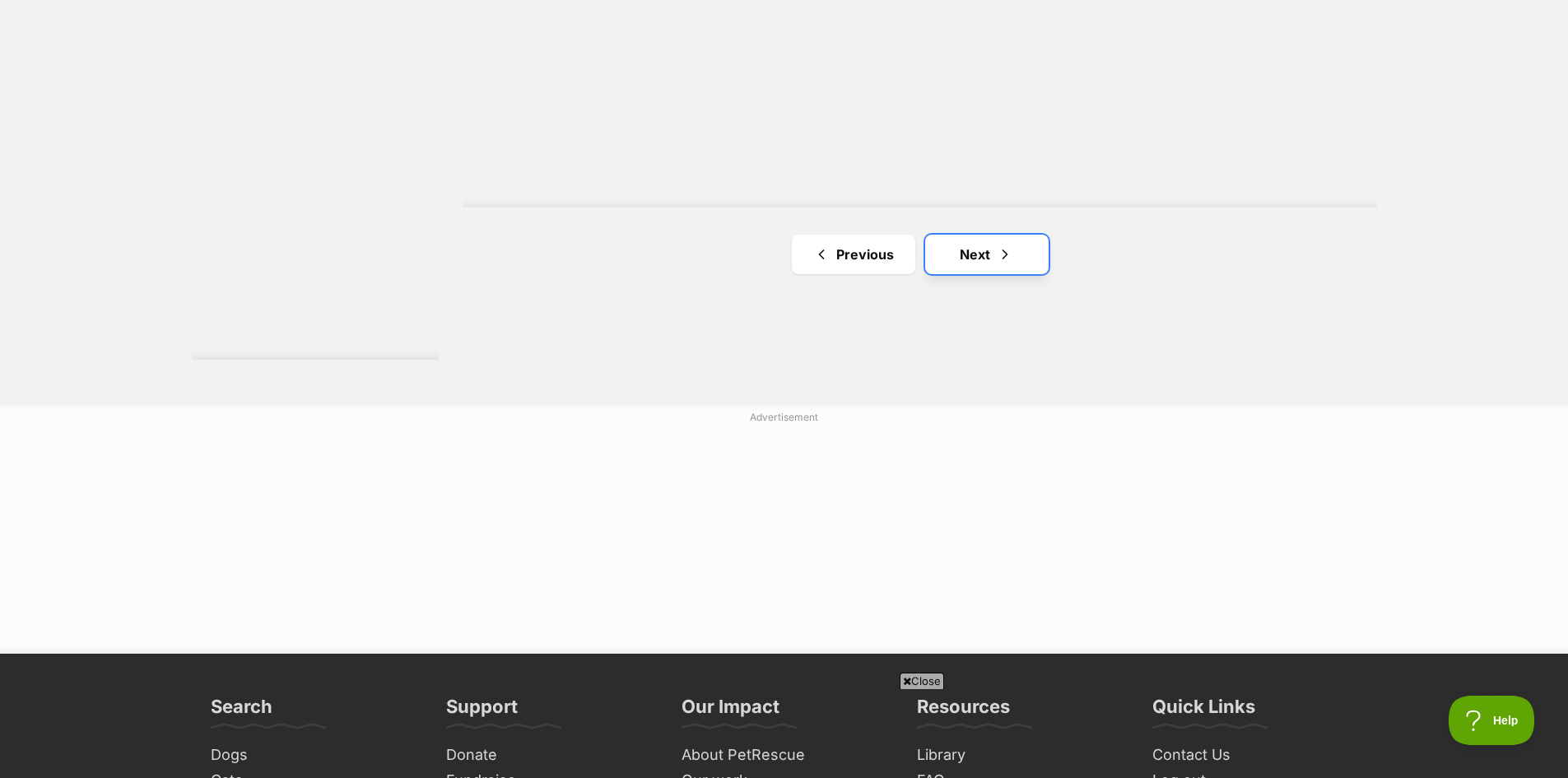
click at [971, 255] on link "Next" at bounding box center [987, 254] width 124 height 40
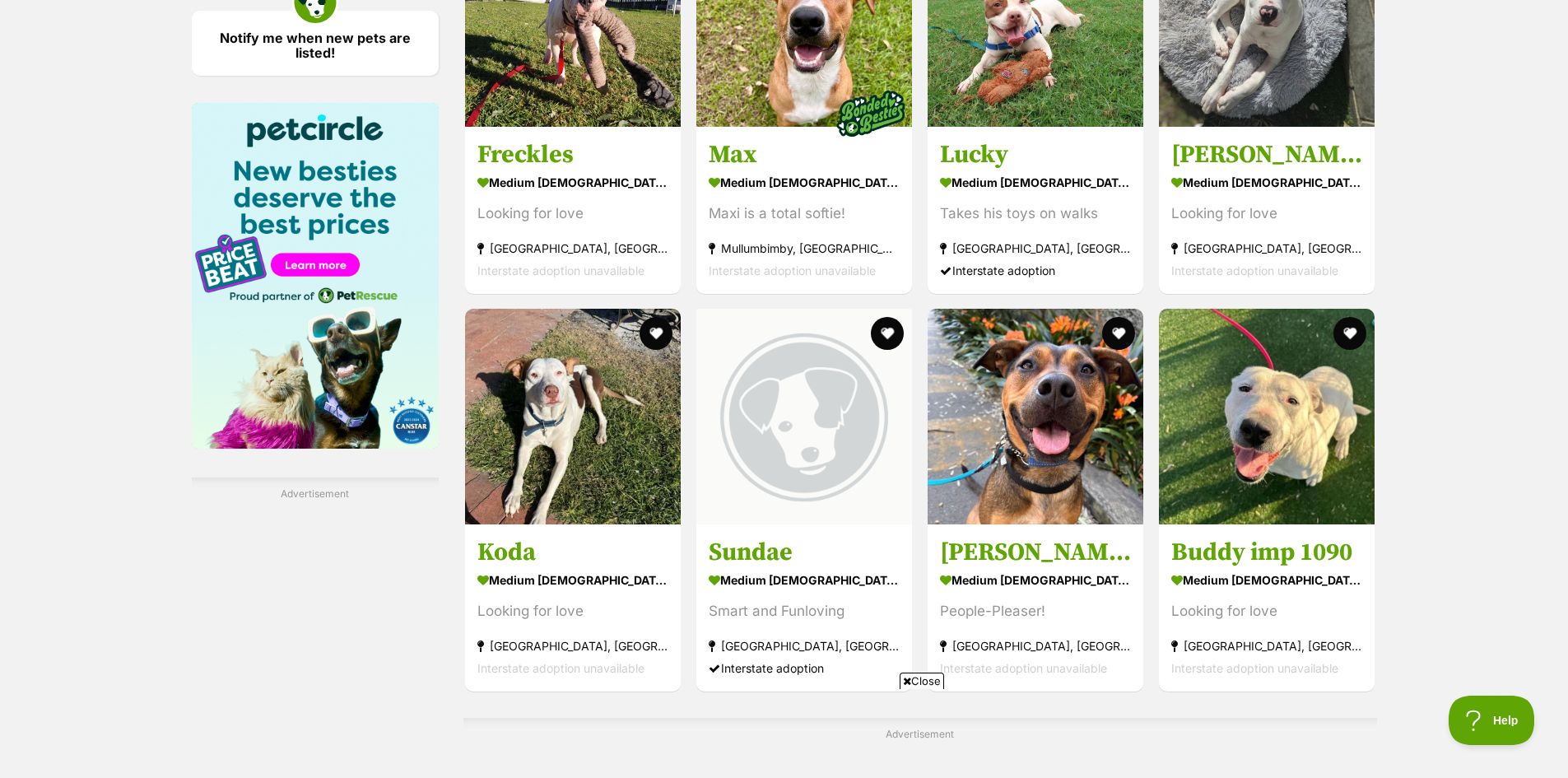
scroll to position [2799, 0]
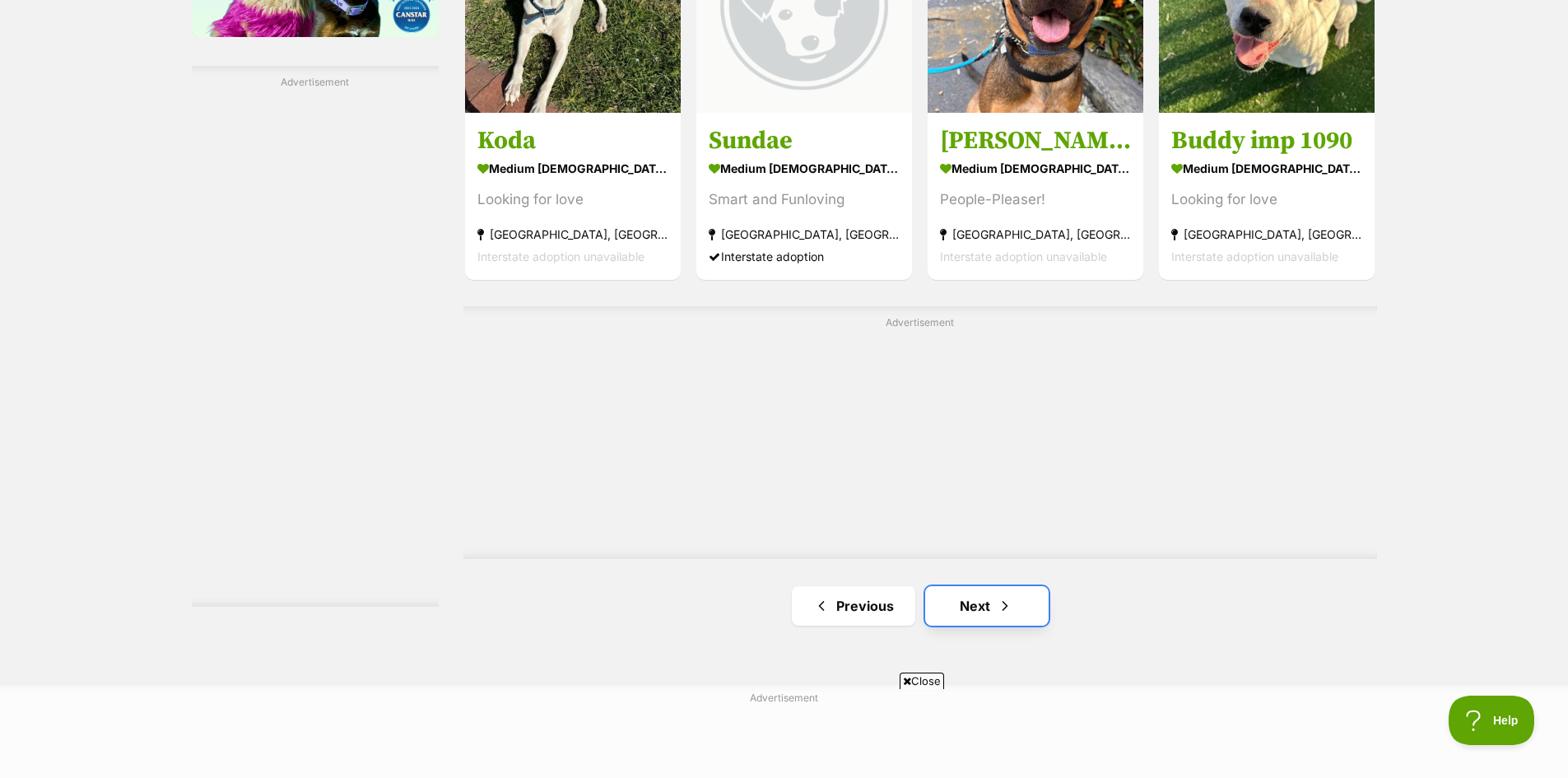
click at [978, 613] on link "Next" at bounding box center [987, 606] width 124 height 40
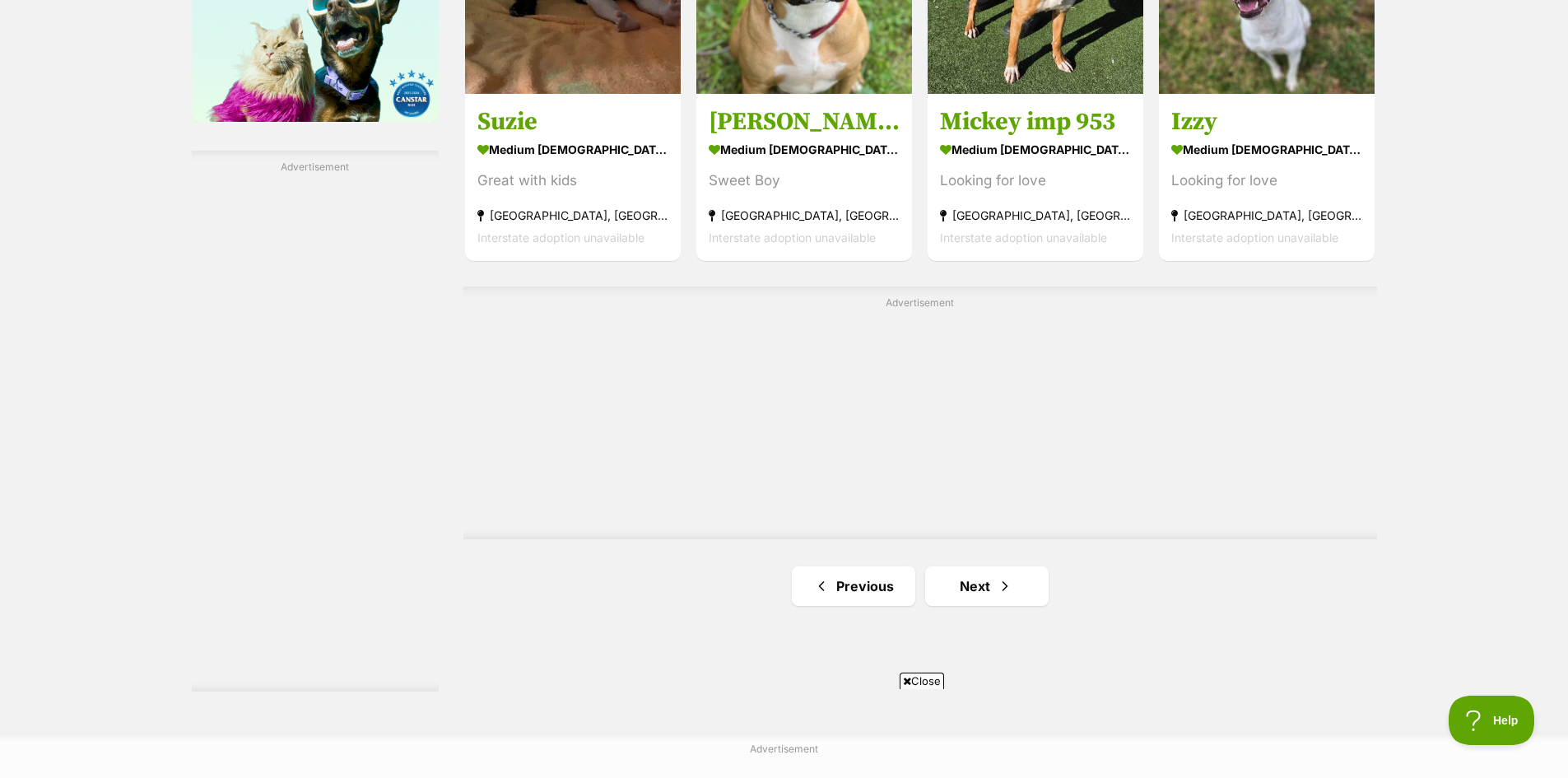
scroll to position [2717, 0]
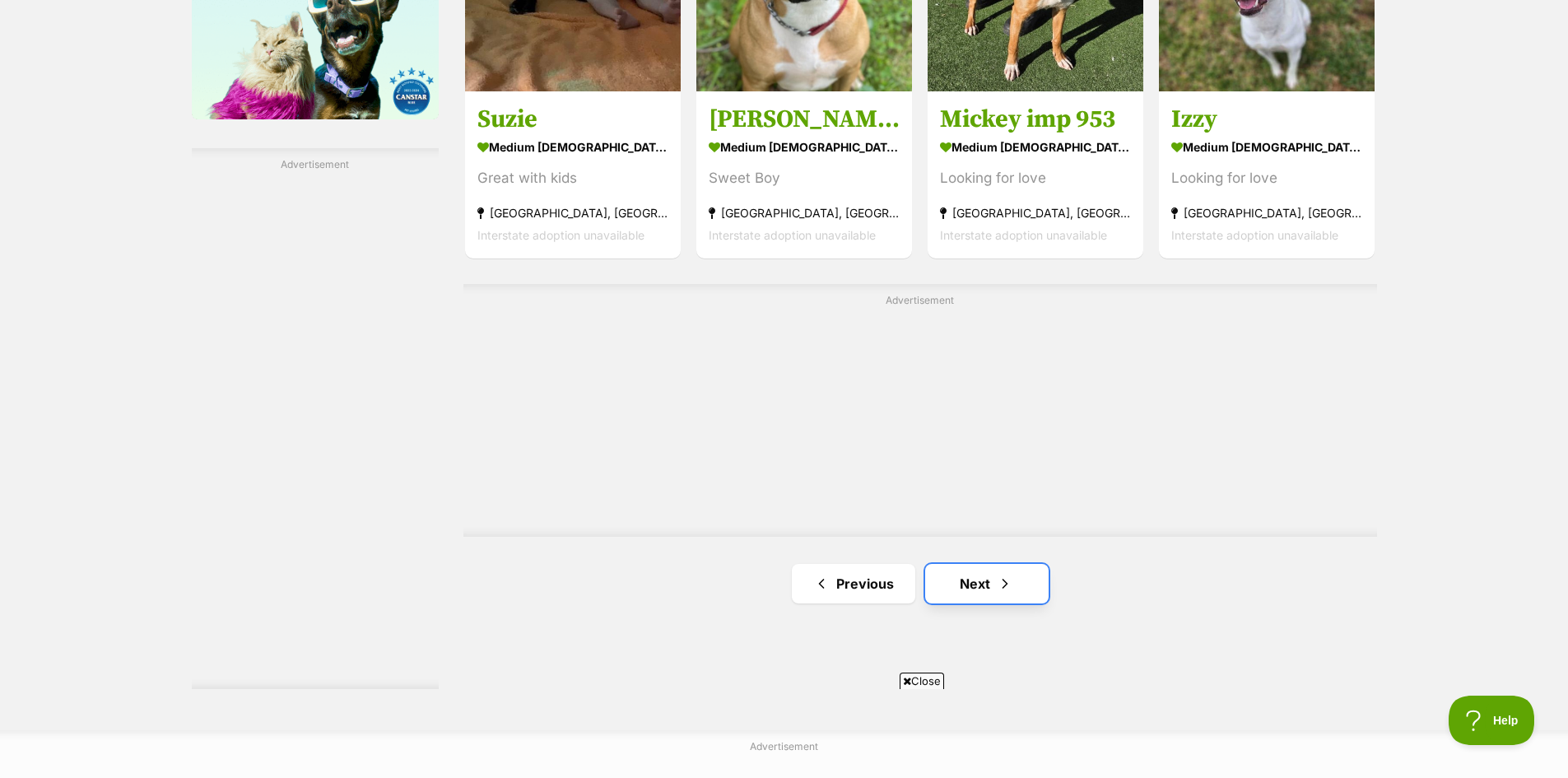
click at [968, 584] on link "Next" at bounding box center [987, 584] width 124 height 40
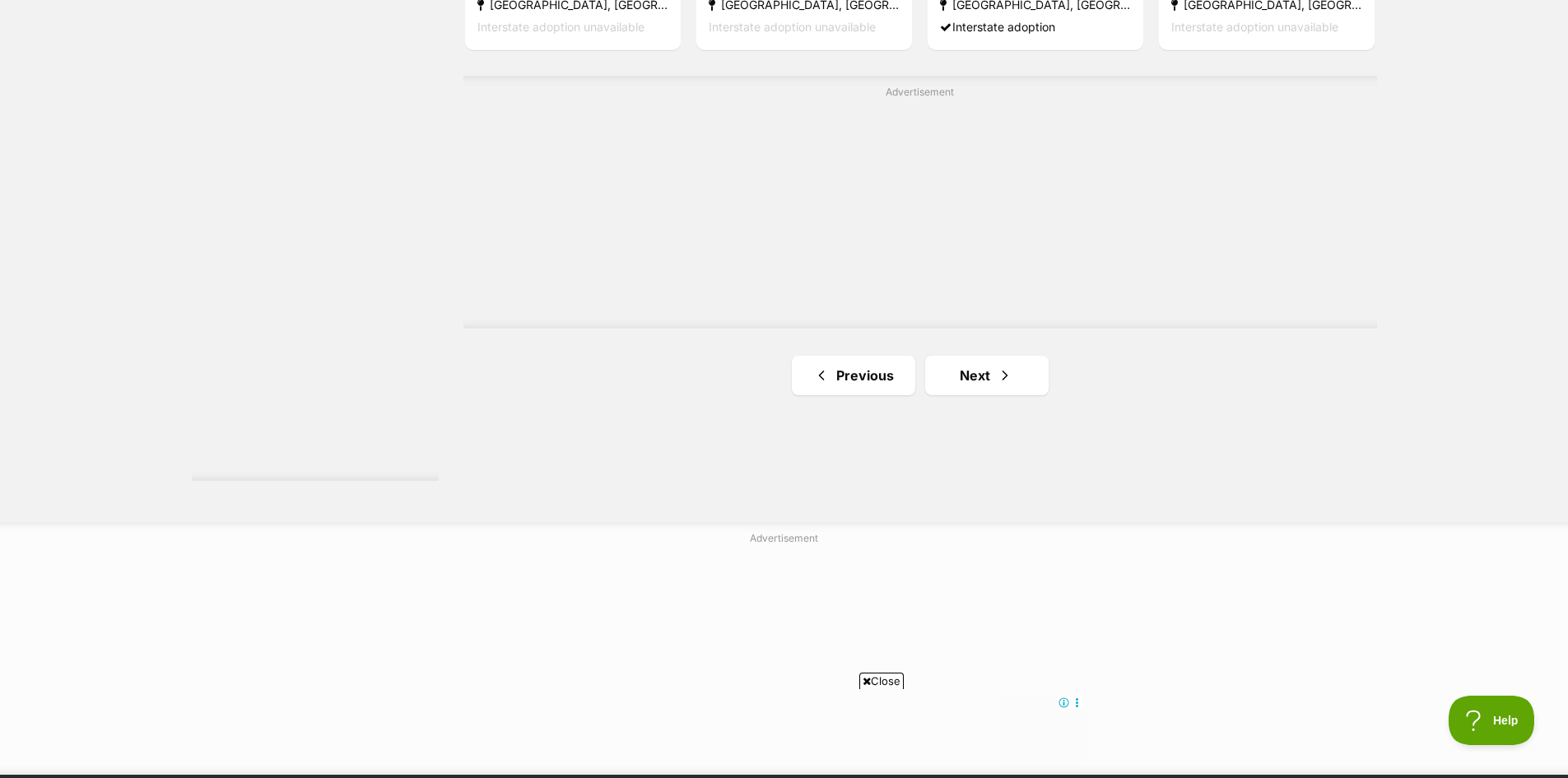
scroll to position [2964, 0]
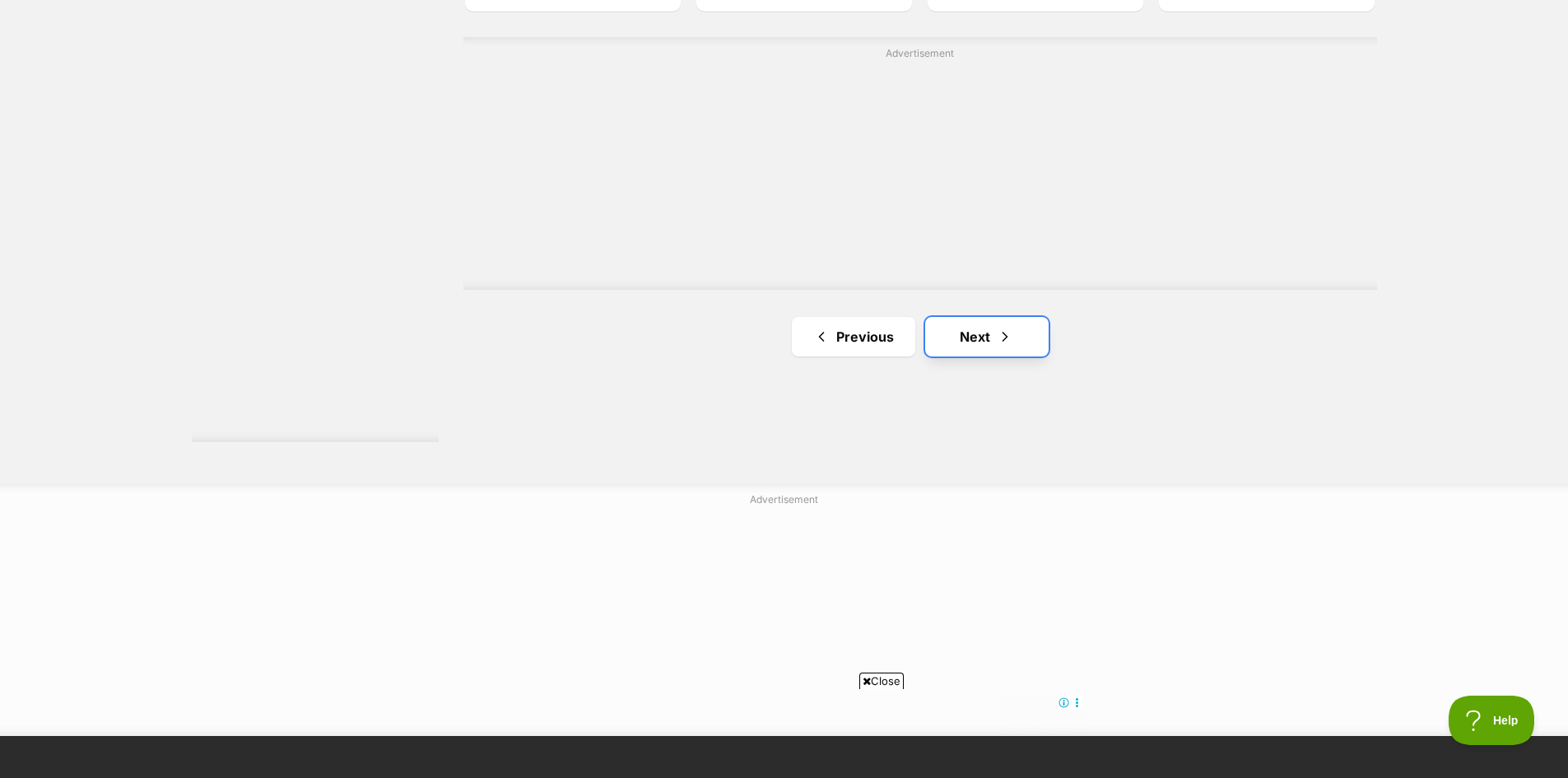
click at [983, 329] on link "Next" at bounding box center [987, 337] width 124 height 40
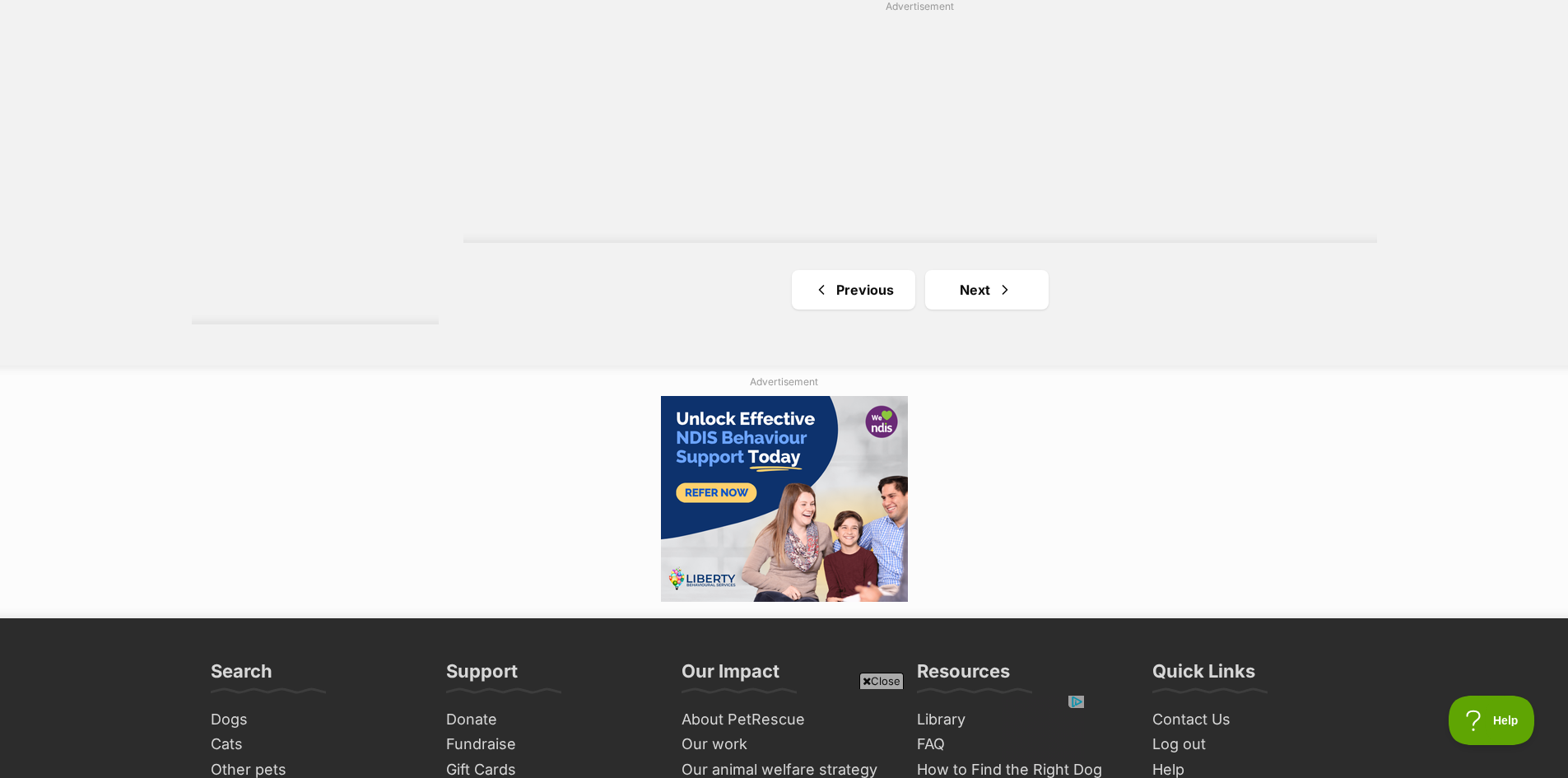
scroll to position [3128, 0]
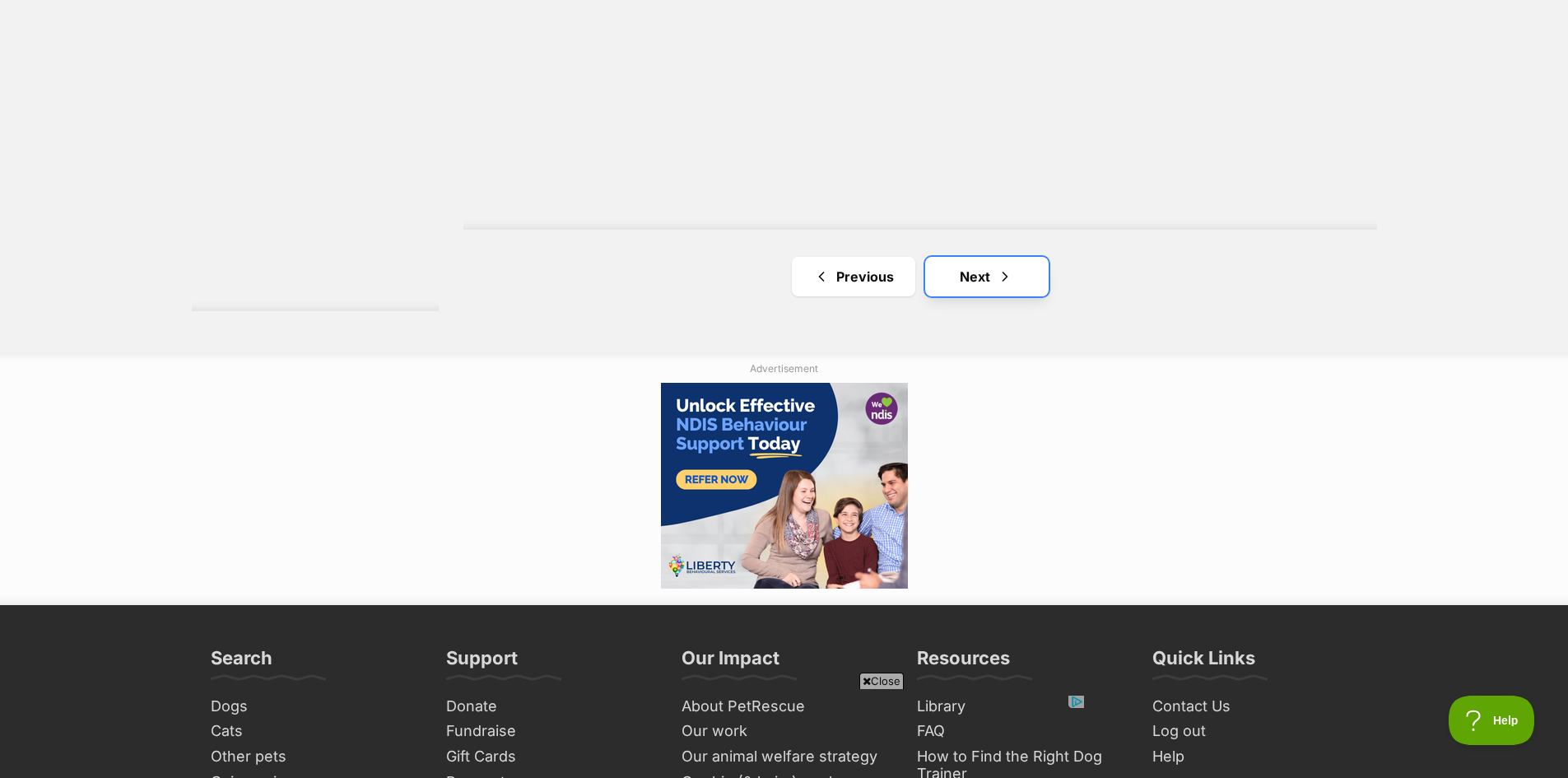
click at [989, 283] on link "Next" at bounding box center [987, 277] width 124 height 40
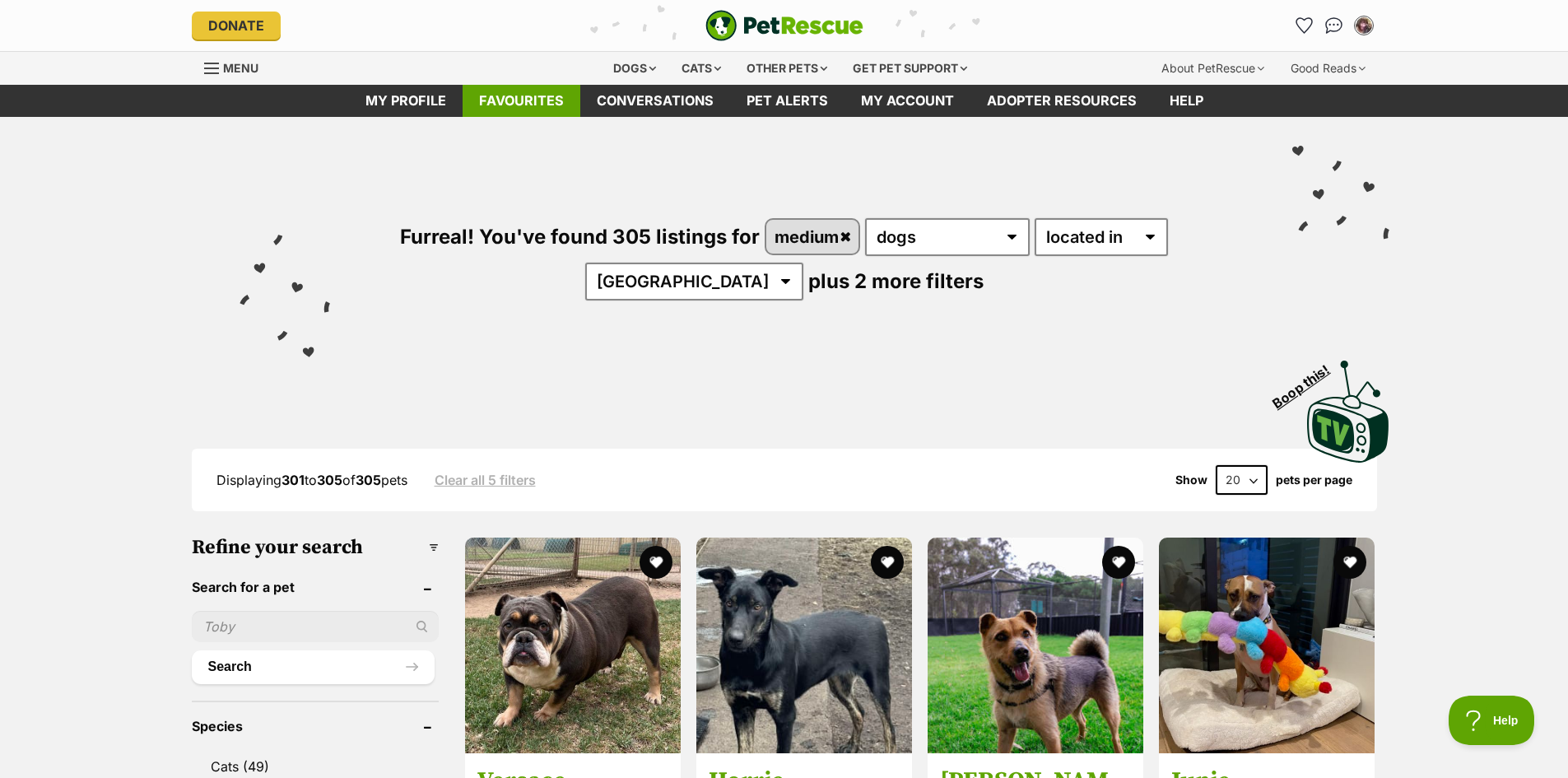
click at [540, 101] on link "Favourites" at bounding box center [521, 100] width 118 height 32
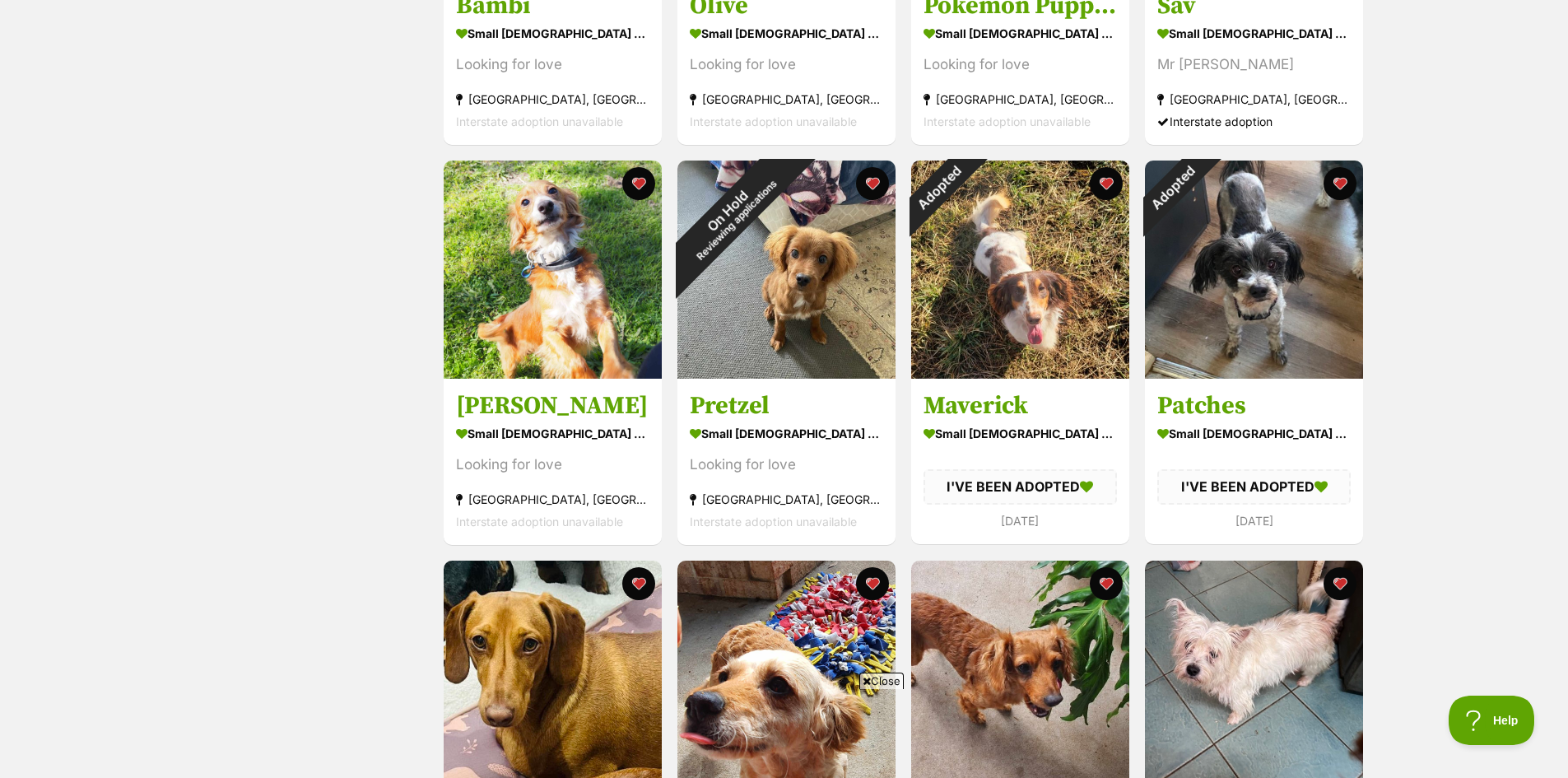
scroll to position [988, 0]
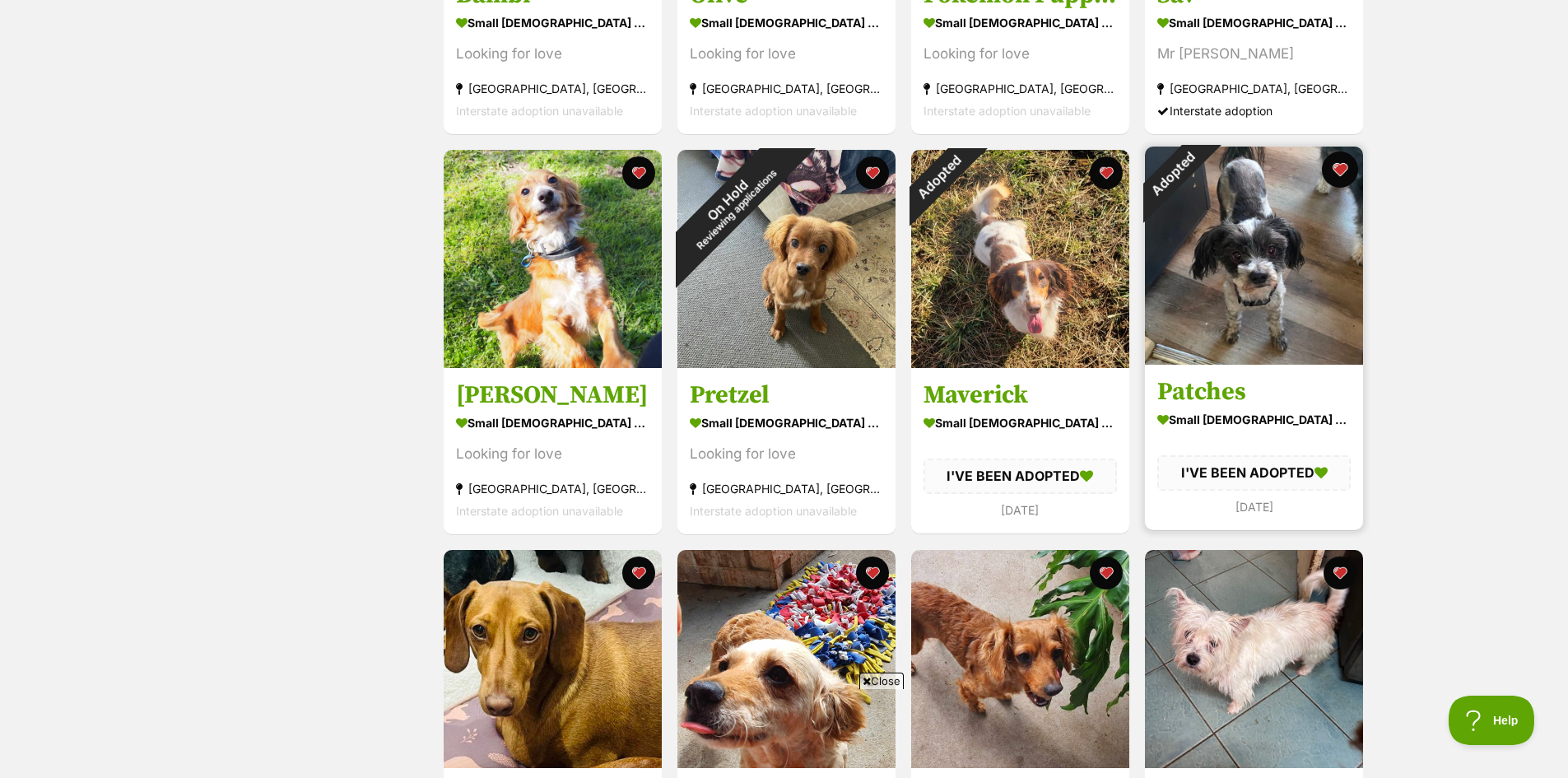
click at [1343, 160] on button "favourite" at bounding box center [1340, 169] width 36 height 36
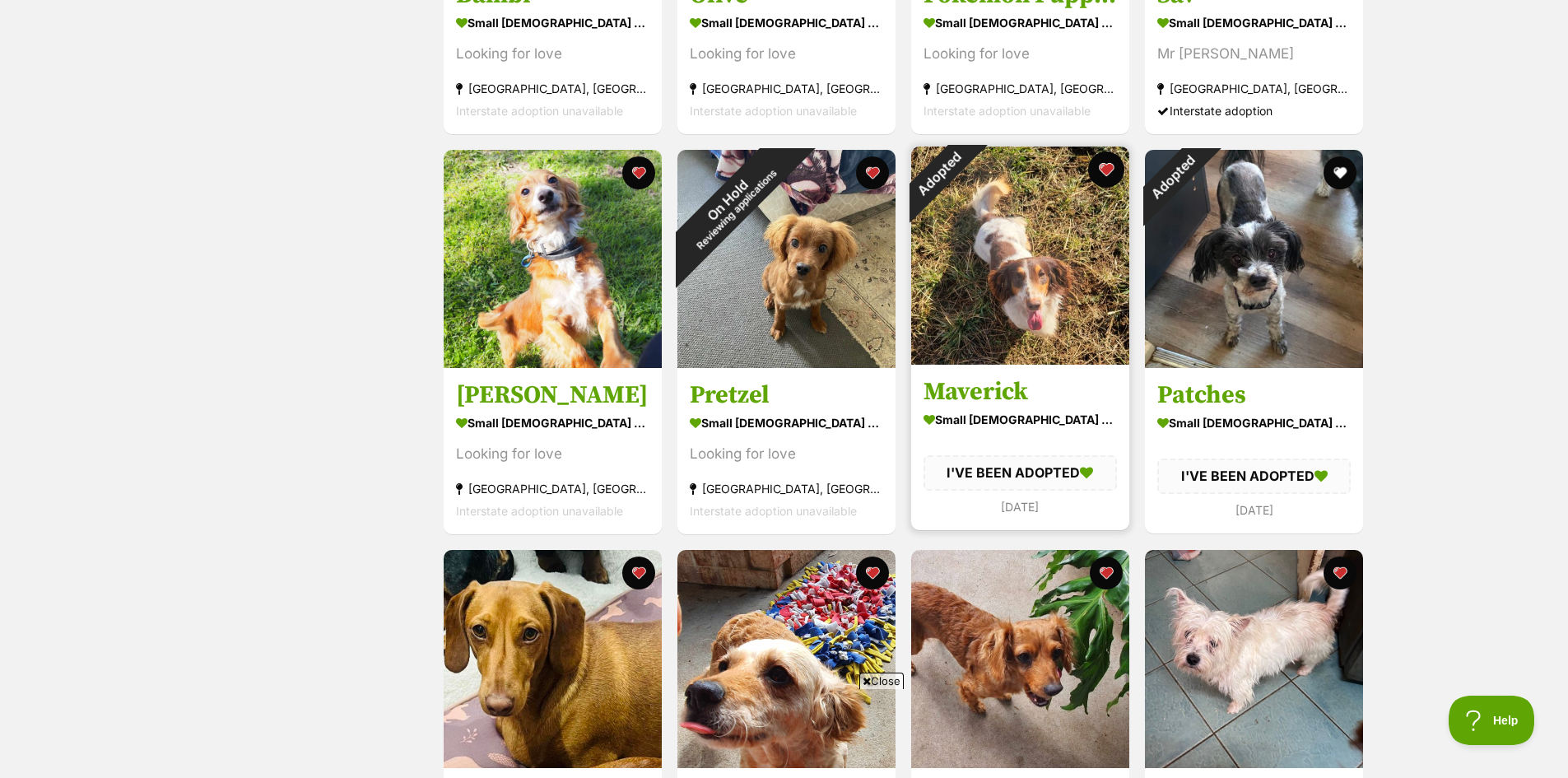
click at [1110, 168] on button "favourite" at bounding box center [1106, 169] width 36 height 36
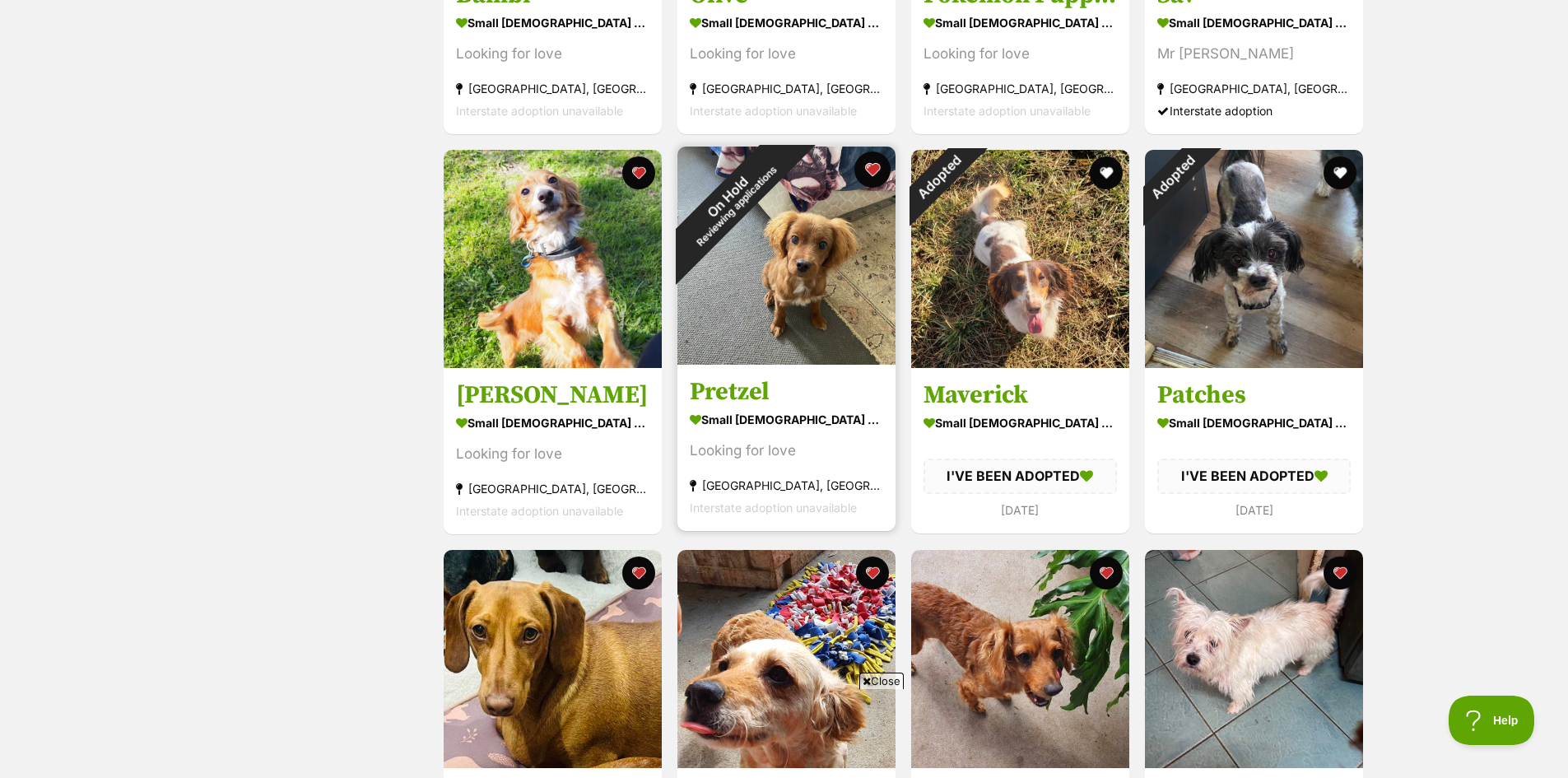
click at [878, 169] on button "favourite" at bounding box center [873, 169] width 36 height 36
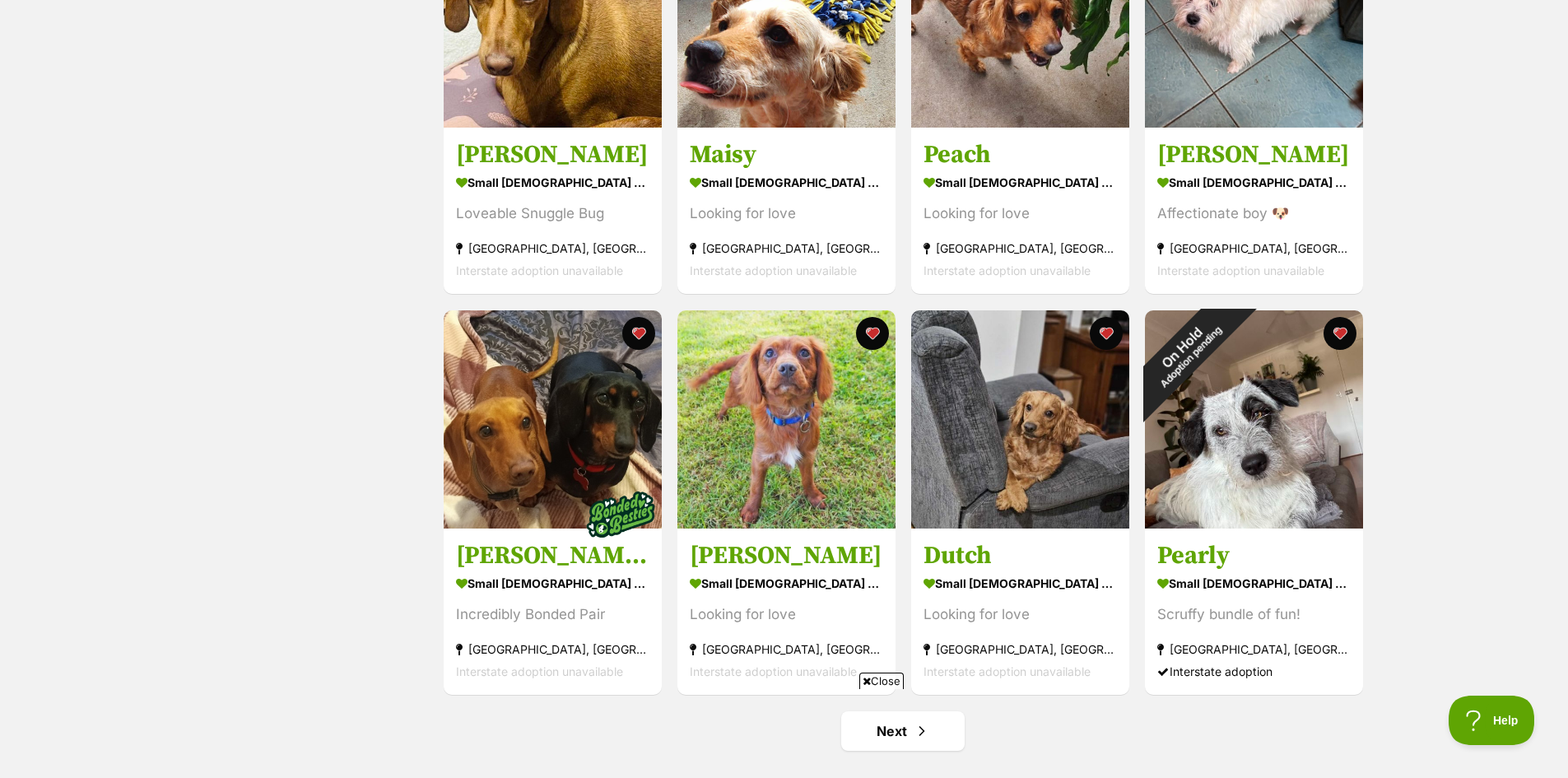
scroll to position [1646, 0]
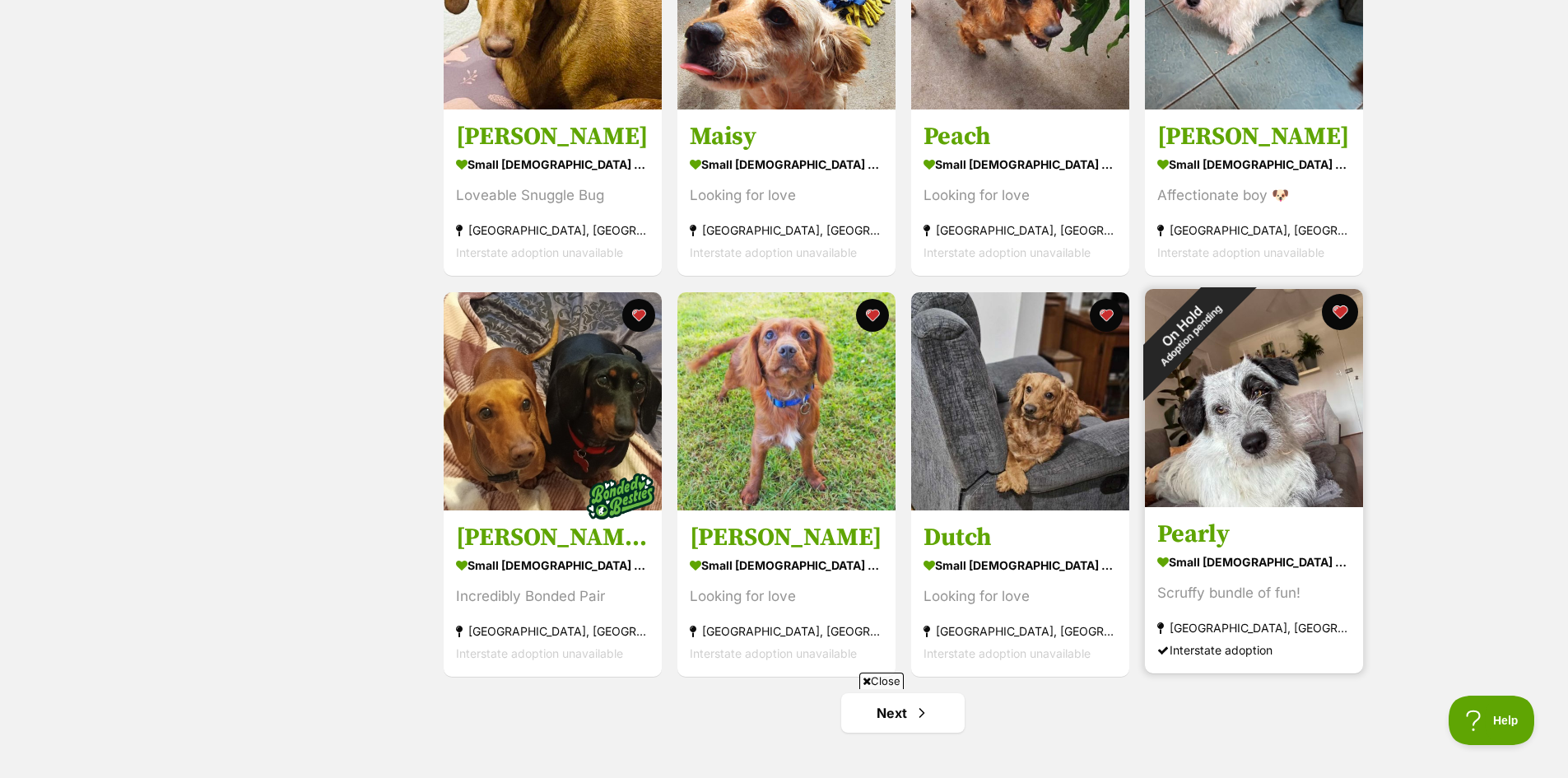
click at [1337, 307] on button "favourite" at bounding box center [1340, 312] width 36 height 36
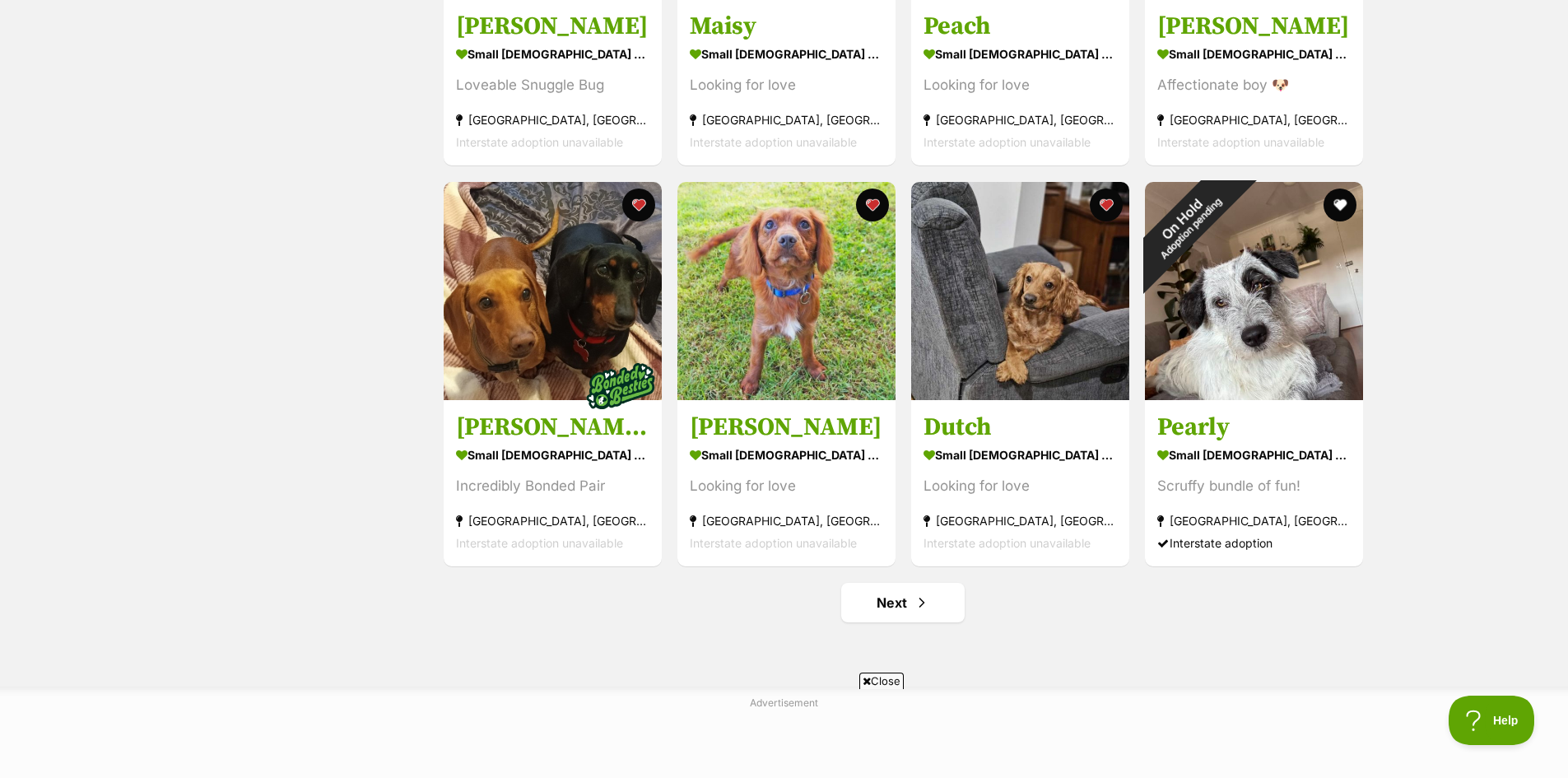
scroll to position [1976, 0]
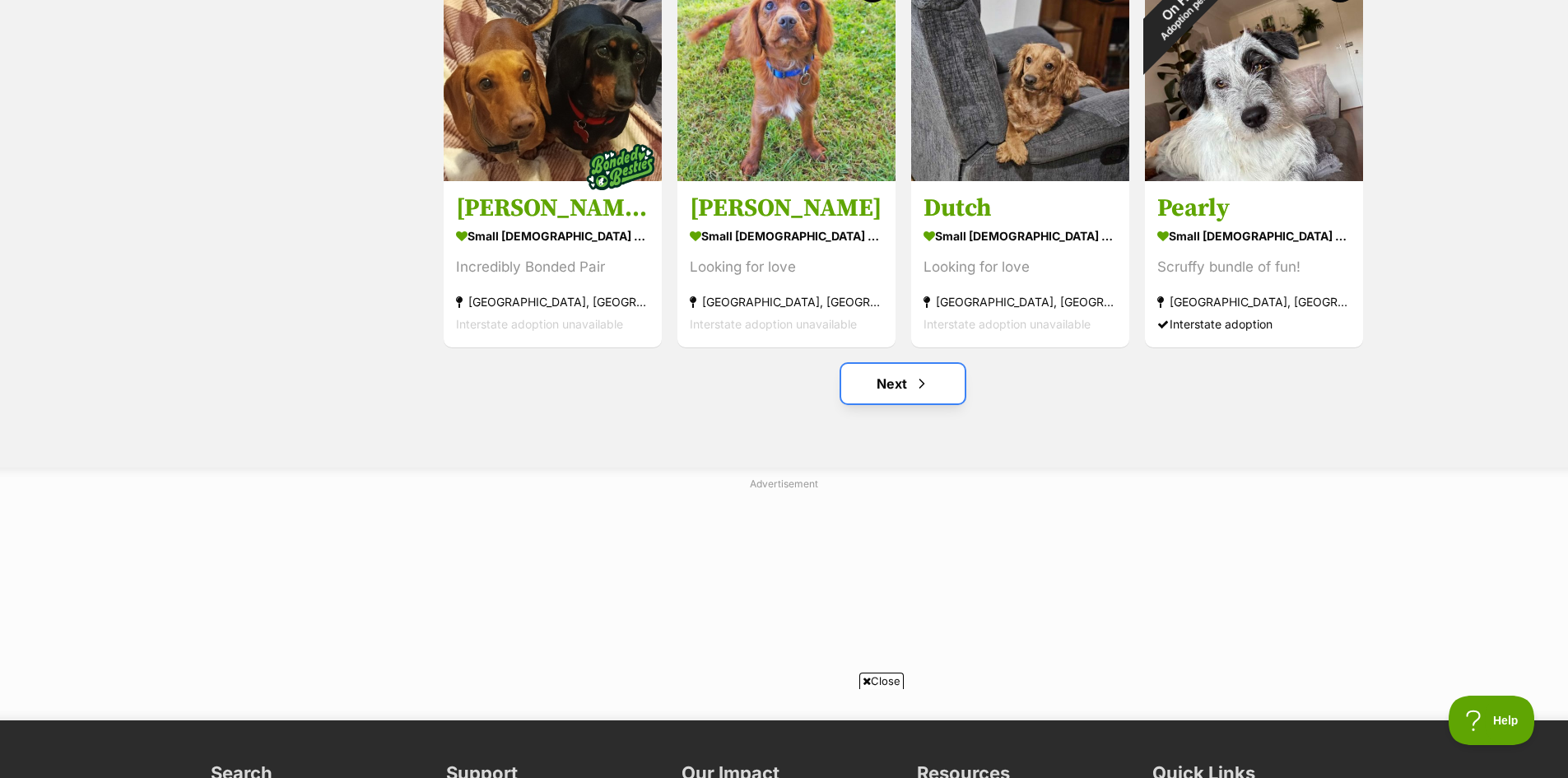
click at [917, 386] on span "Next page" at bounding box center [921, 384] width 16 height 20
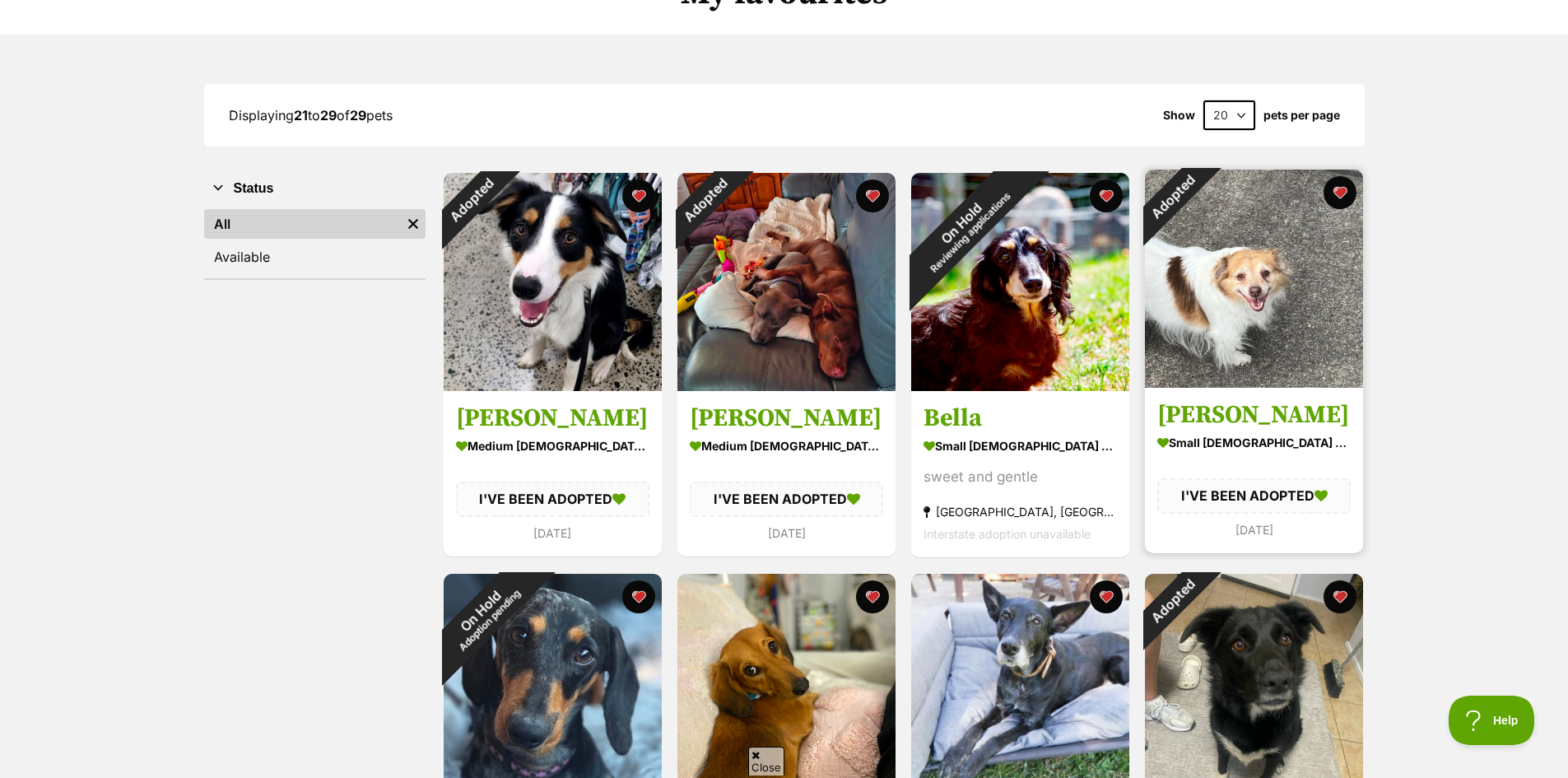
scroll to position [165, 0]
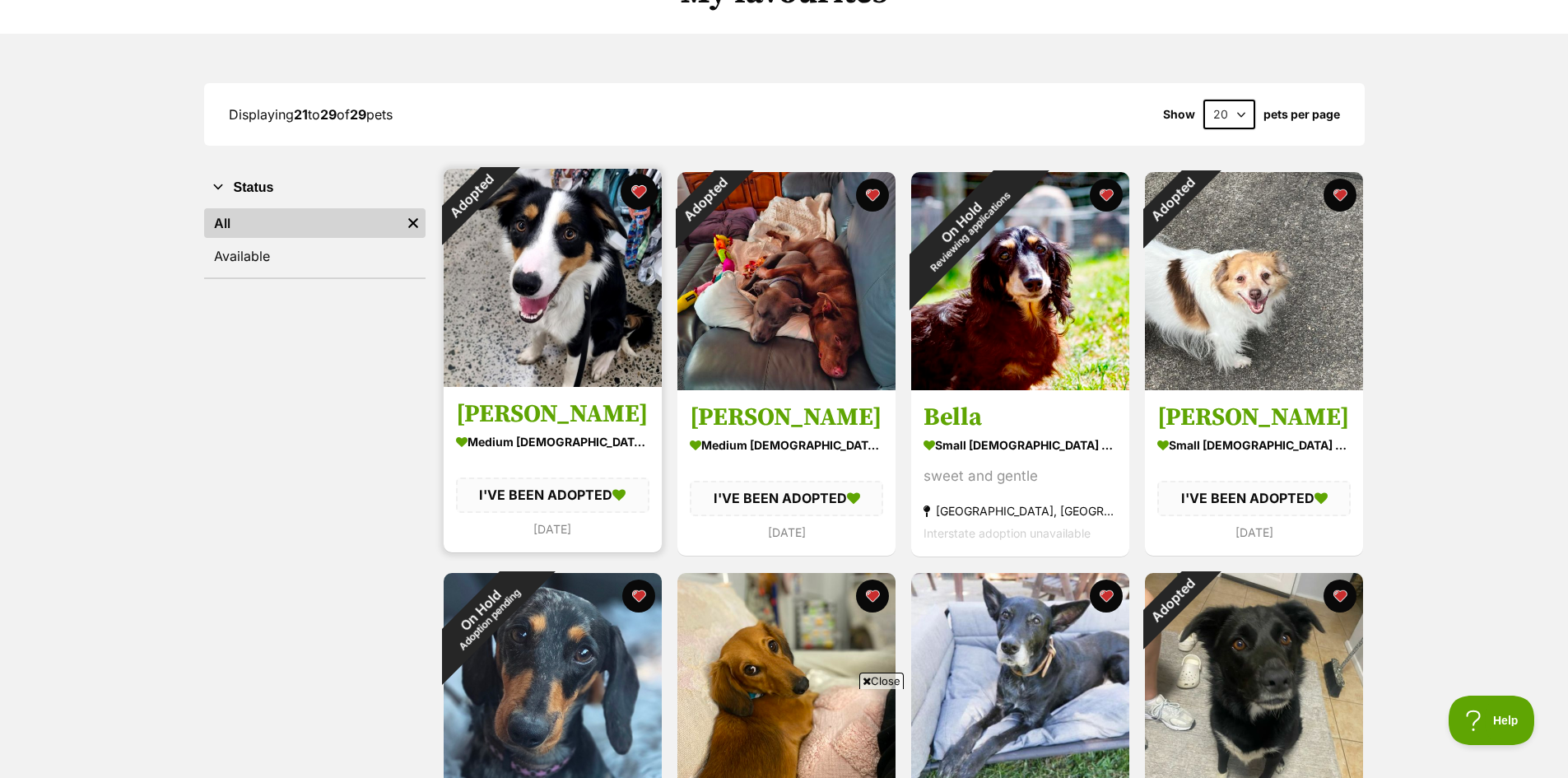
click at [637, 190] on button "favourite" at bounding box center [638, 192] width 36 height 36
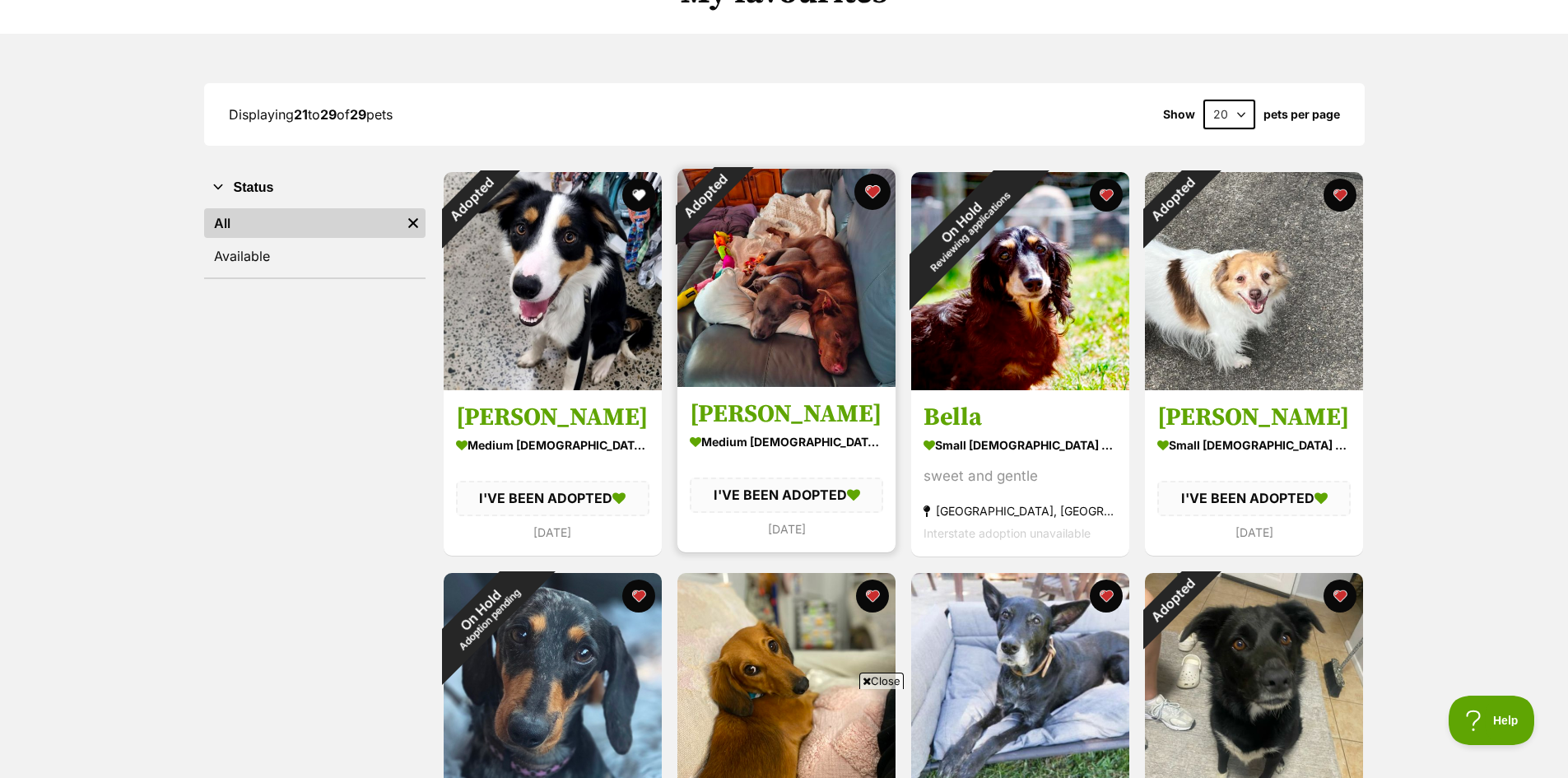
click at [871, 190] on button "favourite" at bounding box center [873, 192] width 36 height 36
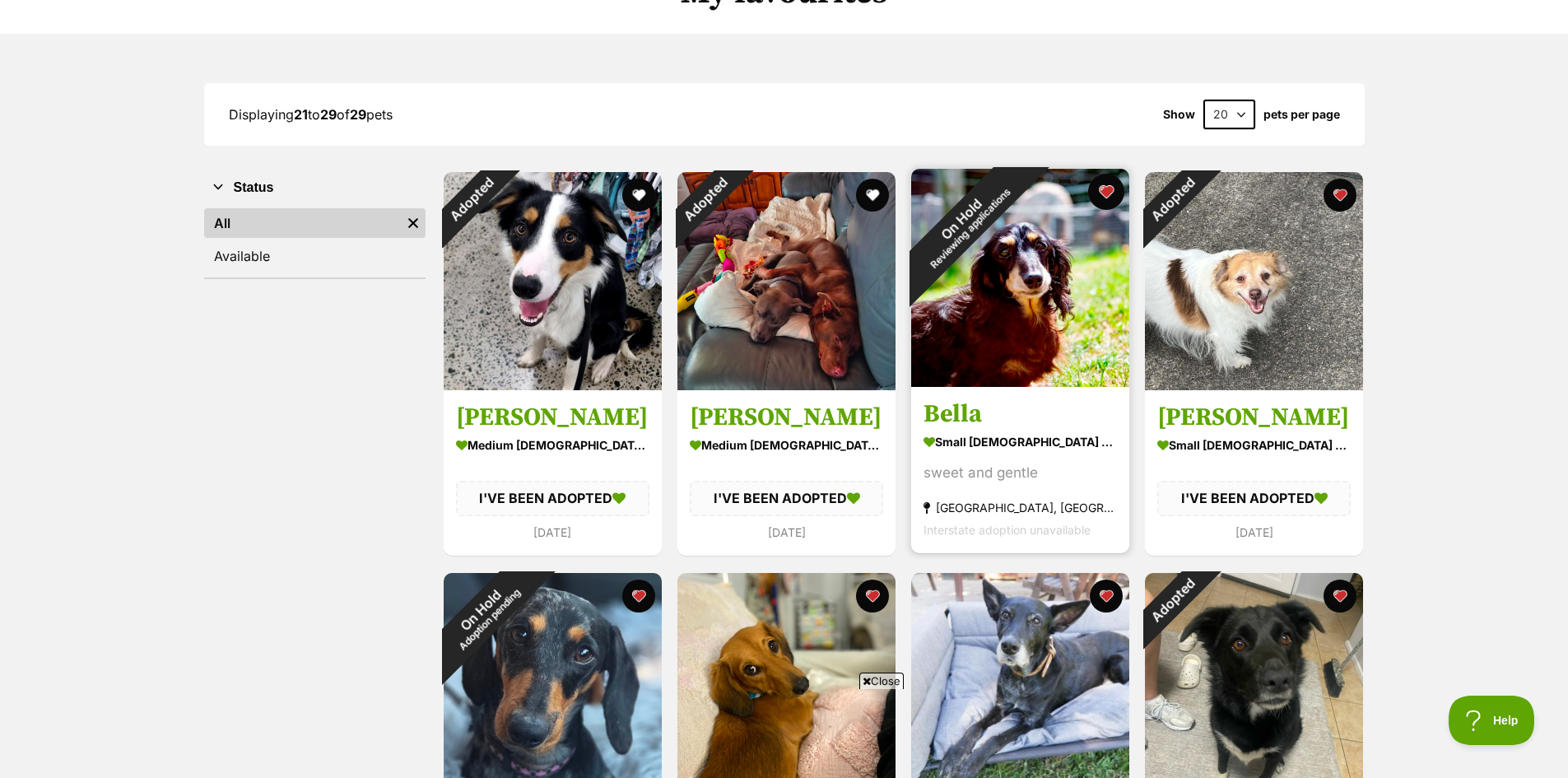
click at [1103, 190] on button "favourite" at bounding box center [1106, 192] width 36 height 36
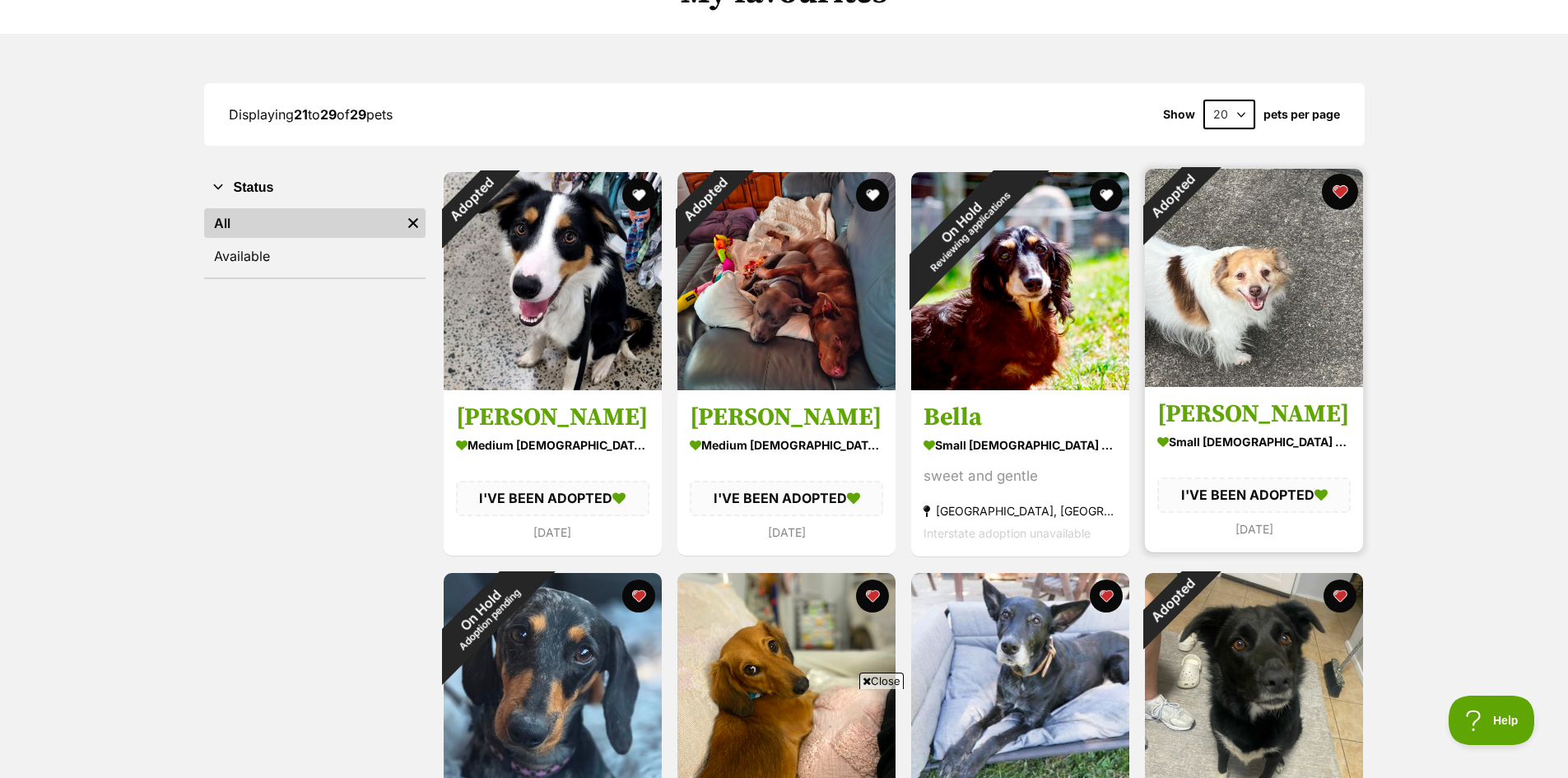
click at [1341, 188] on button "favourite" at bounding box center [1340, 192] width 36 height 36
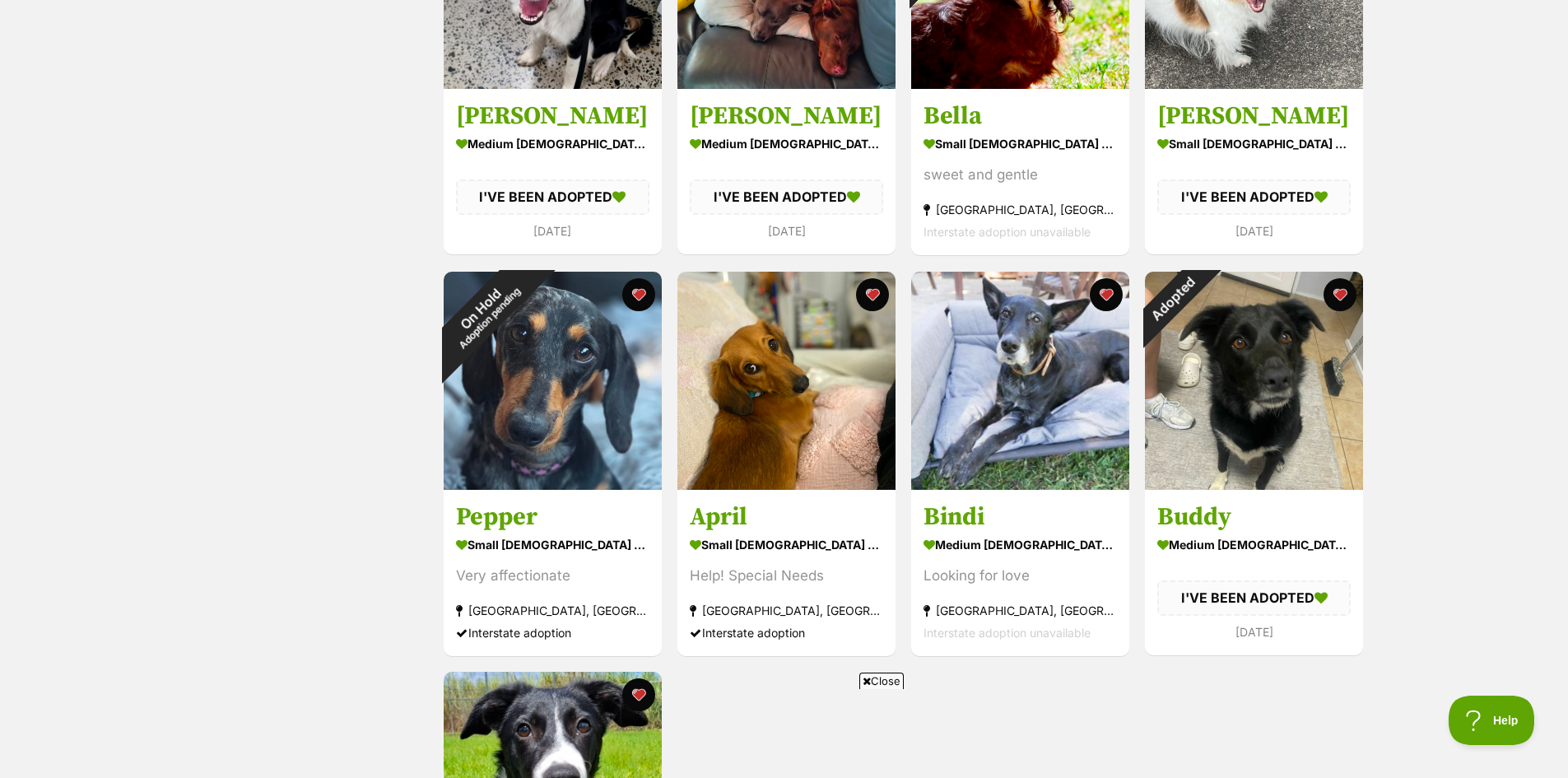
scroll to position [494, 0]
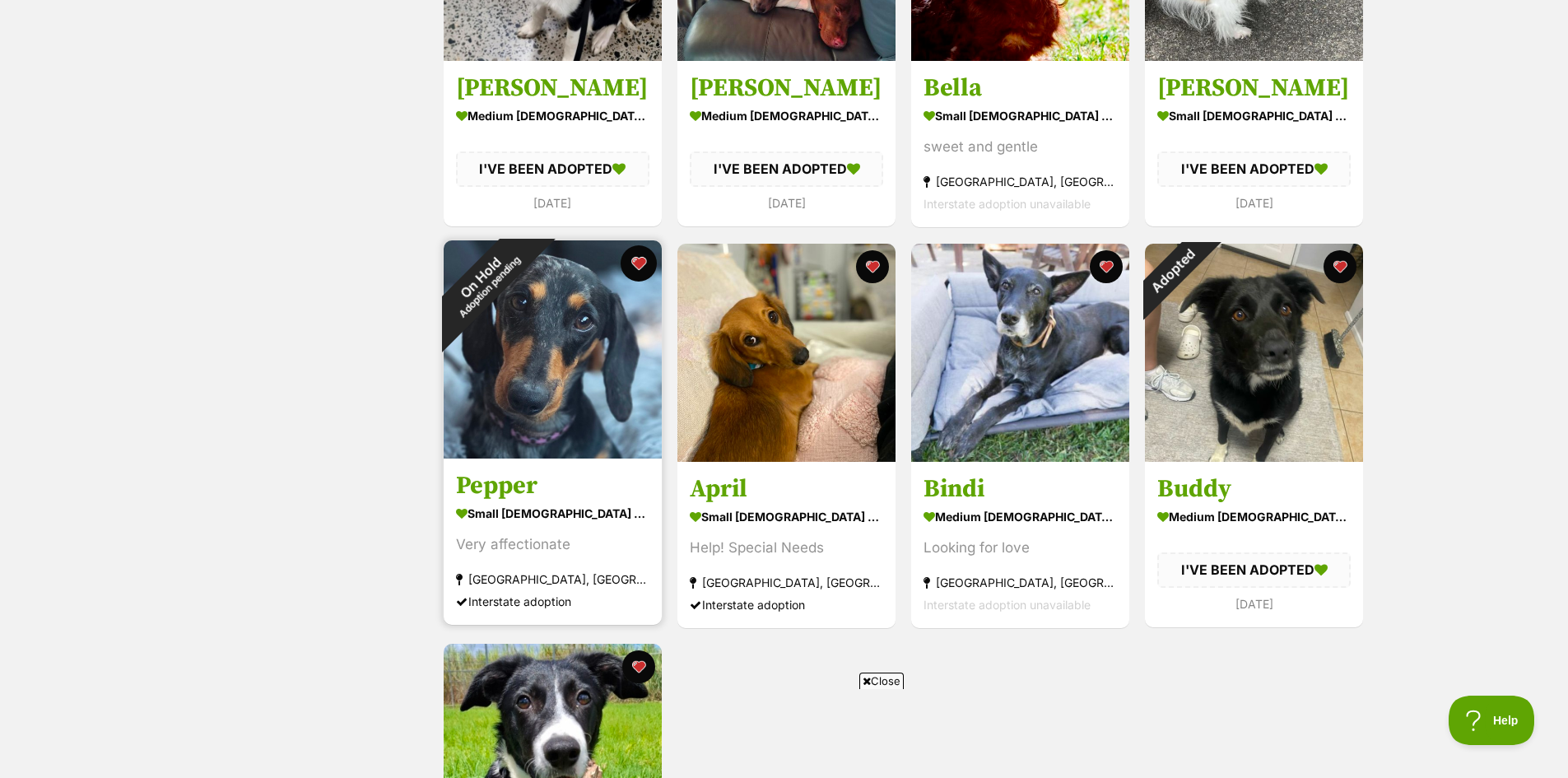
click at [640, 261] on button "favourite" at bounding box center [638, 263] width 36 height 36
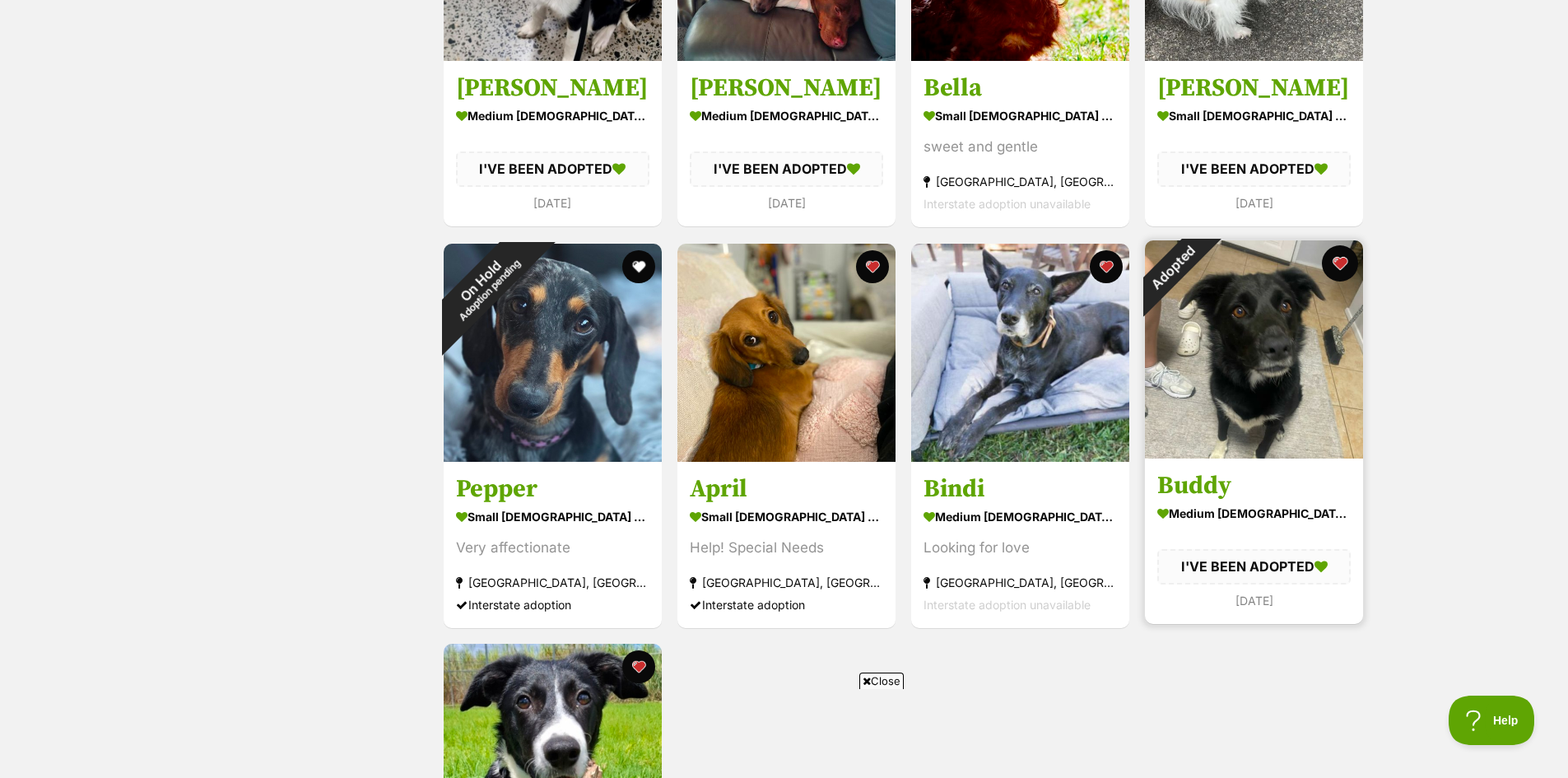
click at [1335, 265] on button "favourite" at bounding box center [1340, 263] width 36 height 36
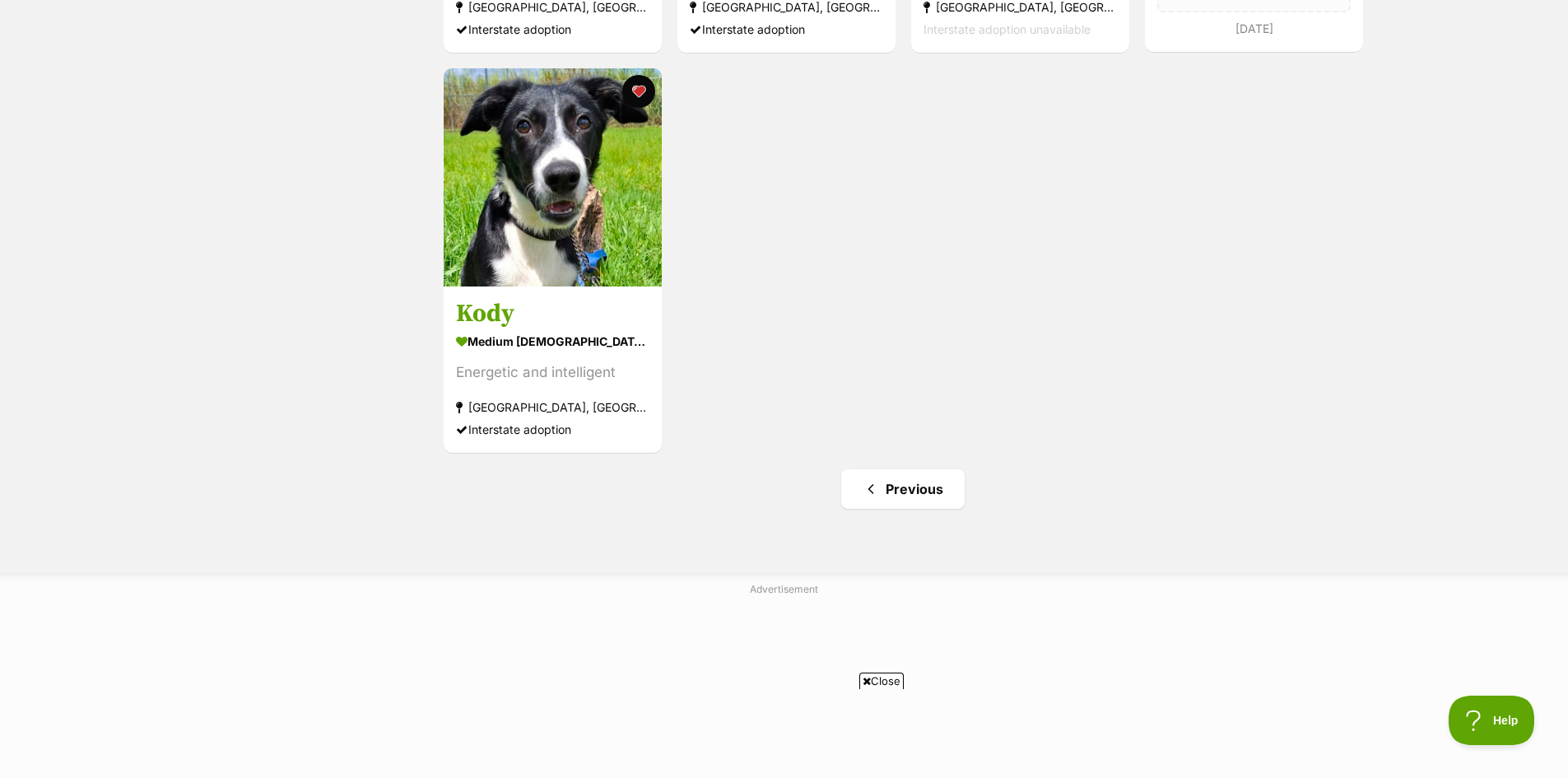
scroll to position [1070, 0]
click at [922, 491] on link "Previous" at bounding box center [902, 489] width 124 height 40
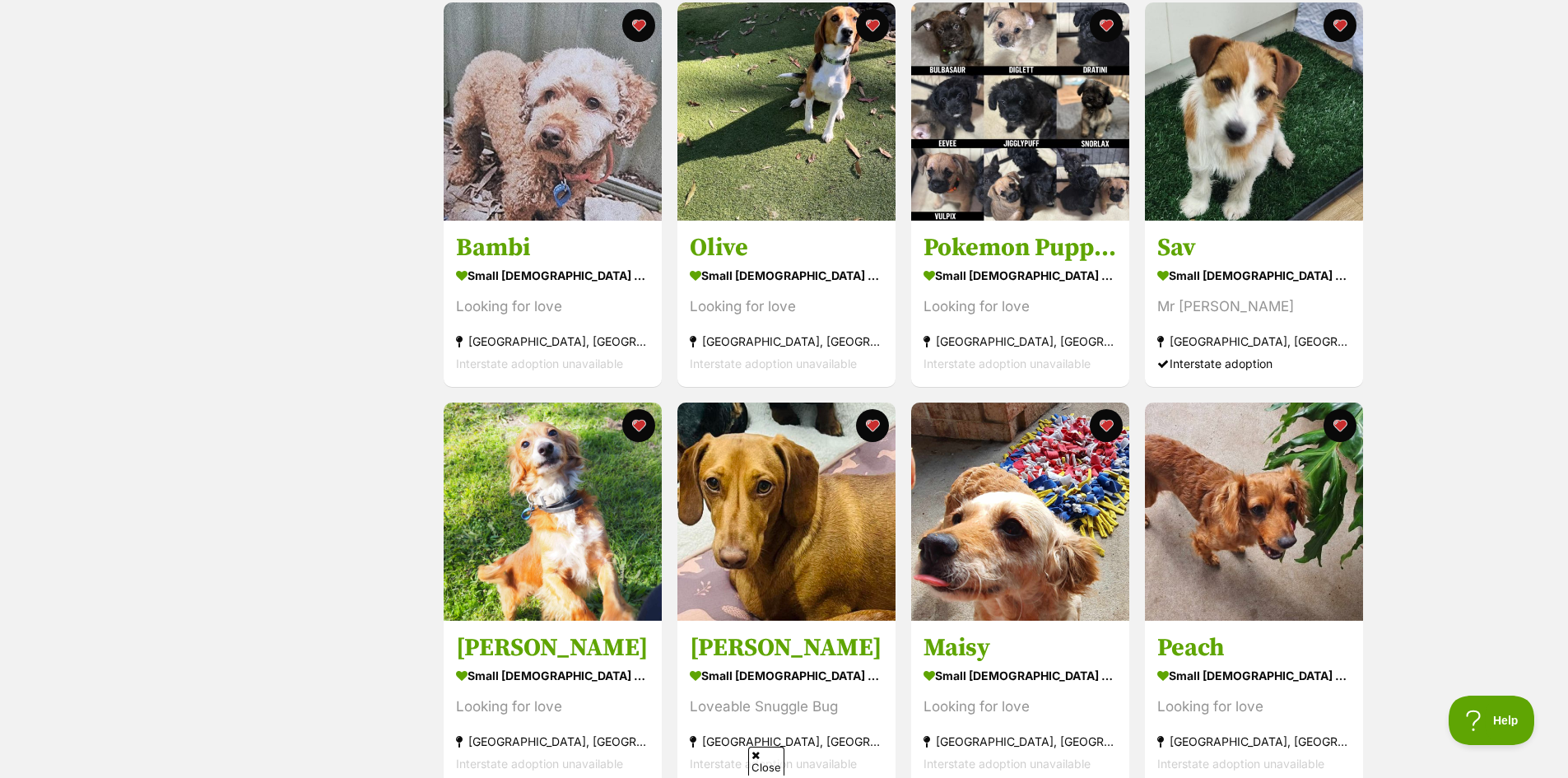
scroll to position [741, 0]
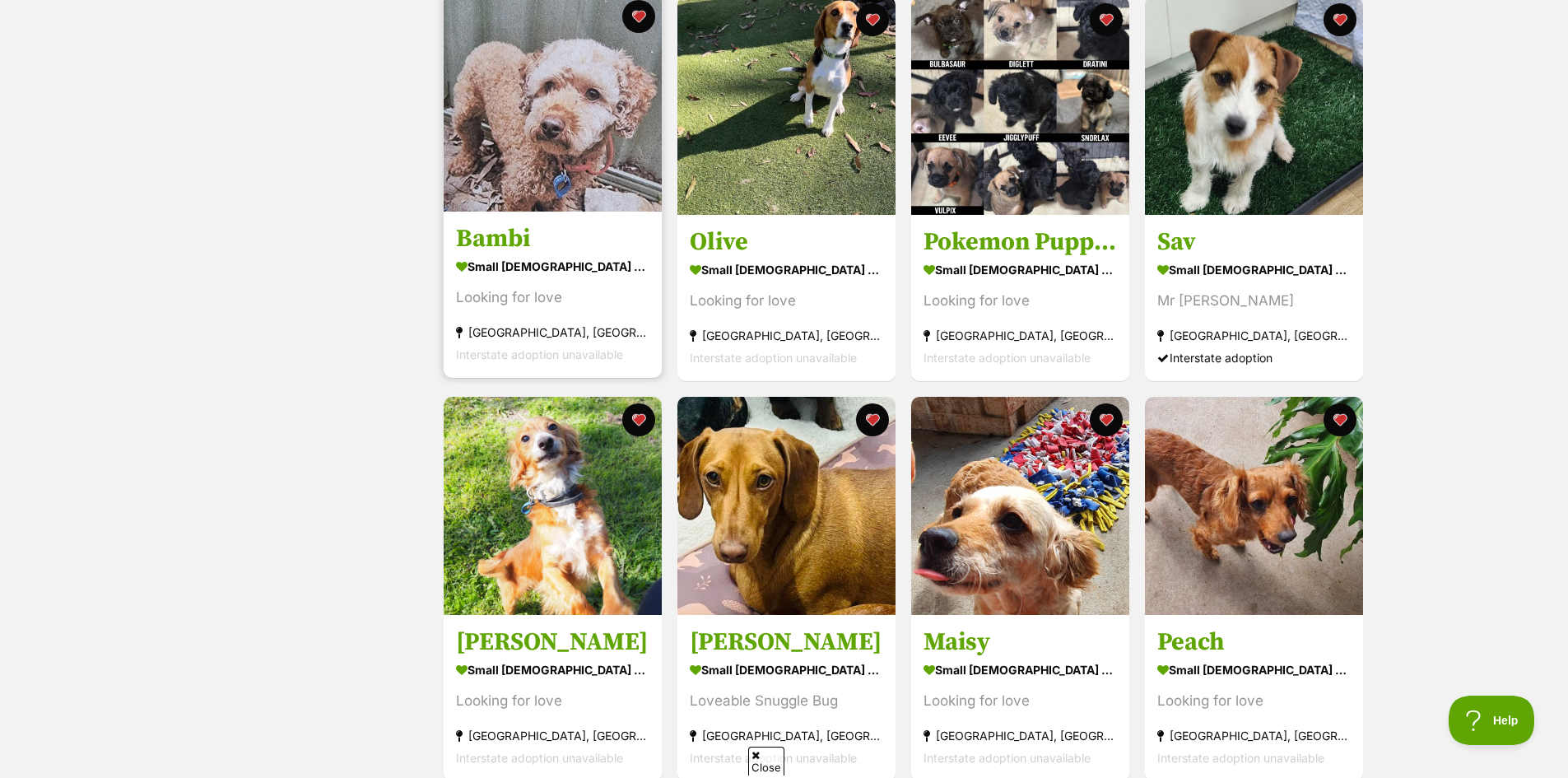
click at [535, 185] on img at bounding box center [553, 102] width 218 height 218
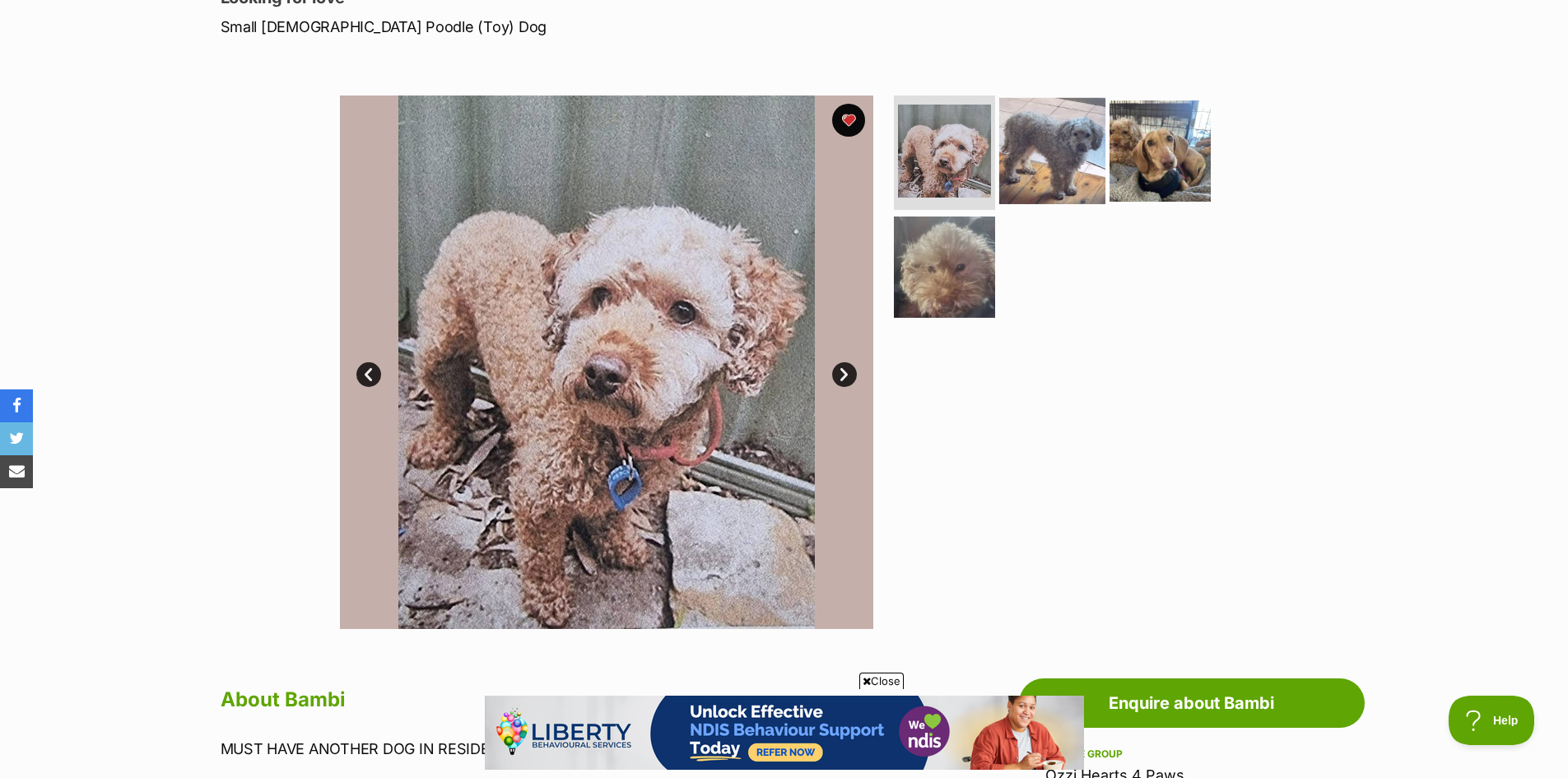
click at [1048, 133] on img at bounding box center [1052, 149] width 106 height 106
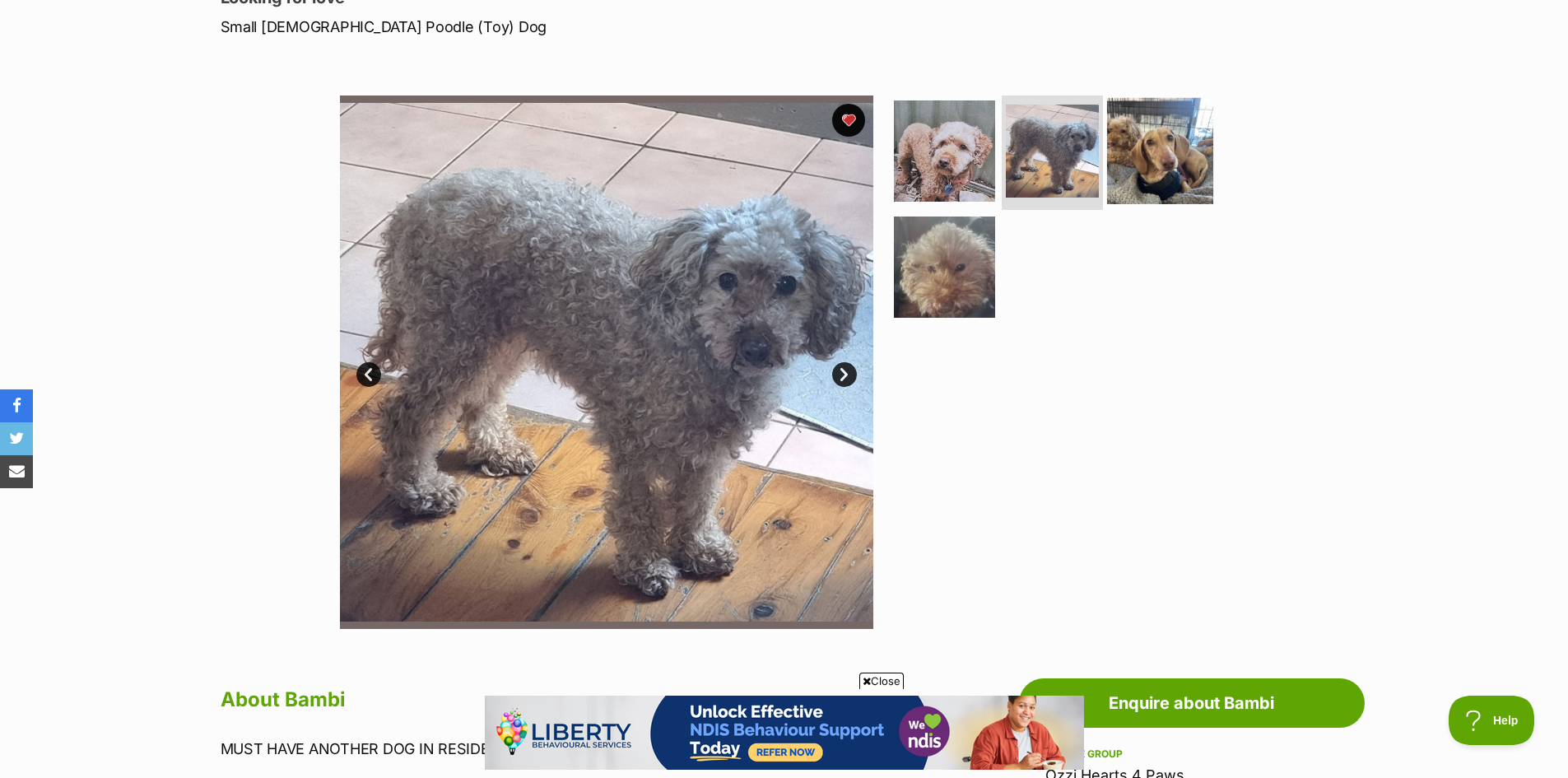
click at [1149, 147] on img at bounding box center [1159, 149] width 106 height 106
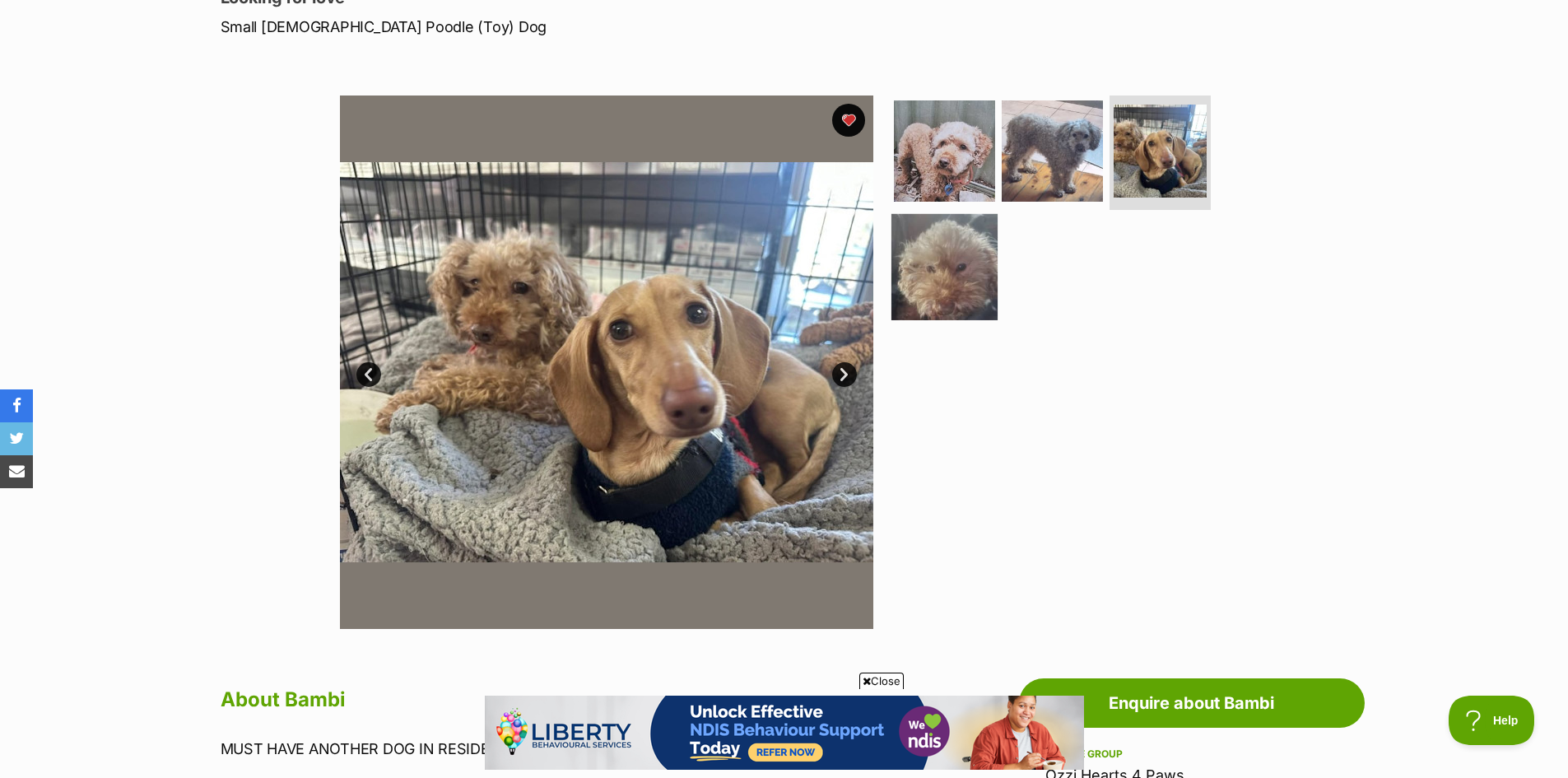
click at [930, 288] on img at bounding box center [944, 267] width 106 height 106
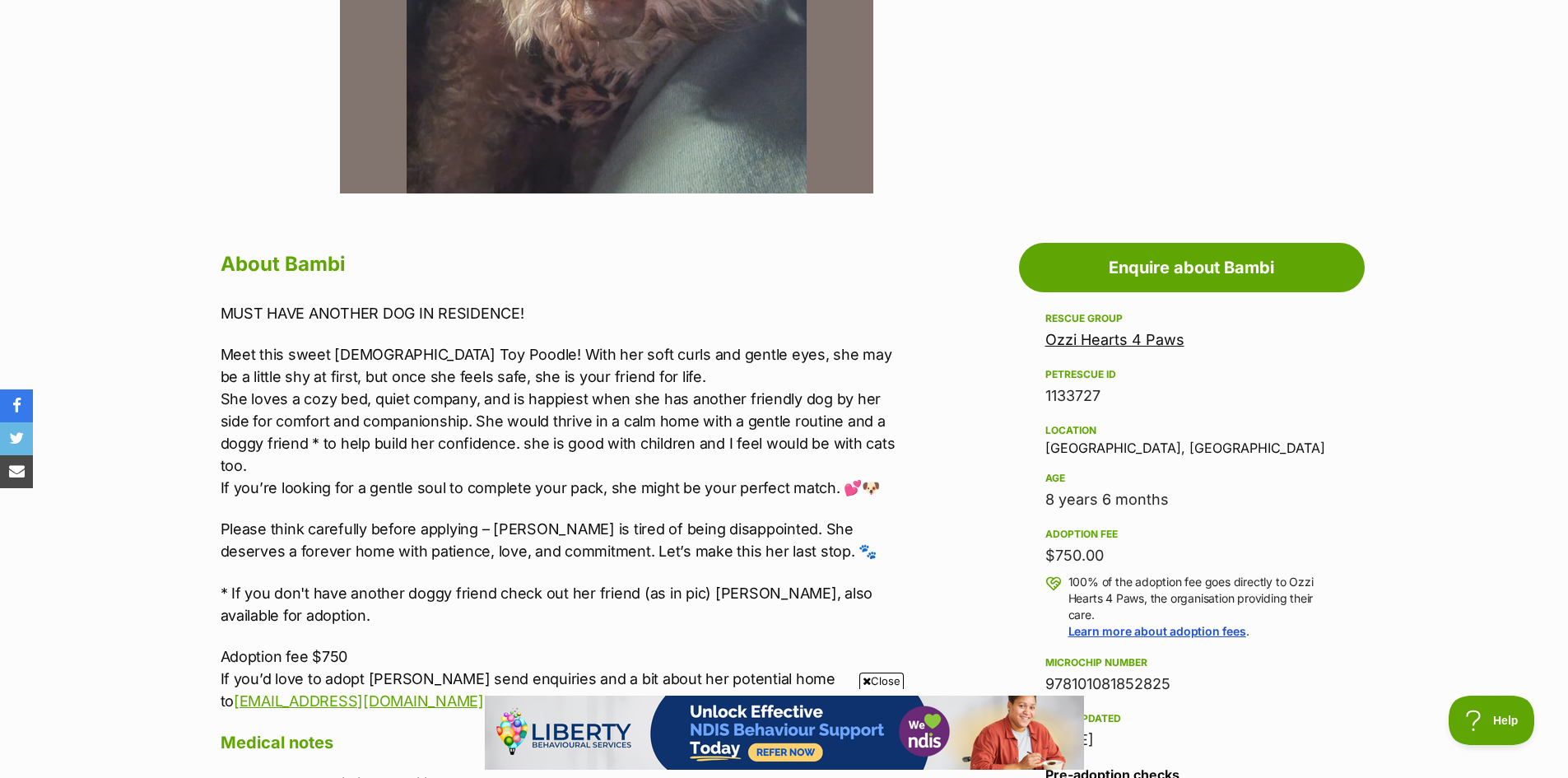
scroll to position [494, 0]
